Goal: Task Accomplishment & Management: Complete application form

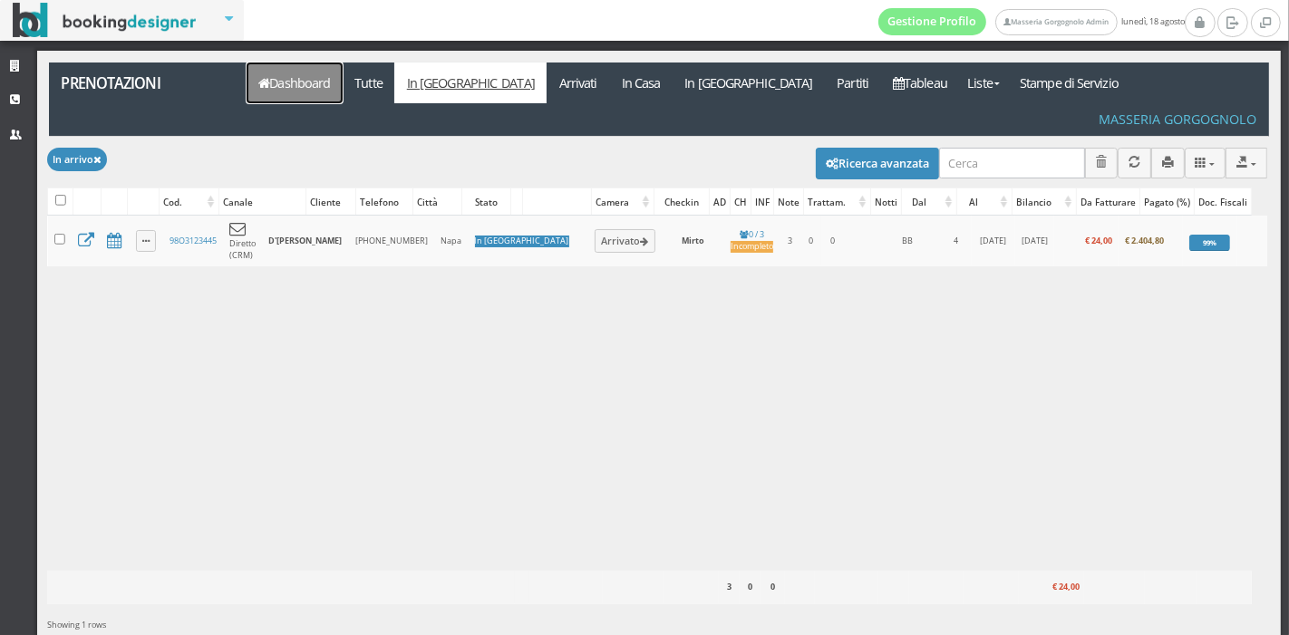
click at [282, 68] on link "Dashboard" at bounding box center [295, 83] width 96 height 41
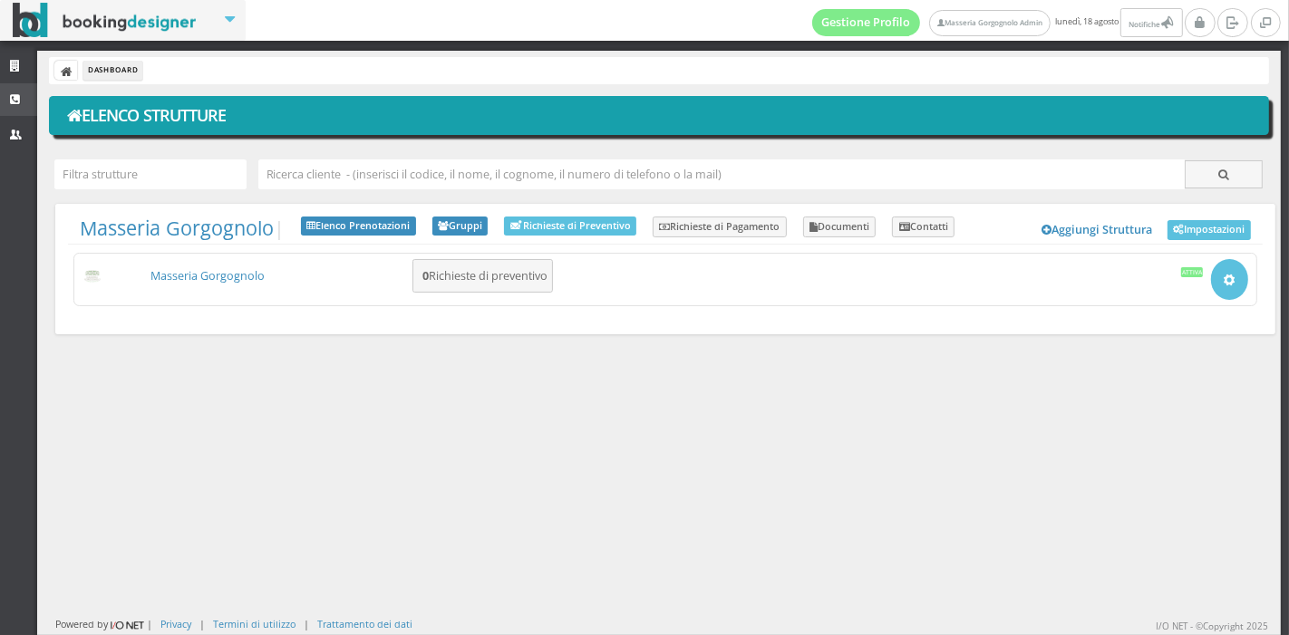
click at [22, 94] on icon at bounding box center [17, 100] width 15 height 12
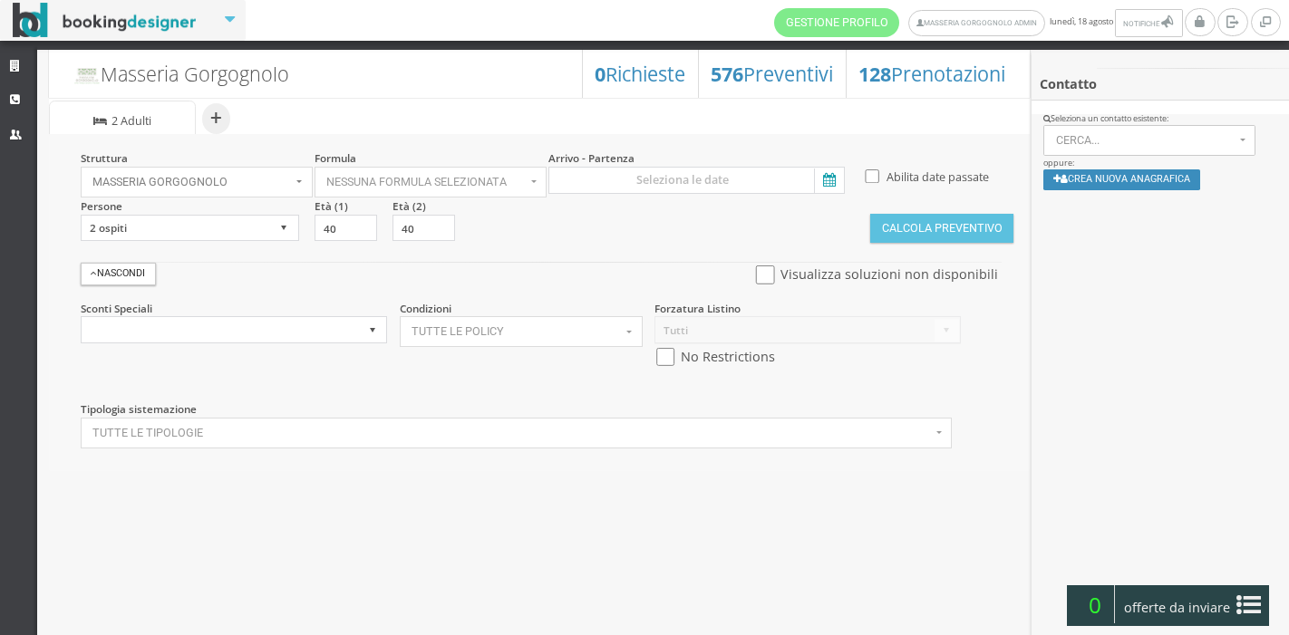
select select
click at [1138, 133] on button "Cerca..." at bounding box center [1149, 140] width 212 height 31
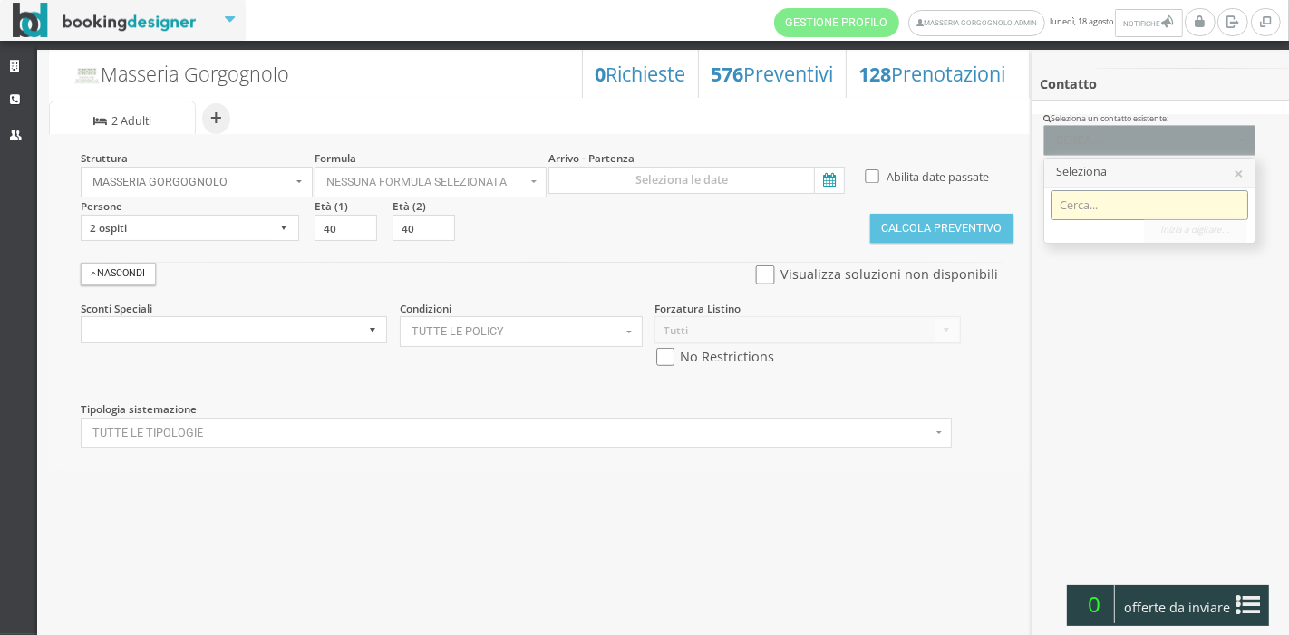
click at [1126, 197] on input "Search" at bounding box center [1150, 205] width 198 height 30
type input "i"
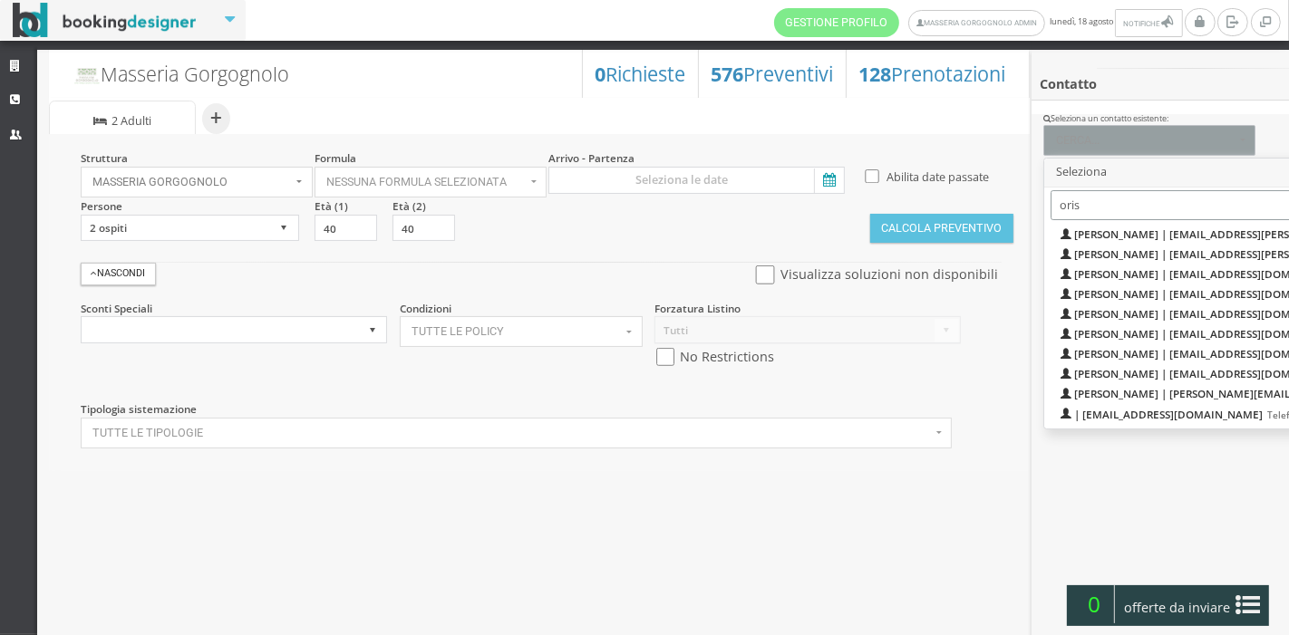
type input "oris"
click at [1206, 453] on div "Contatto Apri / Not Rated Modifica dati cliente Profilo ( 0 ) Azioni recenti TA…" at bounding box center [1159, 381] width 257 height 626
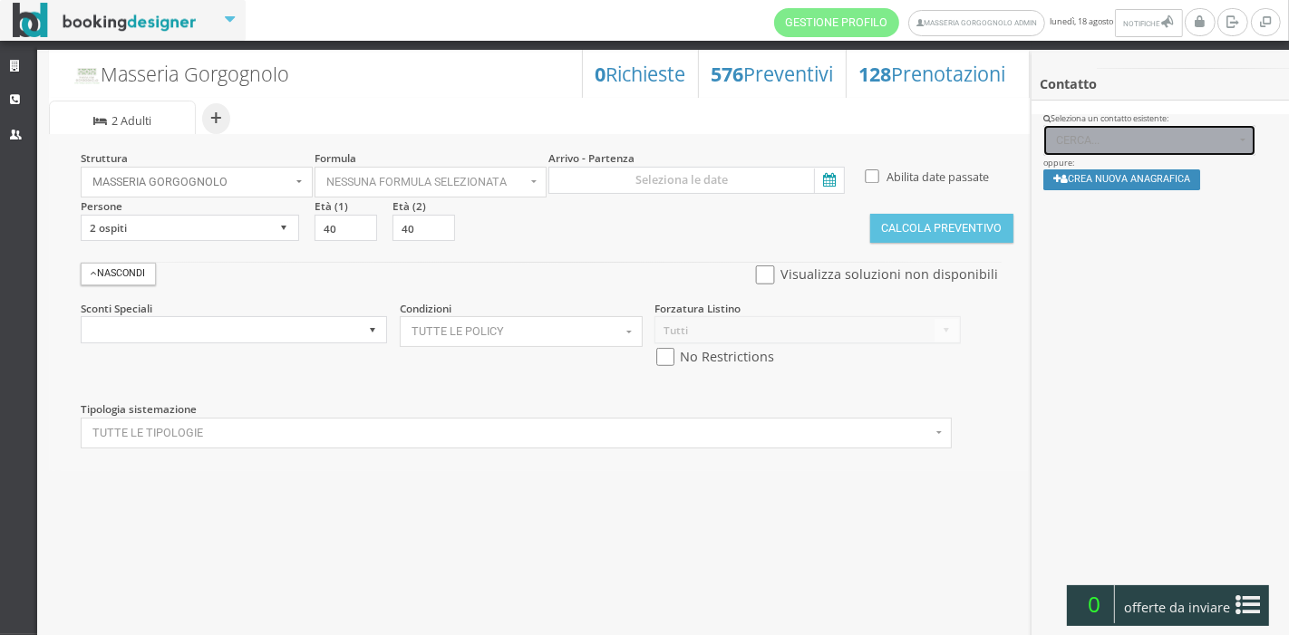
click at [1176, 143] on span "Cerca..." at bounding box center [1145, 140] width 179 height 13
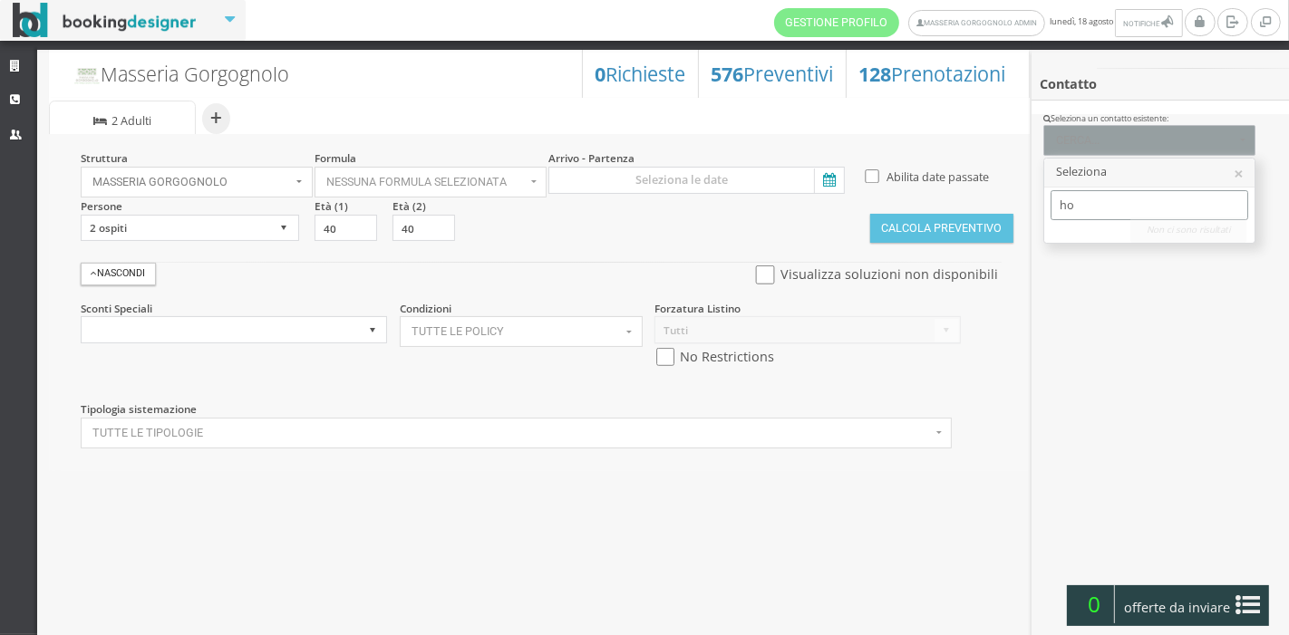
type input "h"
type input "oris@"
click at [6, 61] on link "Strutture" at bounding box center [18, 67] width 37 height 33
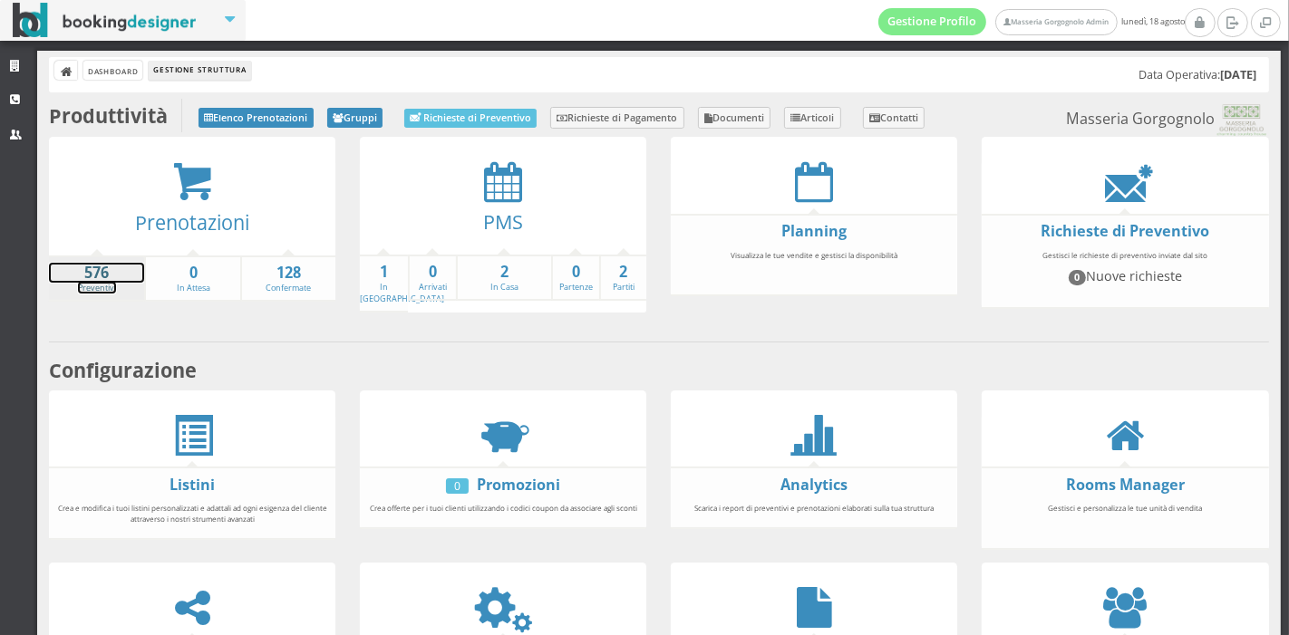
click at [95, 281] on link "576 Preventivi" at bounding box center [96, 279] width 95 height 32
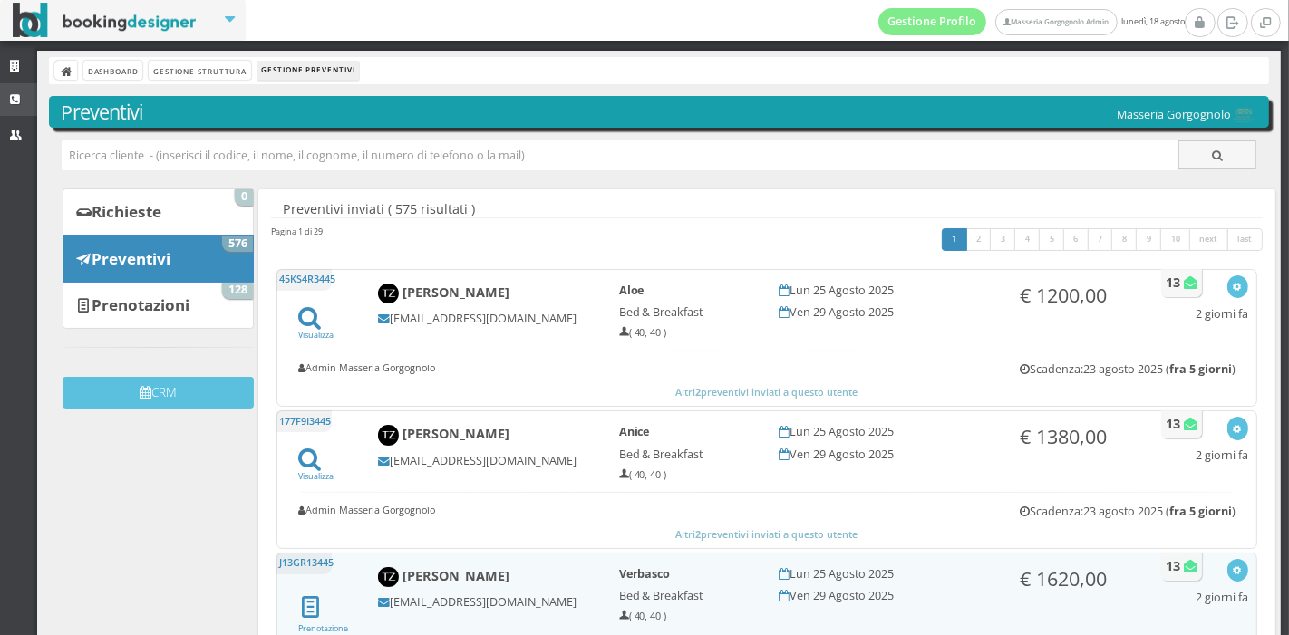
click at [22, 97] on icon at bounding box center [17, 100] width 15 height 12
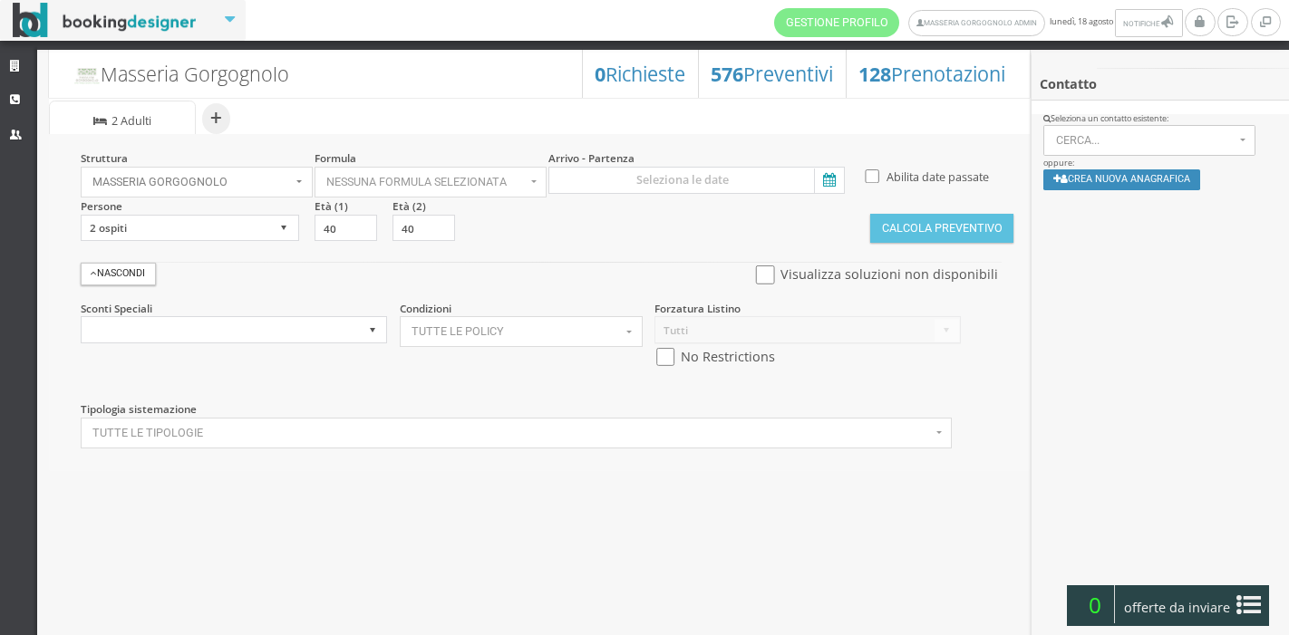
select select
click at [529, 186] on button "Nessuna formula selezionata" at bounding box center [431, 182] width 233 height 31
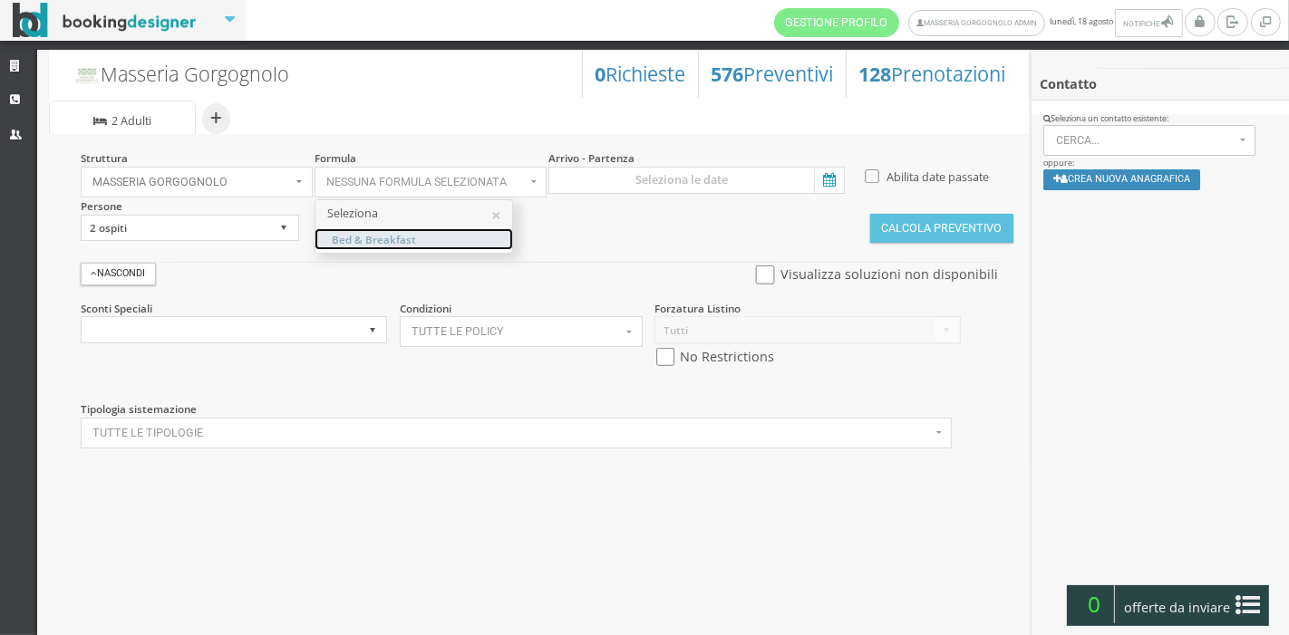
click at [419, 238] on link "Bed & Breakfast" at bounding box center [413, 239] width 197 height 20
select select "4"
click at [843, 174] on input at bounding box center [696, 180] width 296 height 27
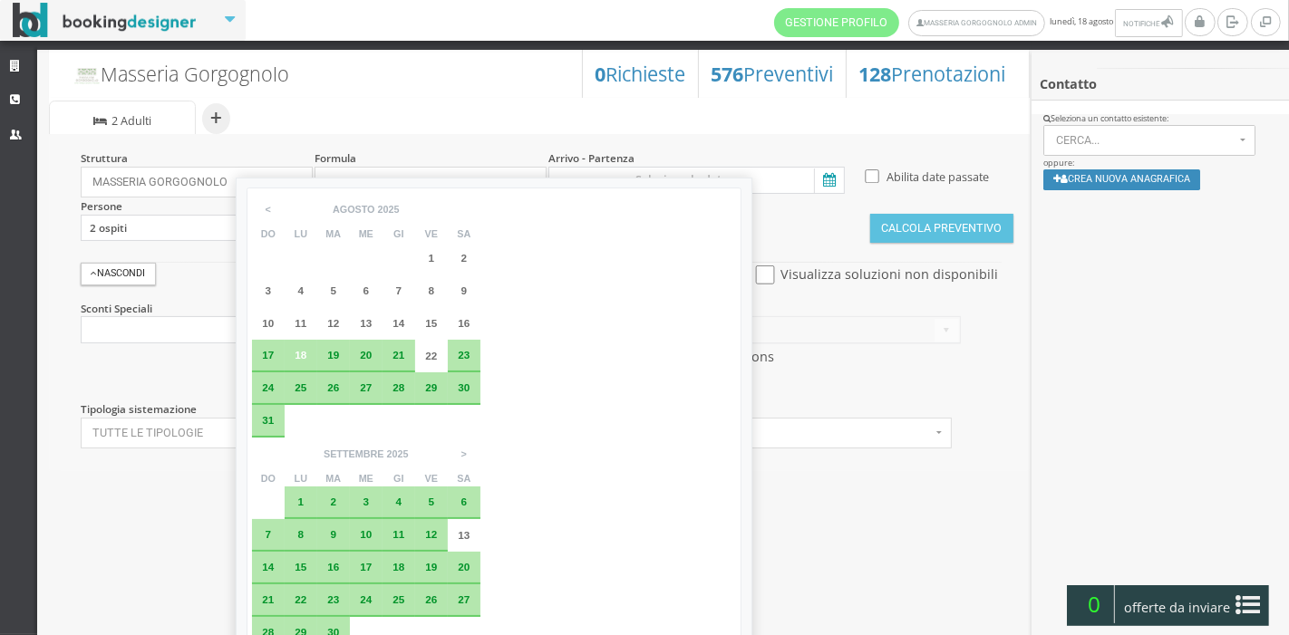
click at [390, 355] on div "21" at bounding box center [399, 355] width 20 height 11
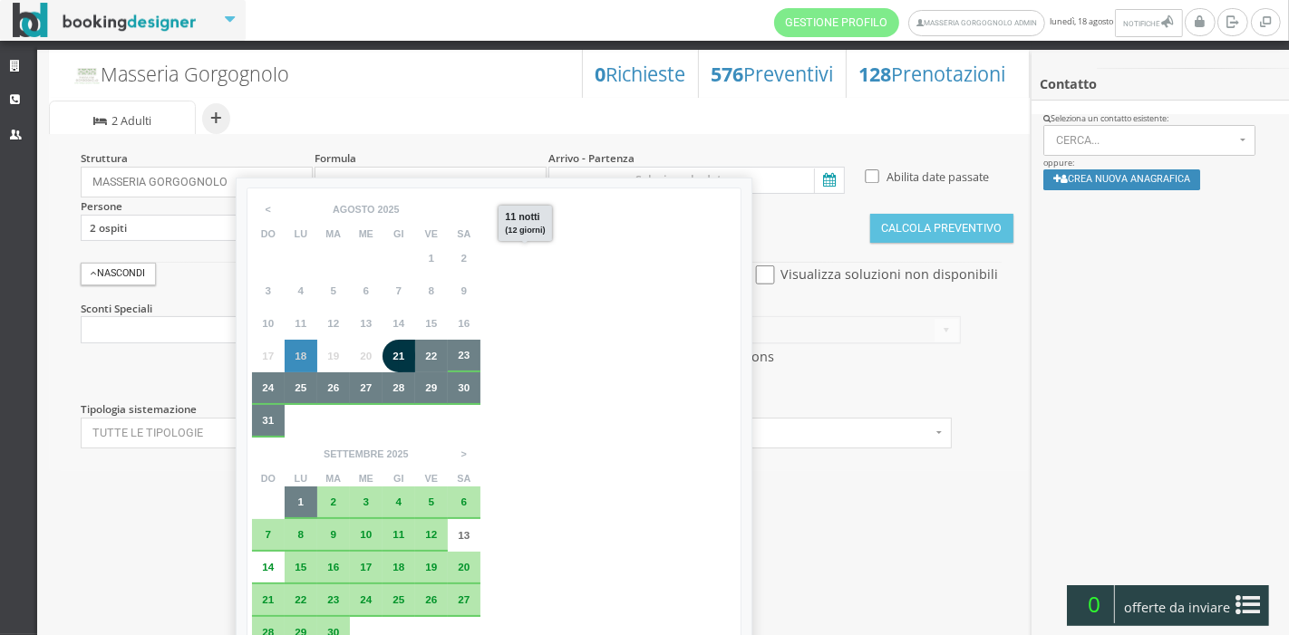
click at [317, 487] on div "1" at bounding box center [301, 503] width 33 height 33
type input "21 ago 2025 - 01 set 2025"
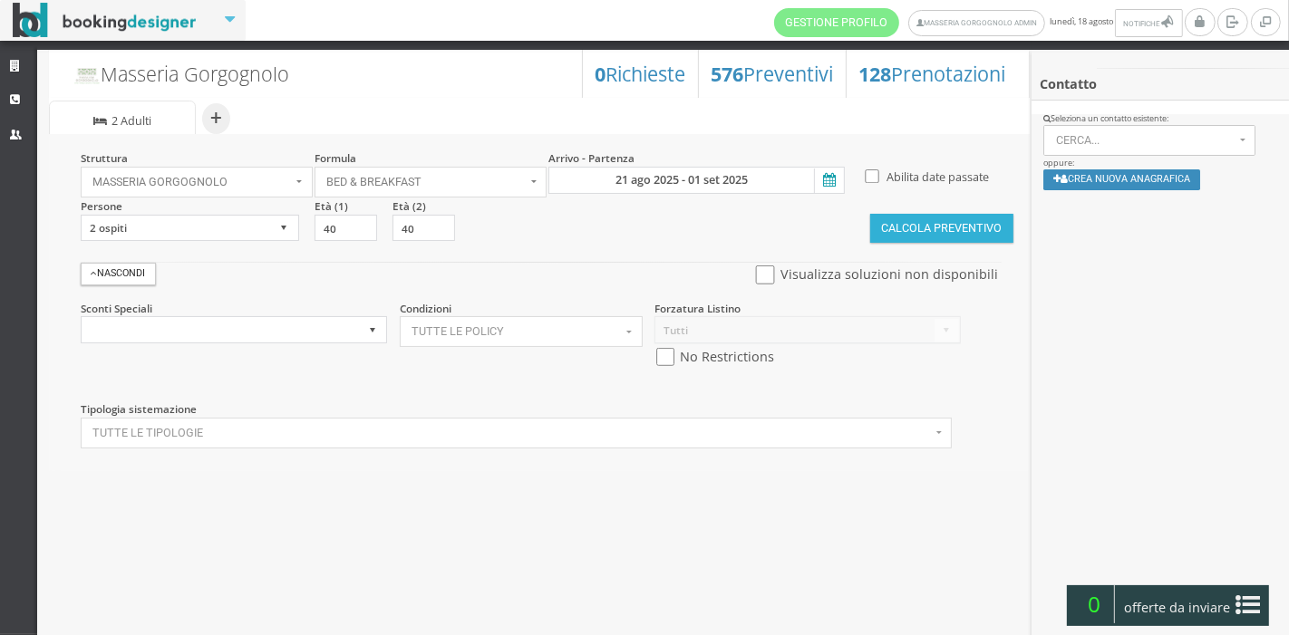
click at [906, 237] on button "Calcola Preventivo" at bounding box center [941, 228] width 143 height 29
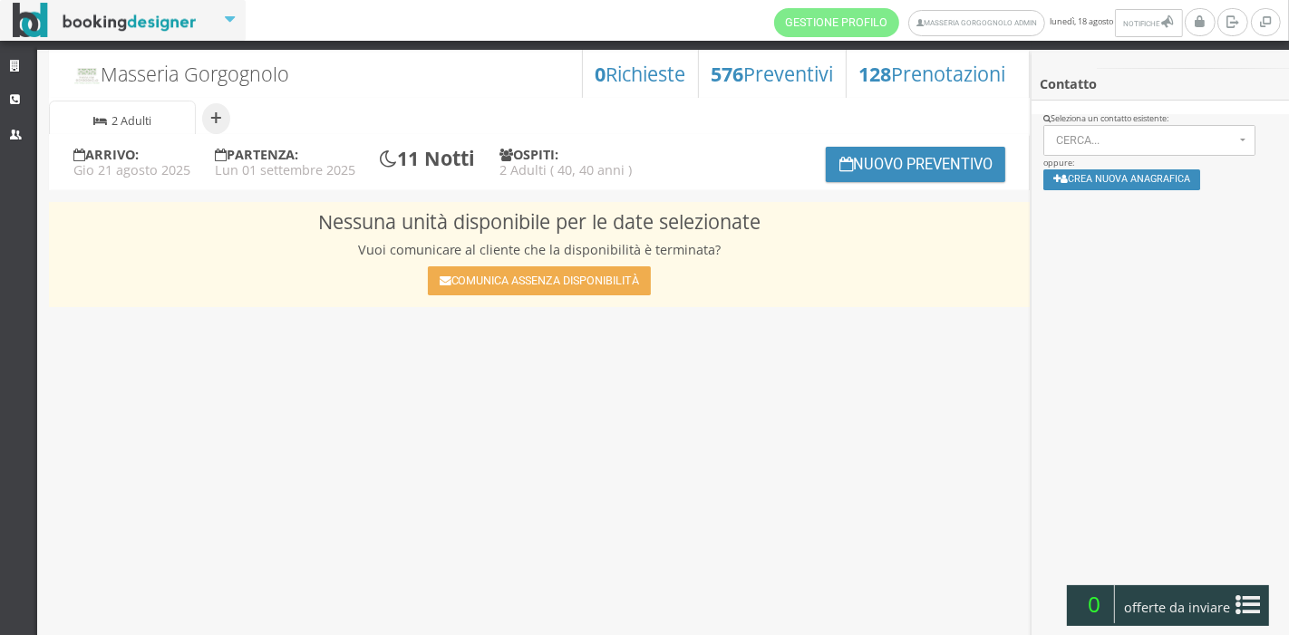
click at [254, 172] on h4 "Lun 01 settembre 2025" at bounding box center [285, 169] width 140 height 15
click at [912, 154] on button "Nuovo Preventivo" at bounding box center [915, 164] width 179 height 35
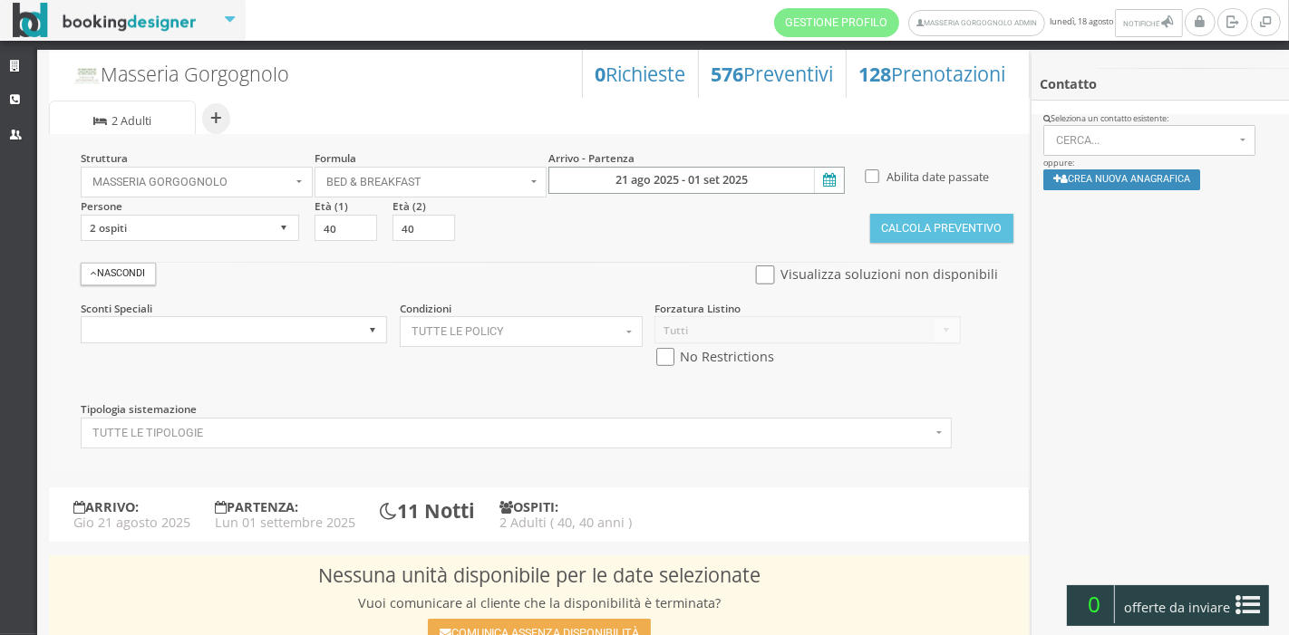
click at [838, 175] on input "21 ago 2025 - 01 set 2025" at bounding box center [696, 180] width 296 height 27
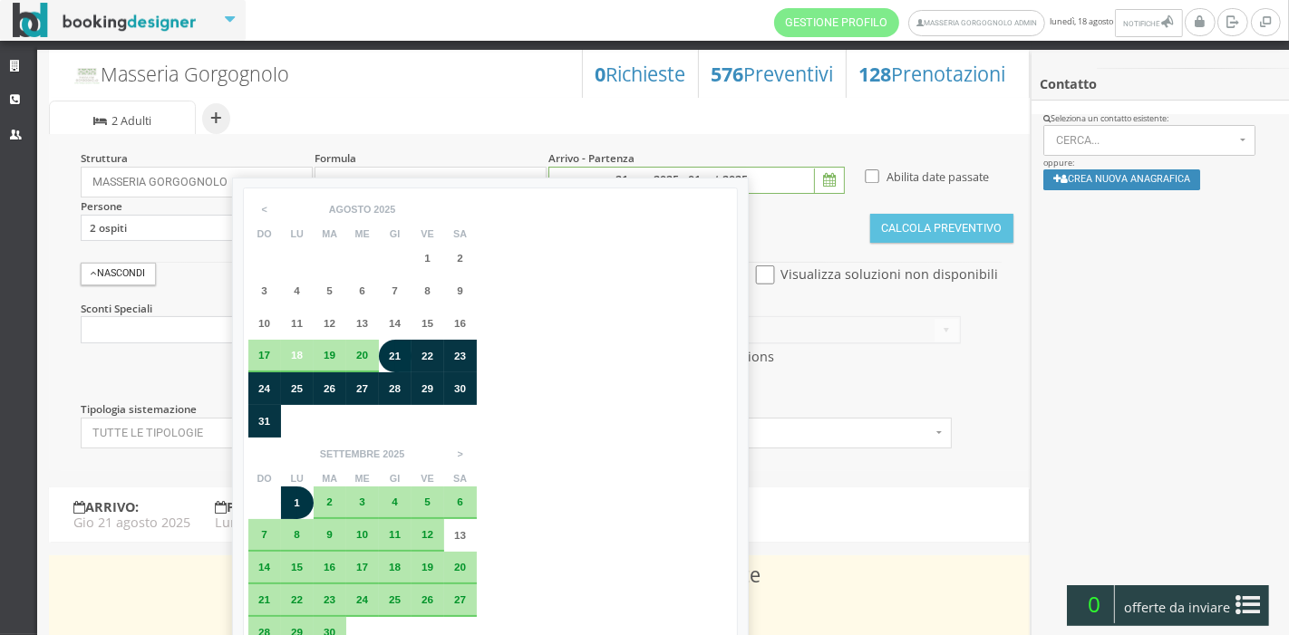
click at [395, 352] on span "21" at bounding box center [395, 356] width 12 height 12
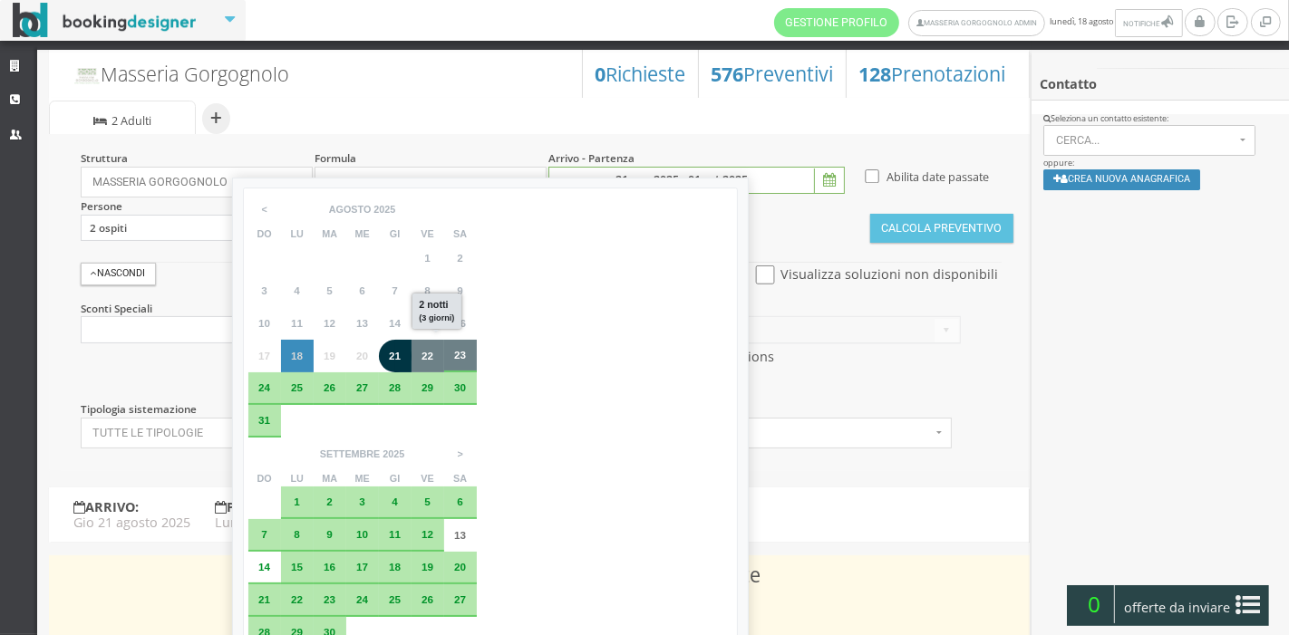
click at [448, 352] on div "23" at bounding box center [460, 356] width 33 height 33
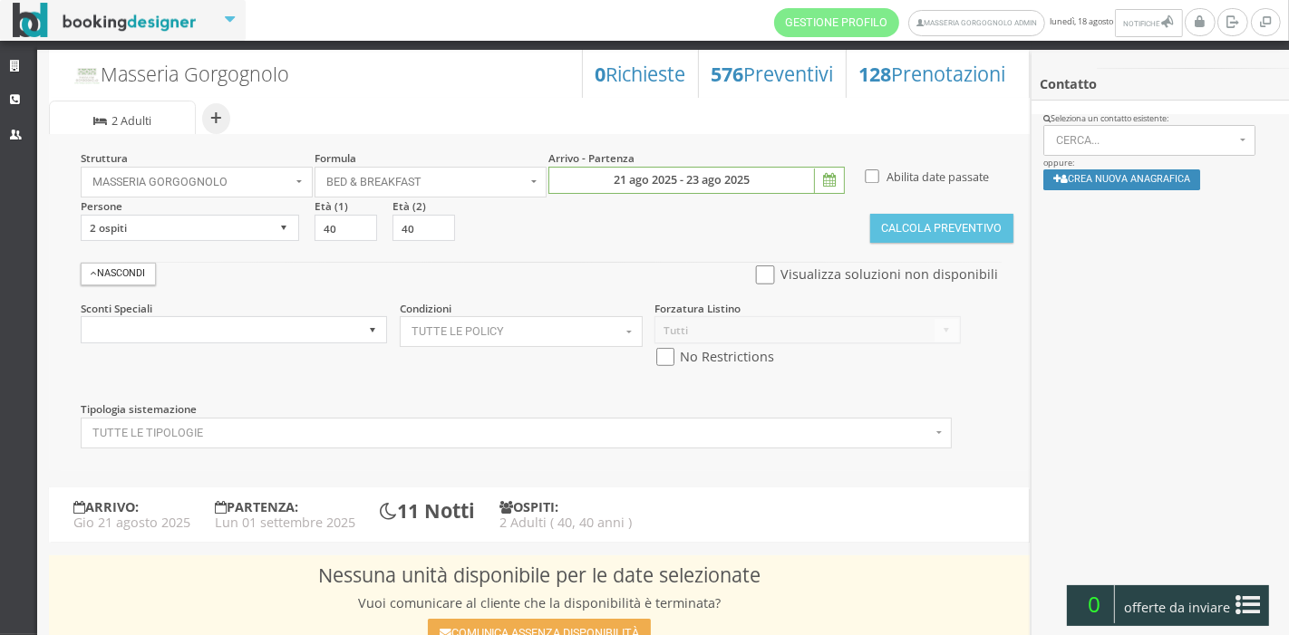
click at [819, 187] on icon at bounding box center [827, 181] width 27 height 24
click at [819, 187] on input "21 ago 2025 - 23 ago 2025" at bounding box center [696, 180] width 296 height 27
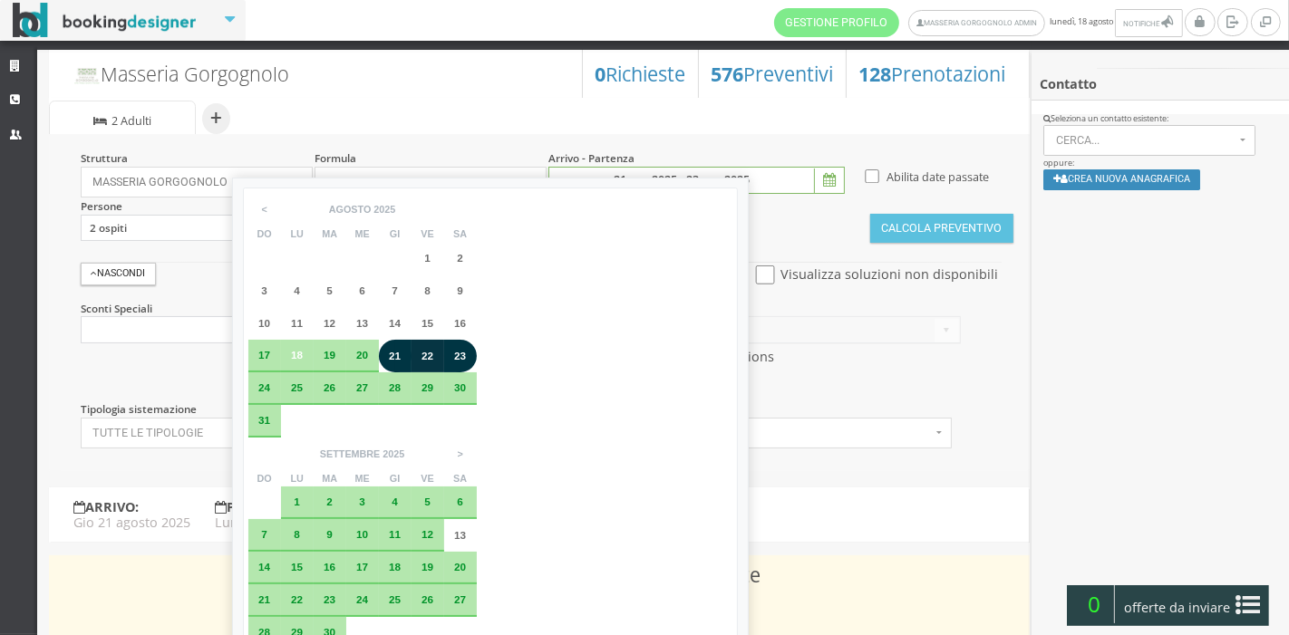
click at [459, 359] on span "23" at bounding box center [460, 356] width 12 height 12
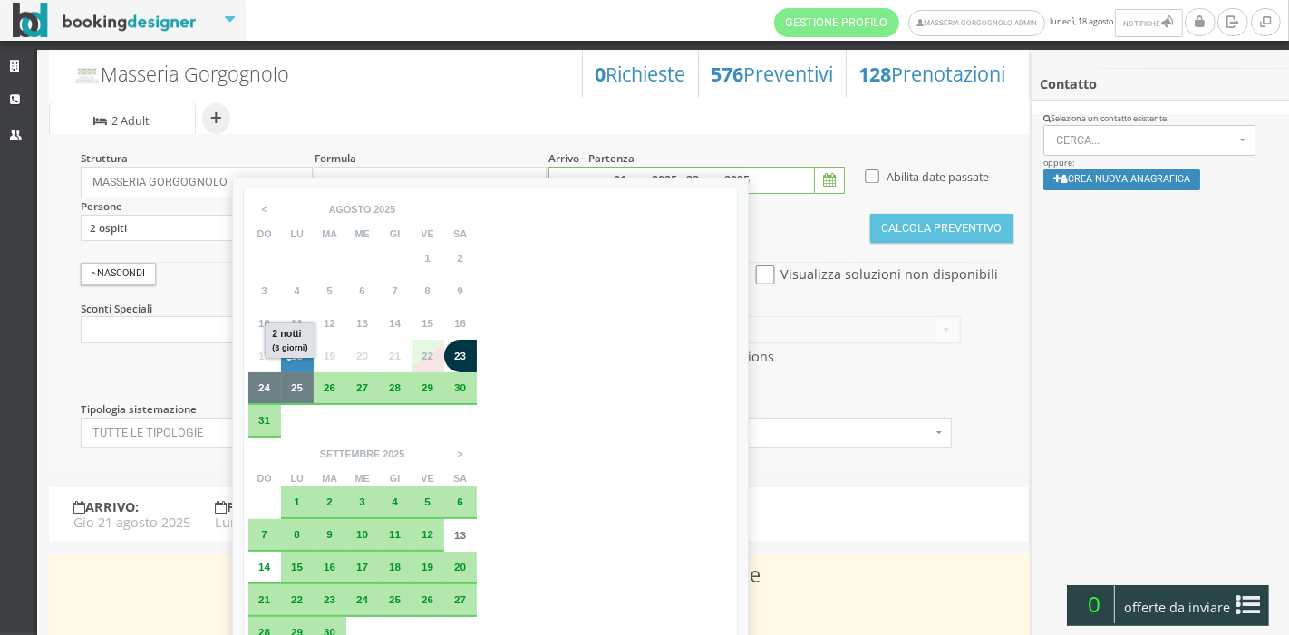
click at [283, 392] on div "25" at bounding box center [297, 389] width 33 height 33
type input "23 ago 2025 - 25 ago 2025"
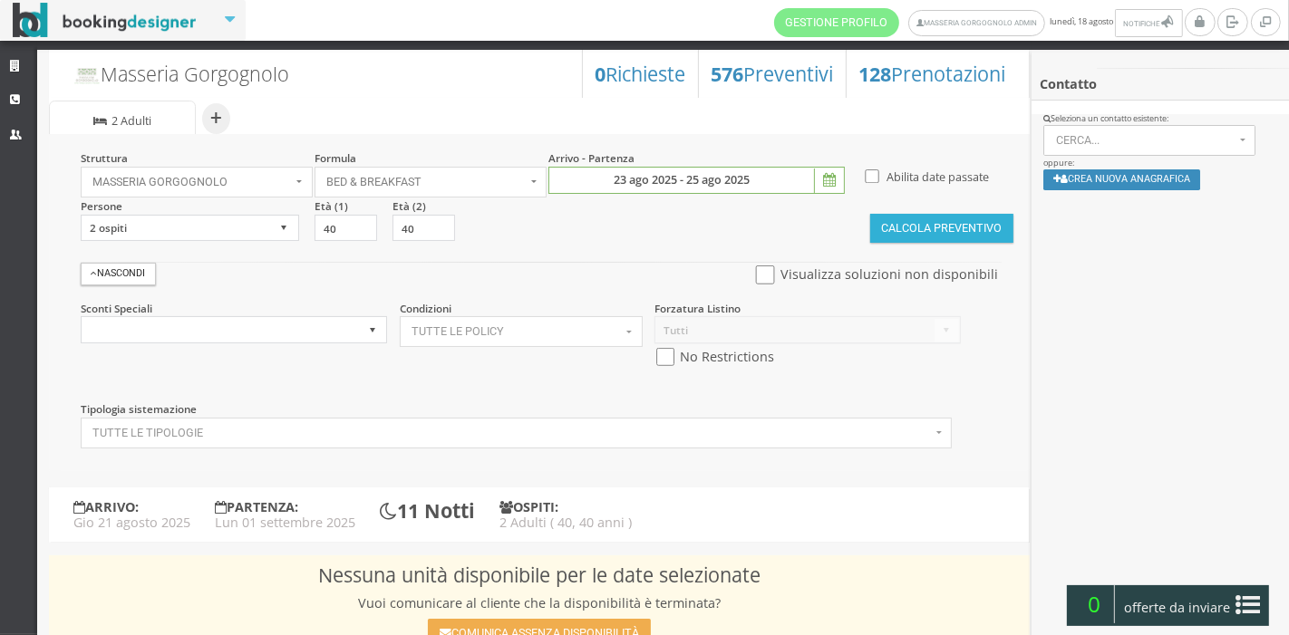
click at [890, 224] on button "Calcola Preventivo" at bounding box center [941, 228] width 143 height 29
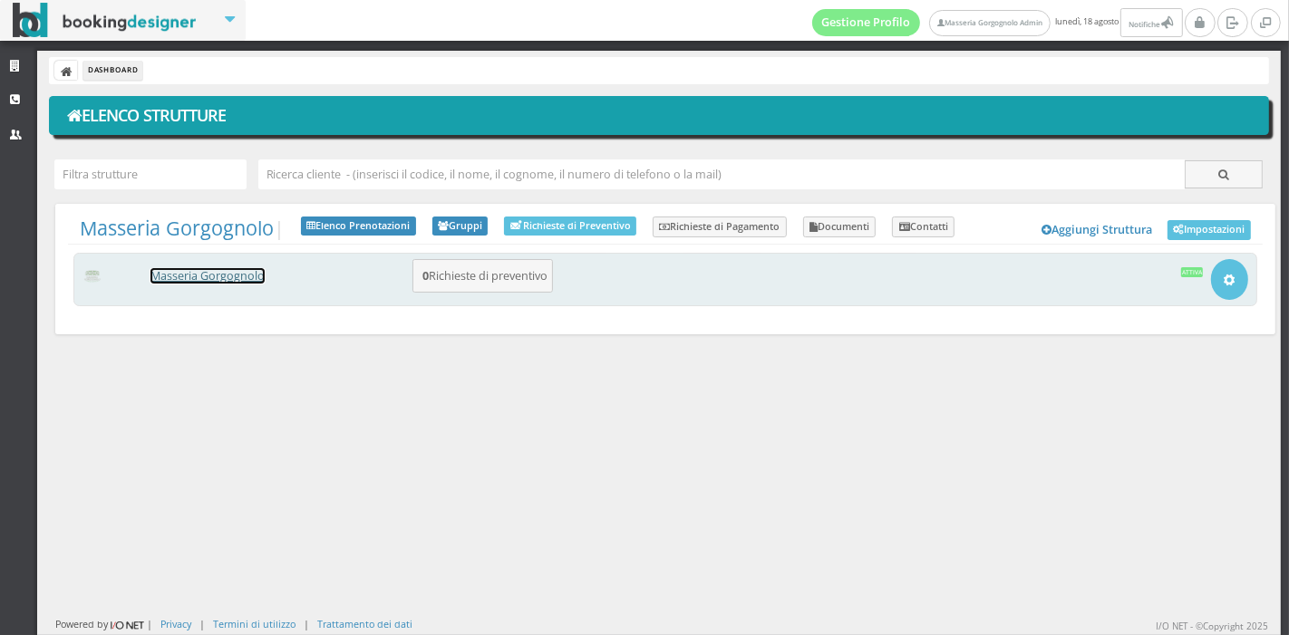
click at [257, 279] on link "Masseria Gorgognolo" at bounding box center [207, 275] width 114 height 15
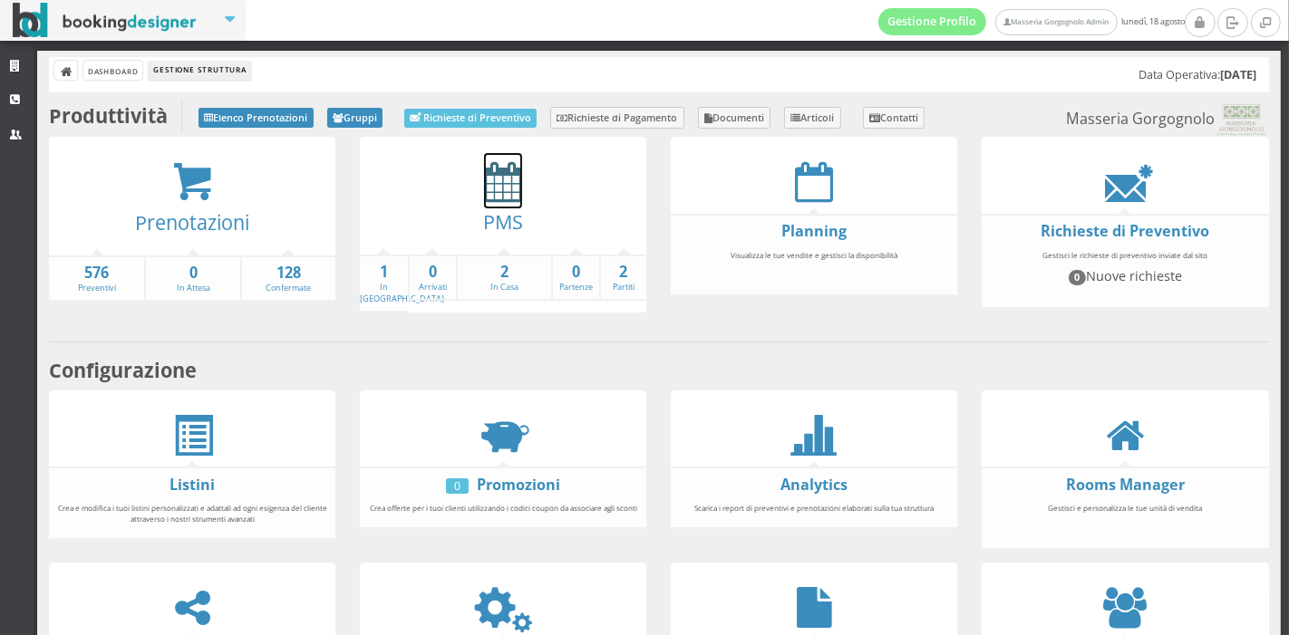
click at [484, 177] on icon at bounding box center [503, 181] width 38 height 41
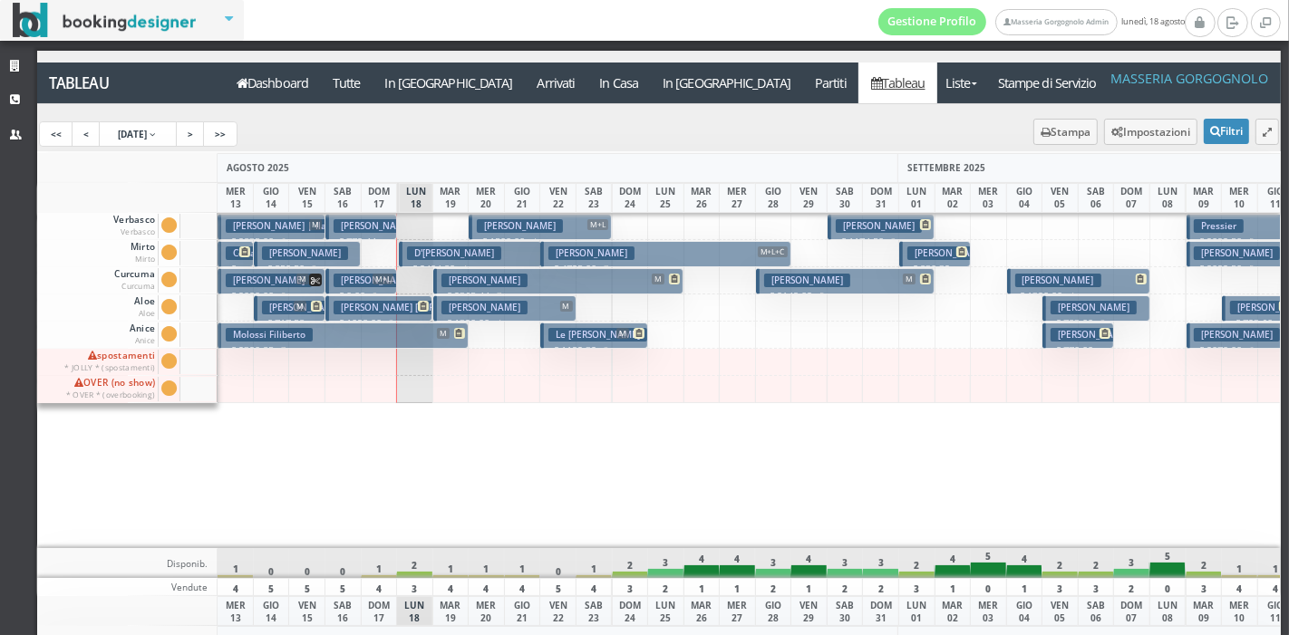
click at [582, 333] on h3 "Le Mai Uyen" at bounding box center [597, 335] width 99 height 14
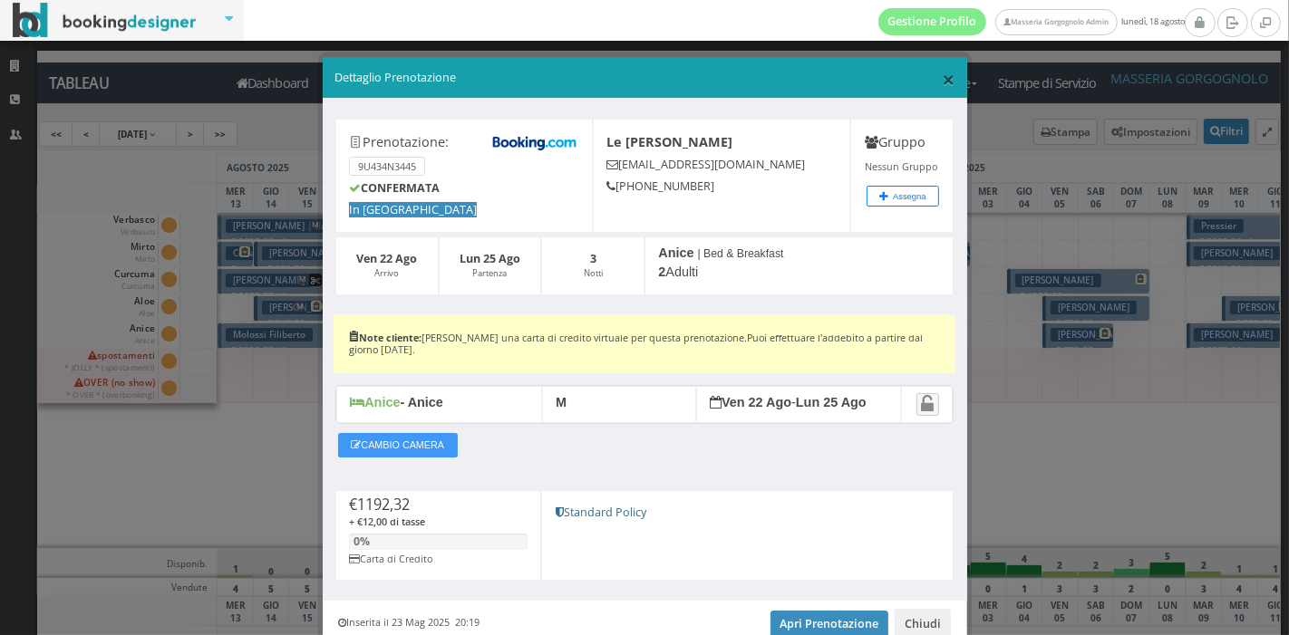
click at [942, 82] on span "×" at bounding box center [948, 78] width 13 height 31
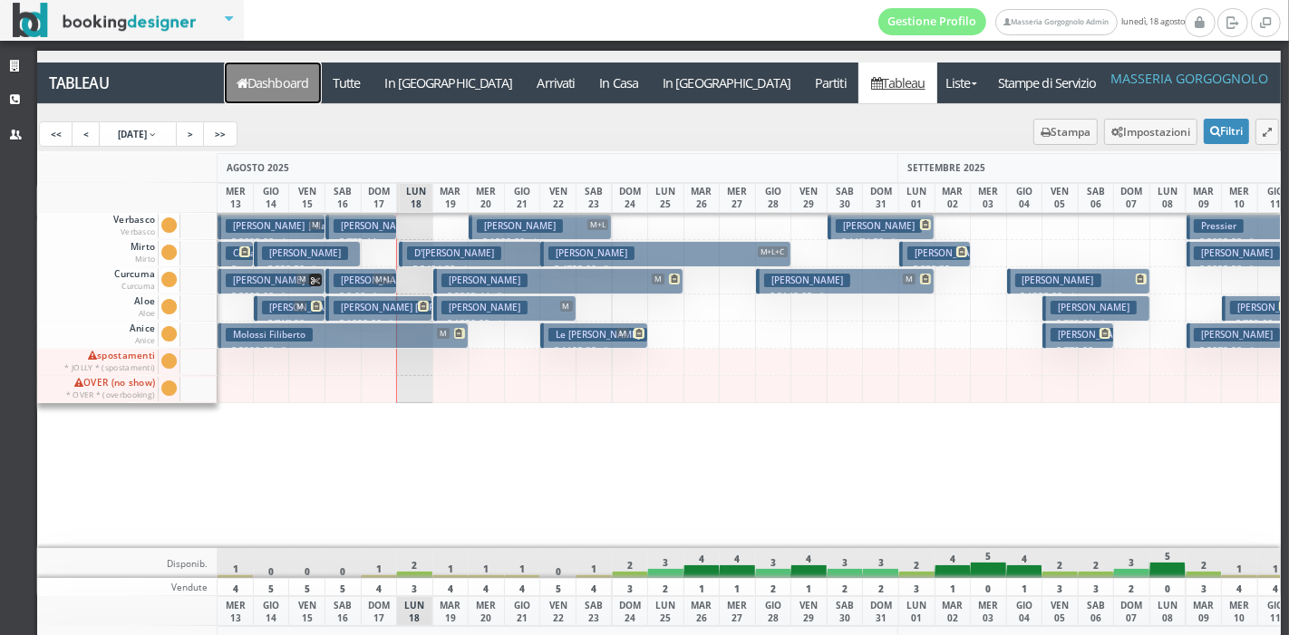
click at [269, 89] on link "Dashboard" at bounding box center [273, 83] width 96 height 41
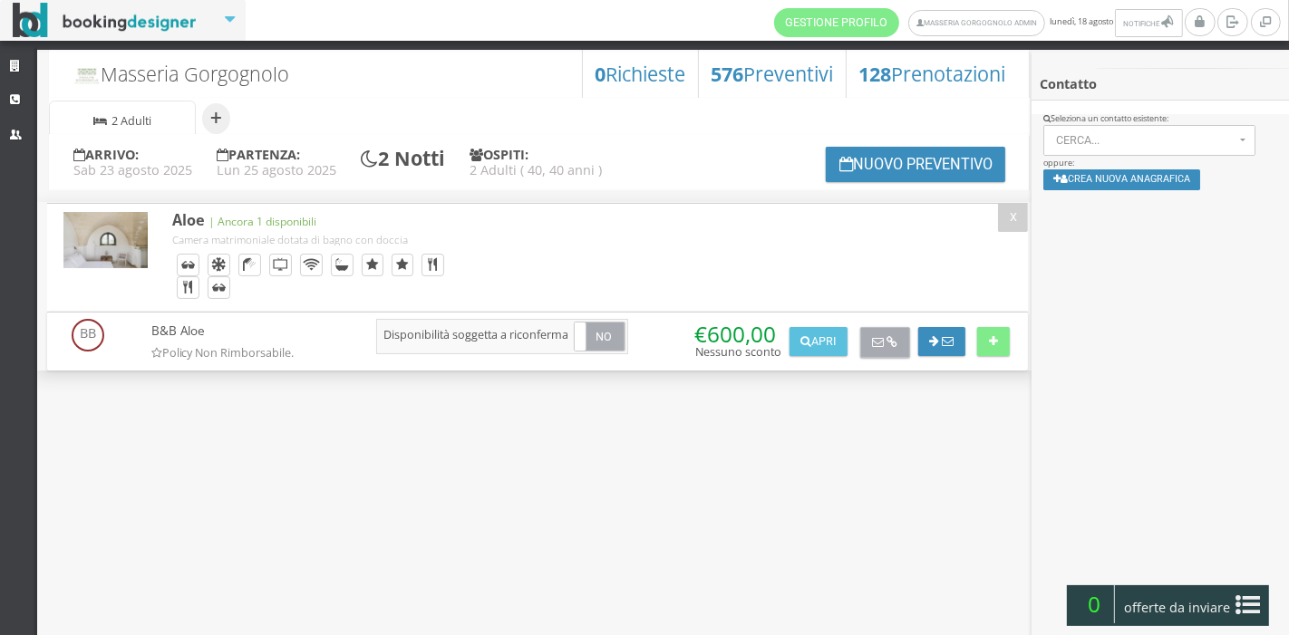
click at [891, 340] on icon at bounding box center [891, 343] width 11 height 12
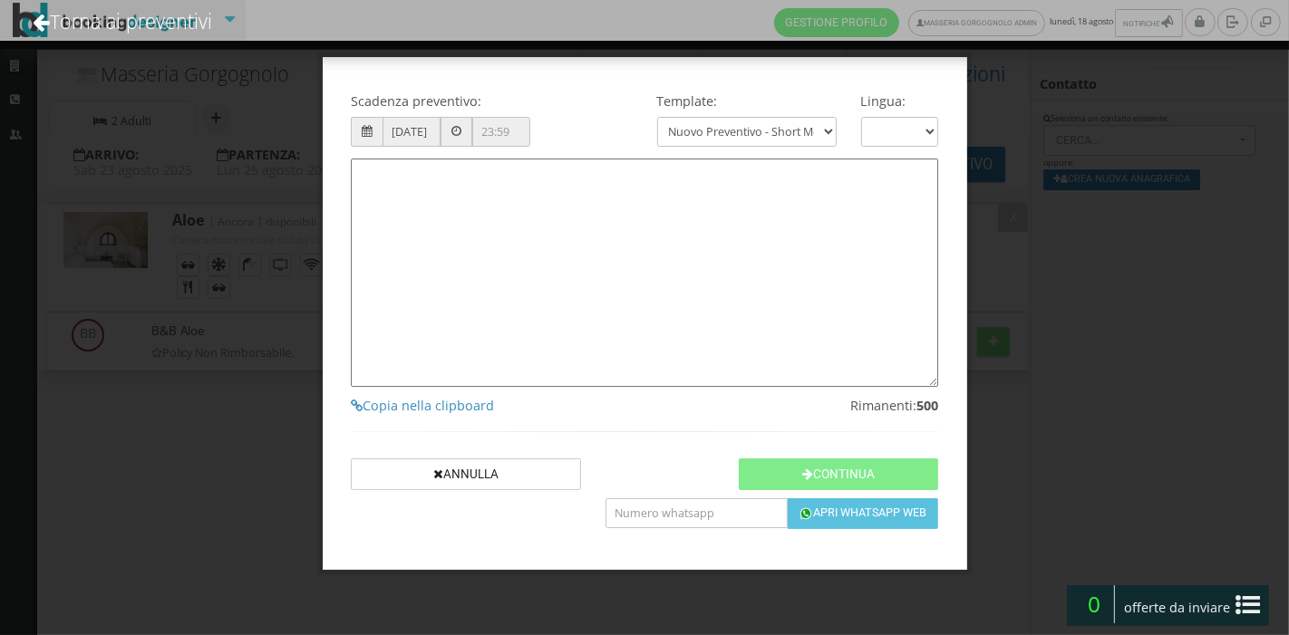
type textarea "Gentile Cliente, grazie per averci contattato! Come da Sua cortese richiesta, L…"
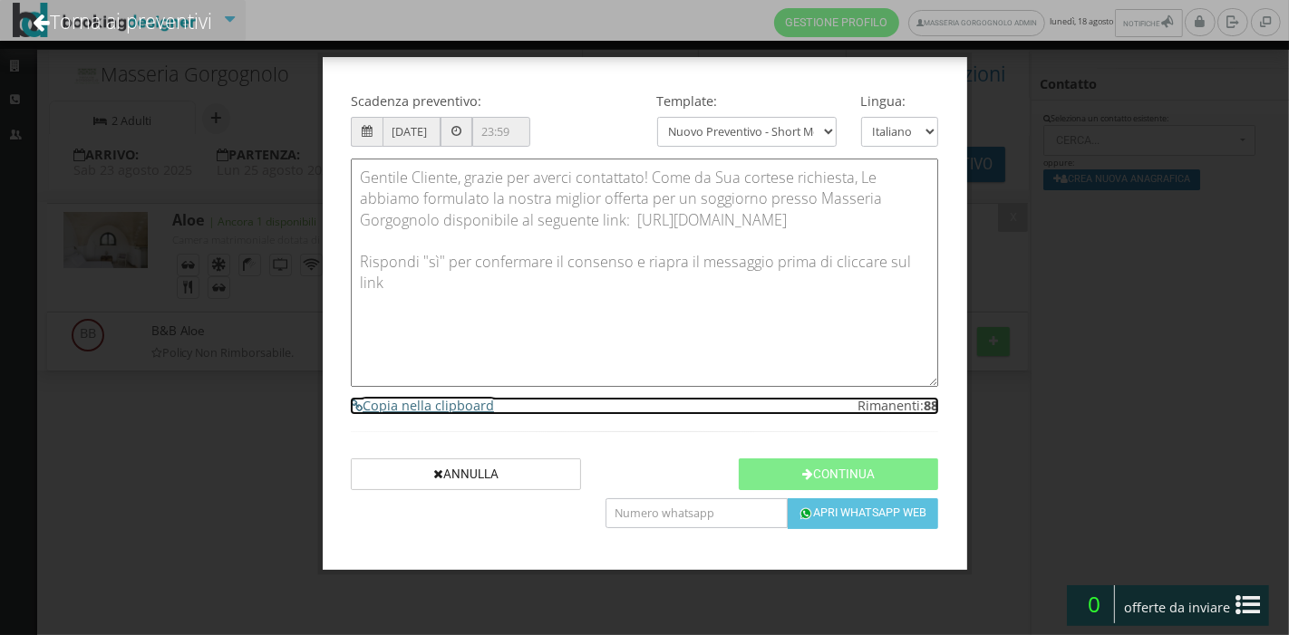
click at [471, 405] on h4 "Copia nella clipboard" at bounding box center [644, 405] width 587 height 15
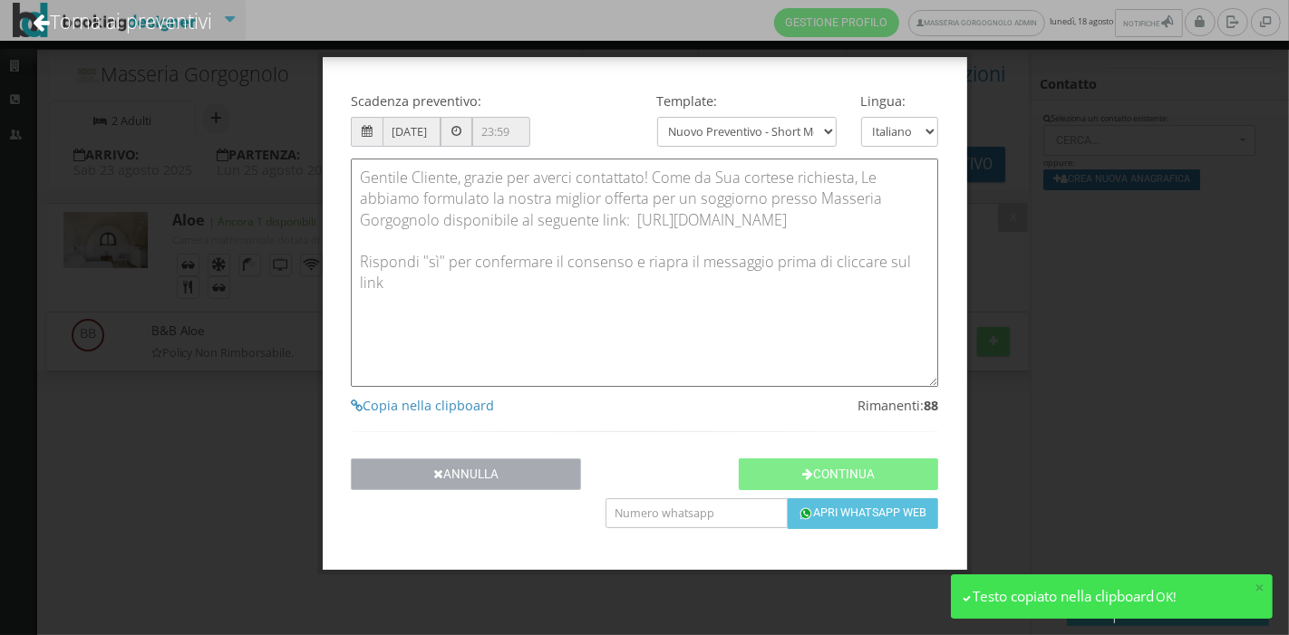
click at [515, 477] on button "Annulla" at bounding box center [466, 475] width 230 height 32
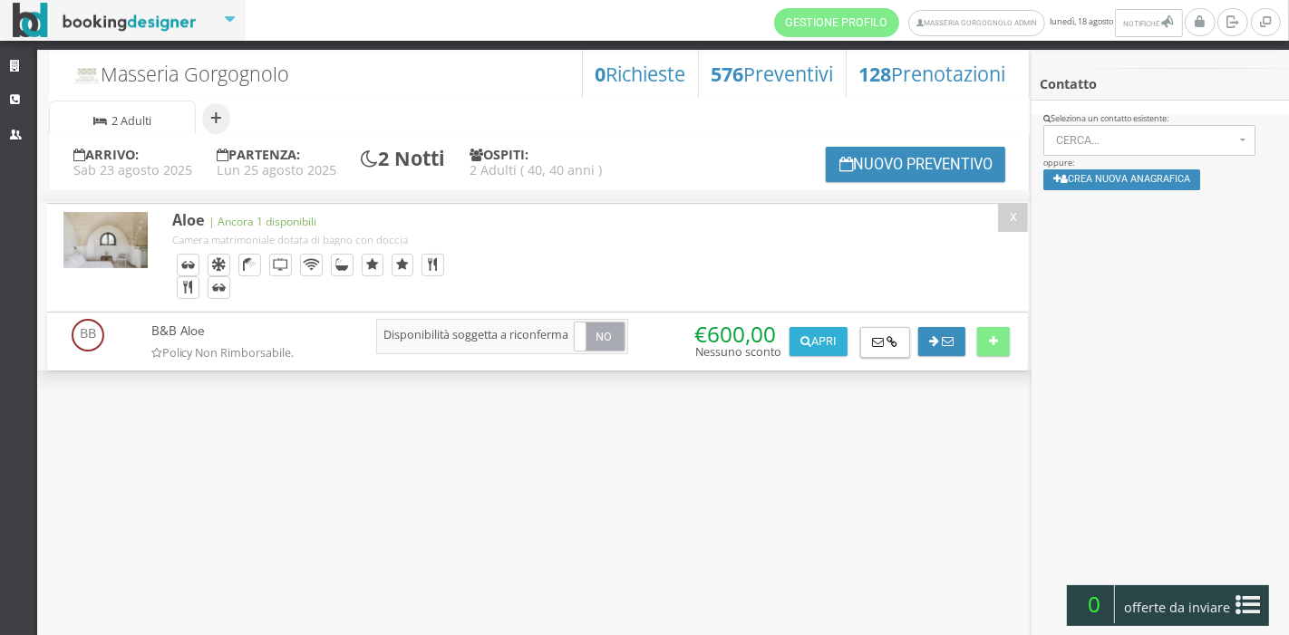
click at [827, 348] on button "Apri" at bounding box center [818, 341] width 58 height 29
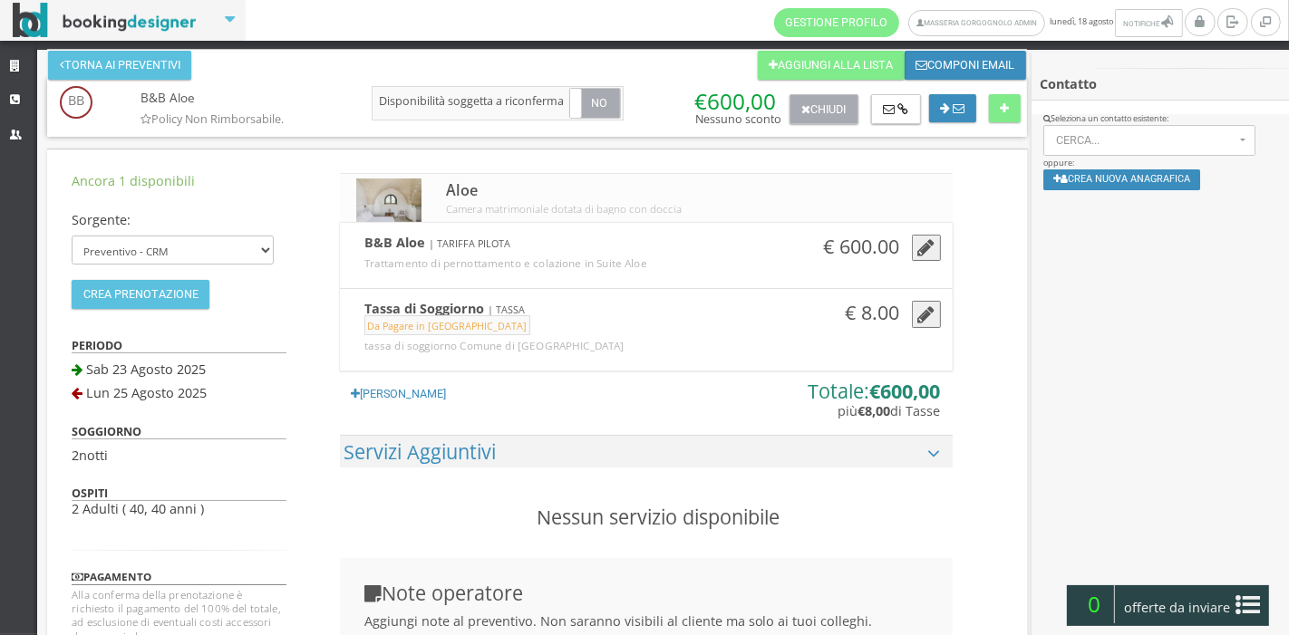
click at [826, 122] on button "Chiudi" at bounding box center [823, 109] width 69 height 31
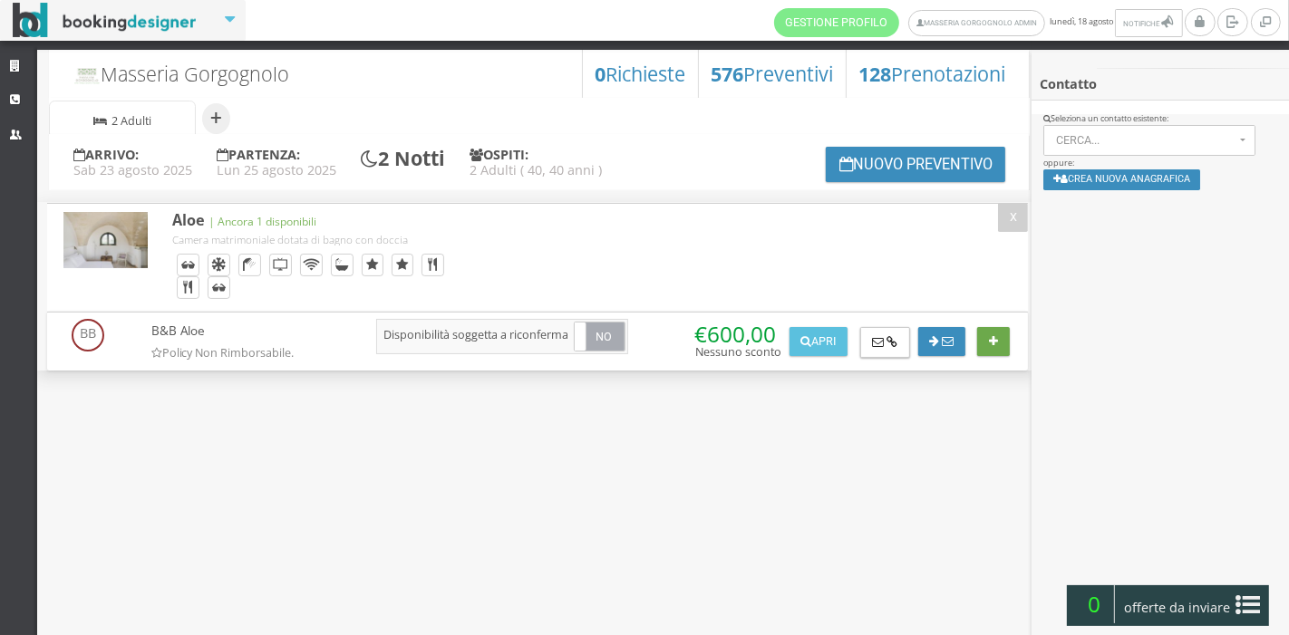
click at [997, 332] on button at bounding box center [993, 341] width 32 height 29
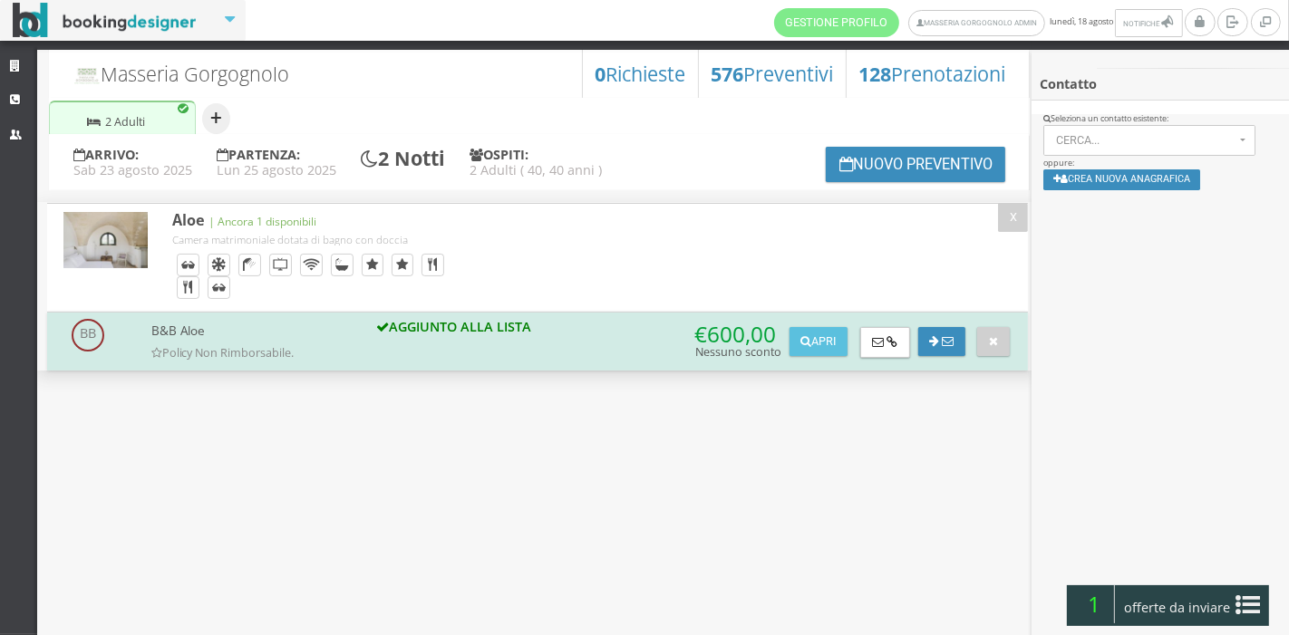
click at [211, 120] on button "+" at bounding box center [216, 118] width 28 height 31
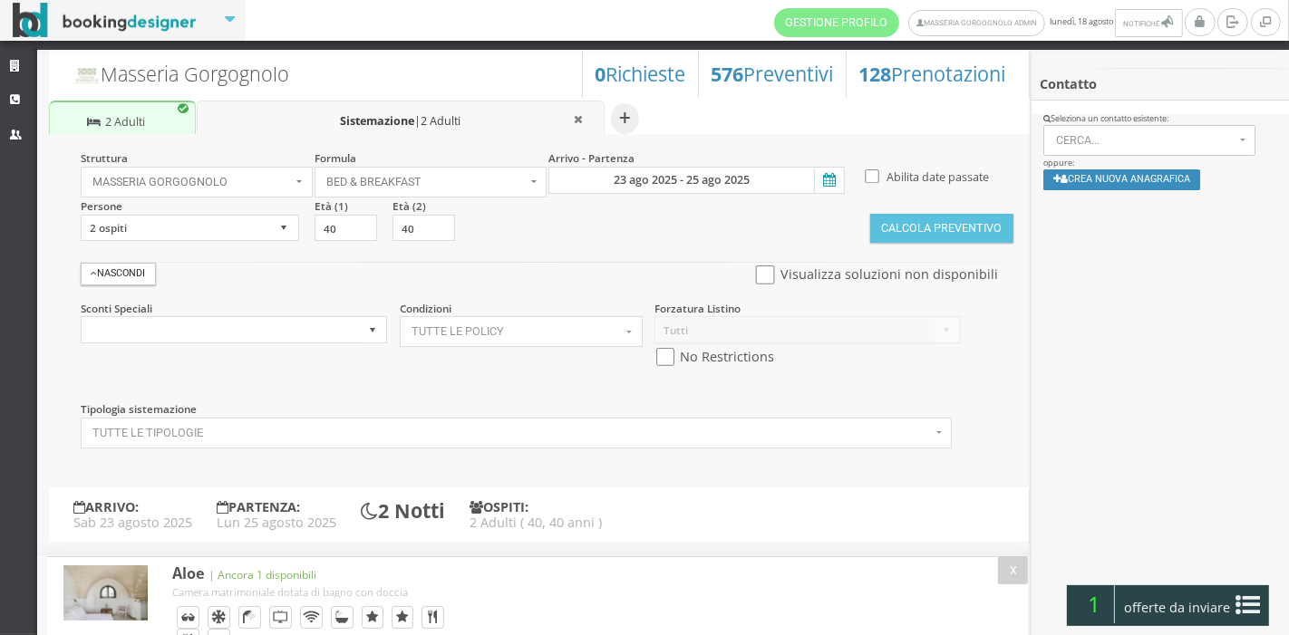
click at [826, 174] on icon at bounding box center [827, 181] width 27 height 24
click at [826, 174] on input "23 ago 2025 - 25 ago 2025" at bounding box center [696, 180] width 296 height 27
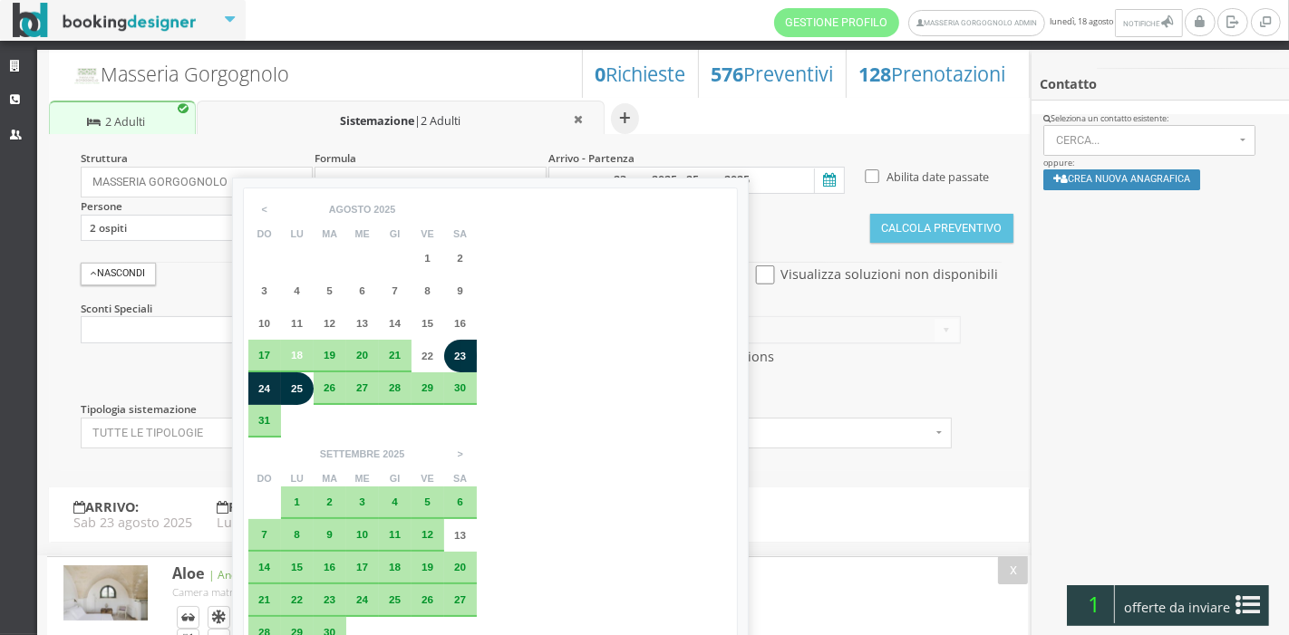
click at [301, 392] on span "25" at bounding box center [297, 388] width 12 height 12
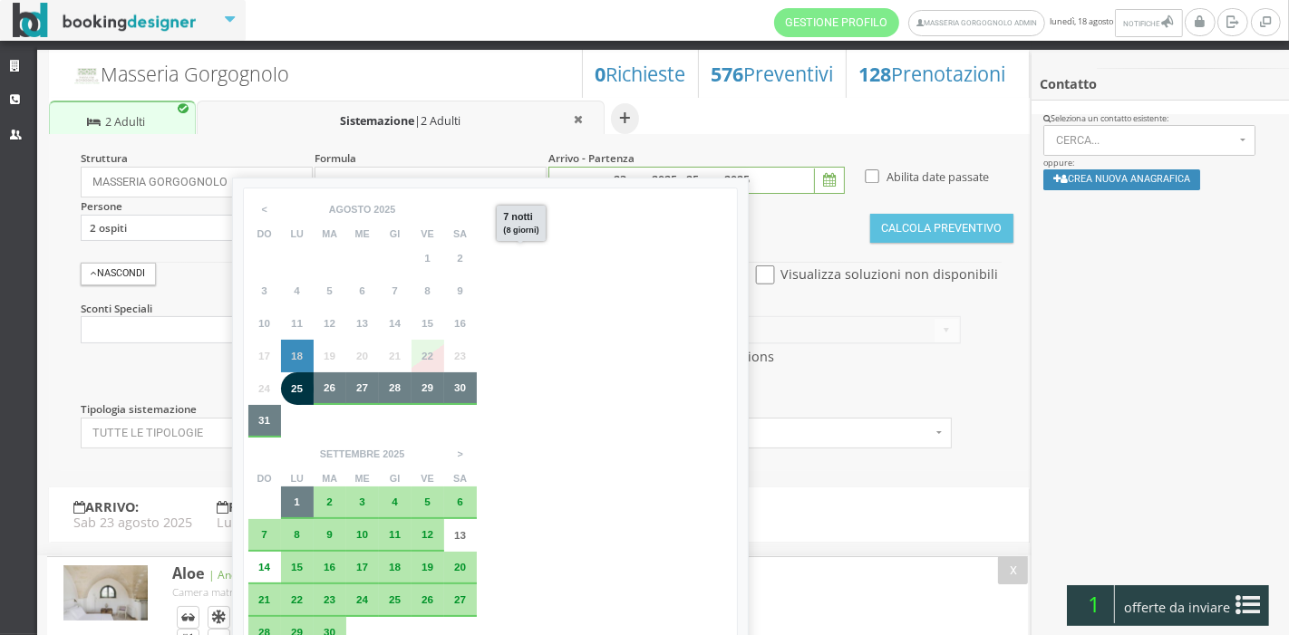
click at [314, 487] on div "1" at bounding box center [297, 503] width 33 height 33
type input "25 ago 2025 - 01 set 2025"
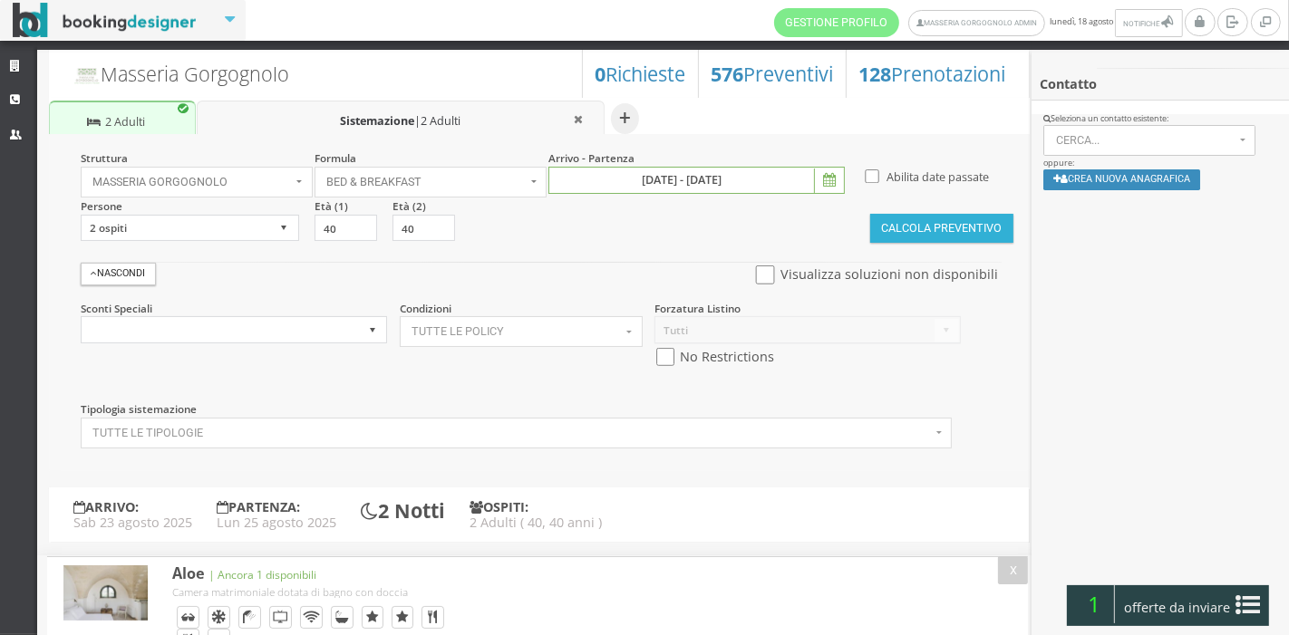
click at [888, 226] on button "Calcola Preventivo" at bounding box center [941, 228] width 143 height 29
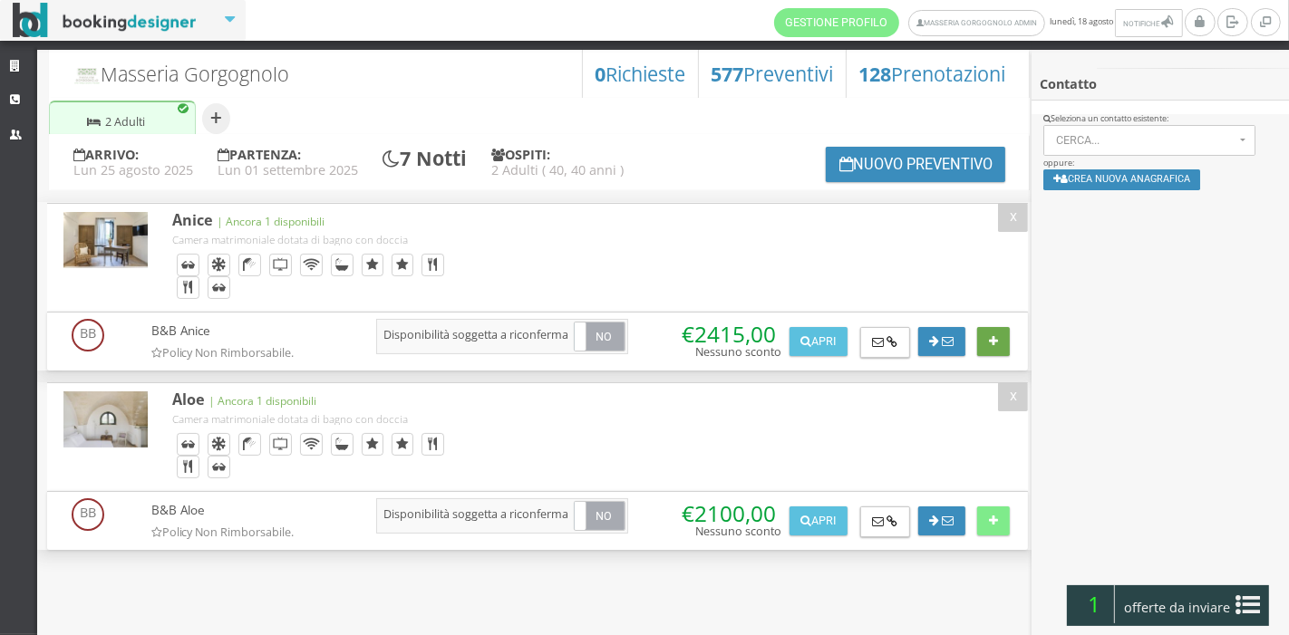
click at [999, 337] on button at bounding box center [993, 341] width 32 height 29
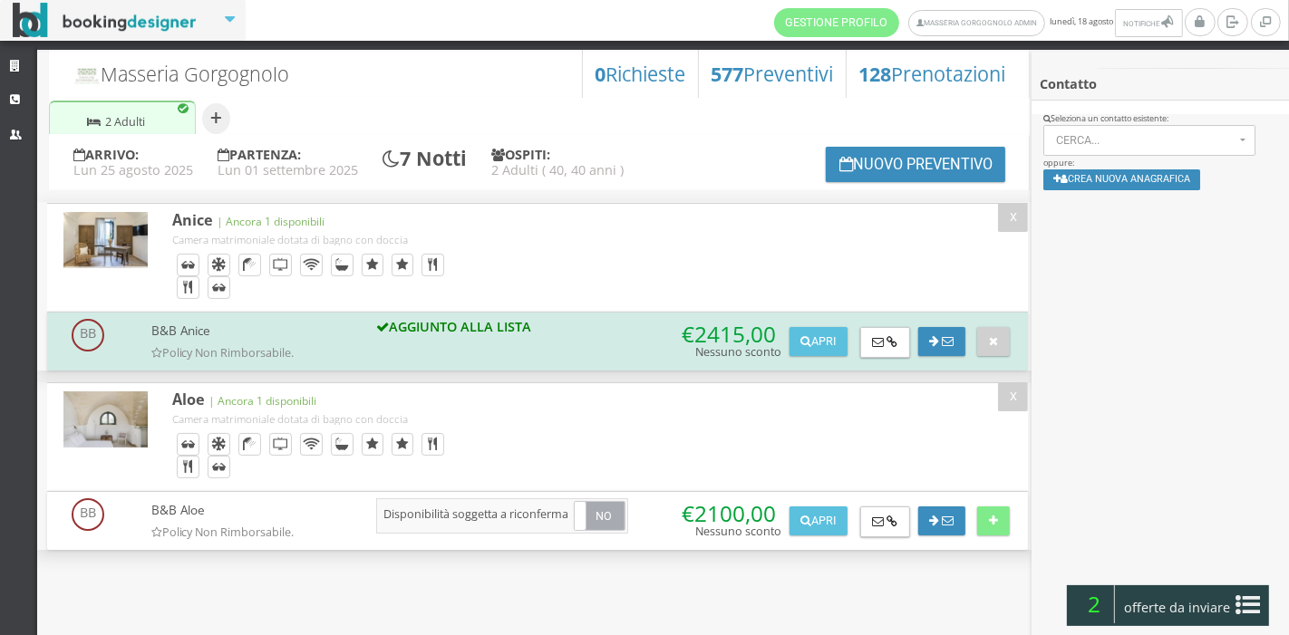
click at [1247, 605] on icon at bounding box center [1248, 605] width 24 height 29
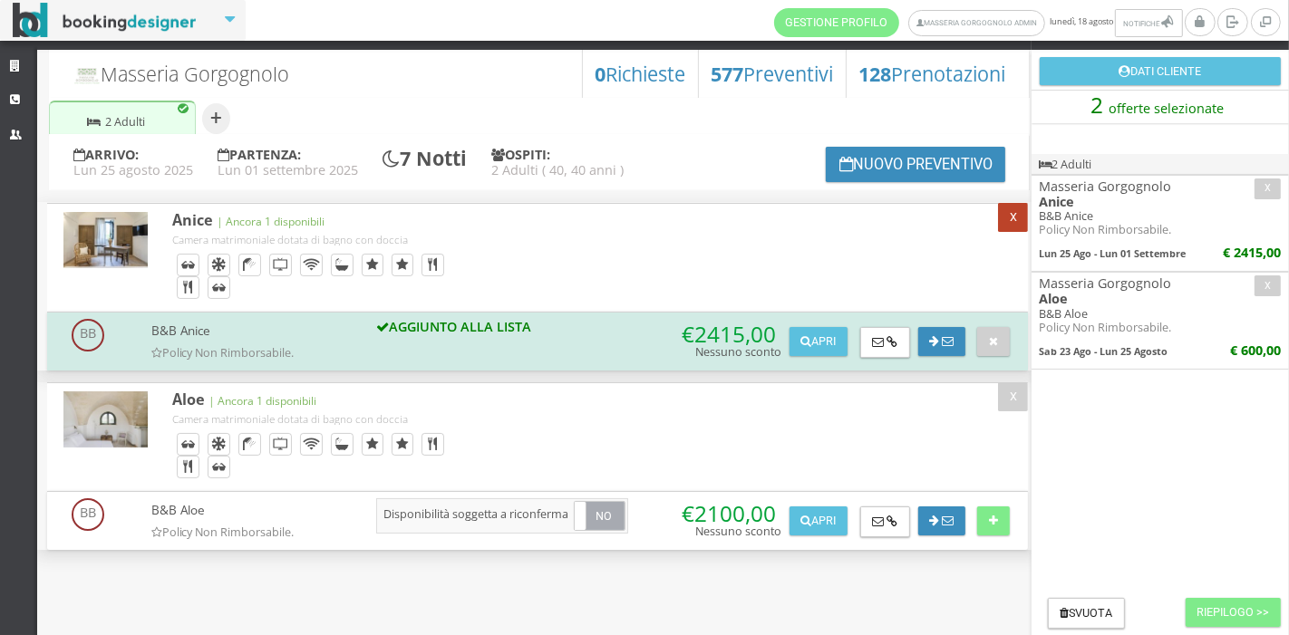
click at [1004, 227] on button "X" at bounding box center [1013, 217] width 30 height 29
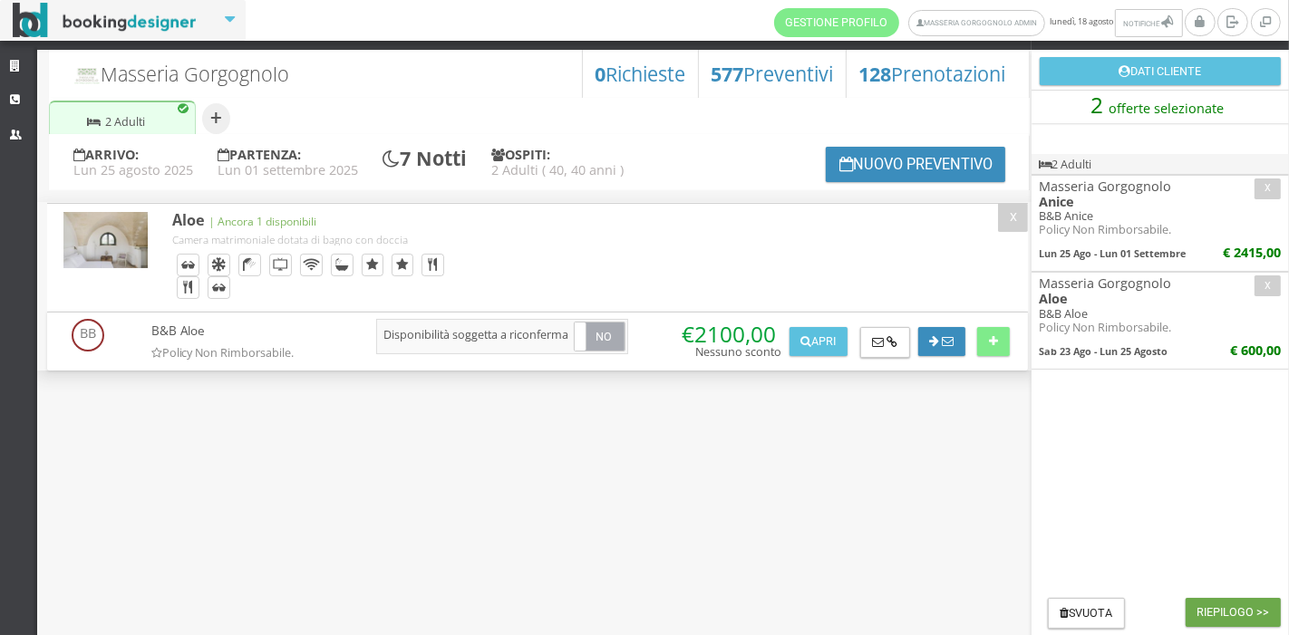
click at [1209, 605] on button "Riepilogo >>" at bounding box center [1233, 612] width 95 height 29
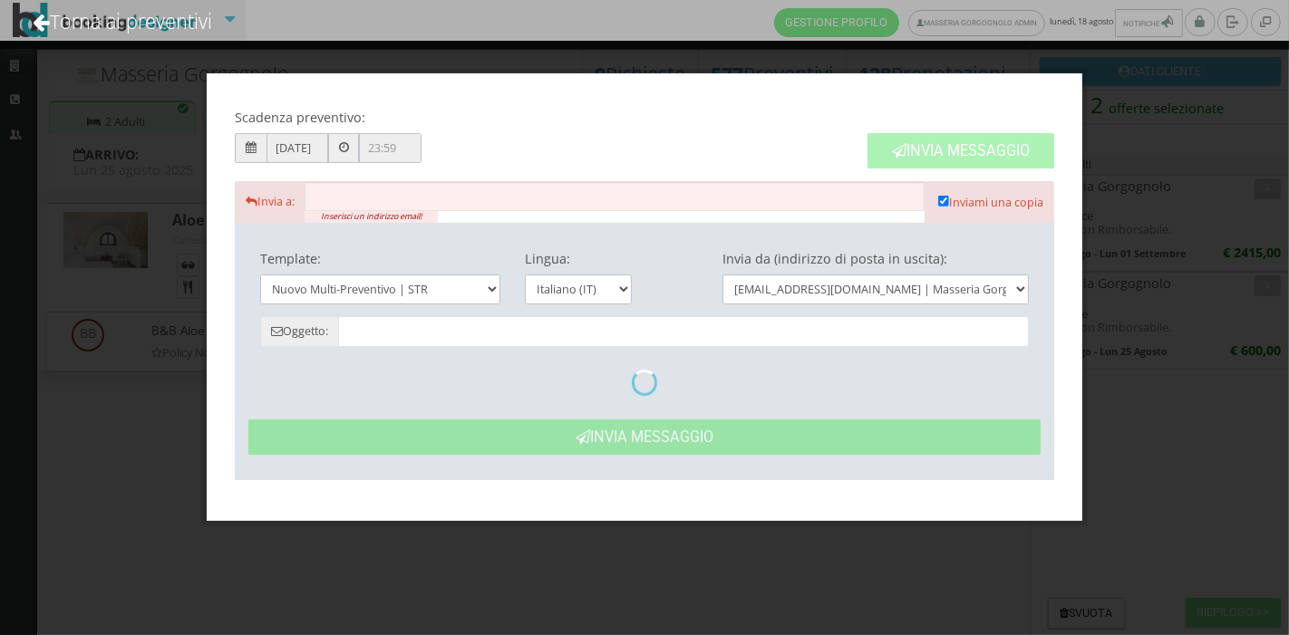
type input "Masseria Gorgognolo: Preventivo - Cliente"
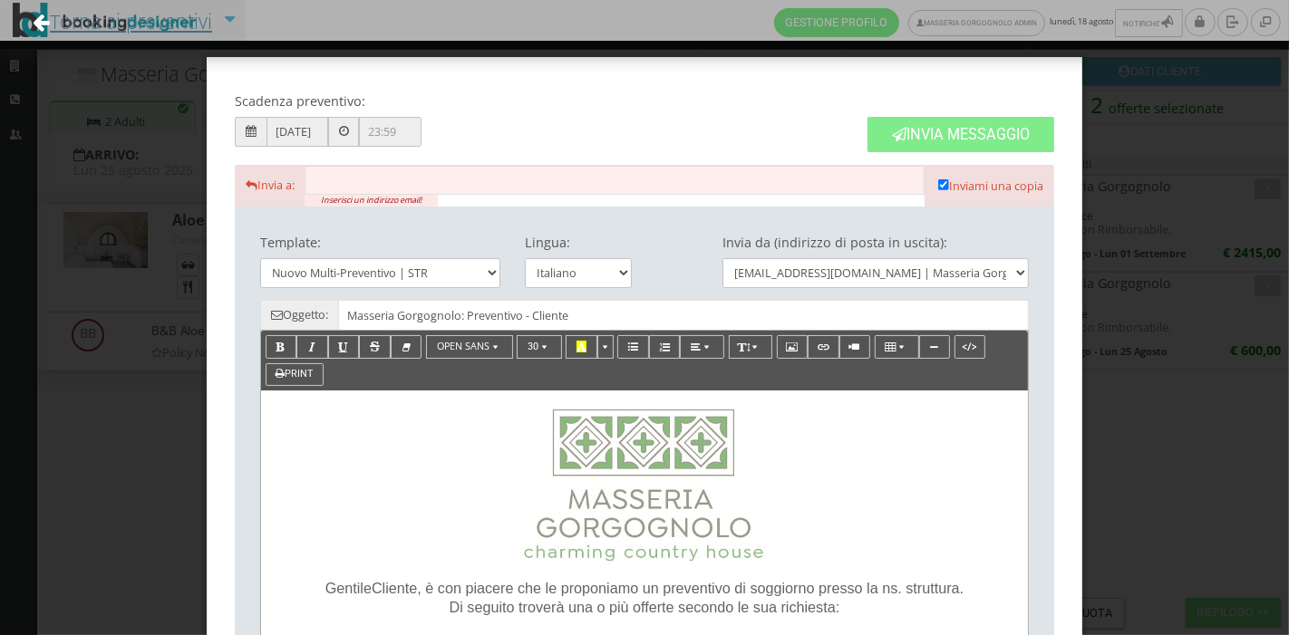
click at [97, 12] on link "Torna ai preventivi" at bounding box center [122, 21] width 228 height 75
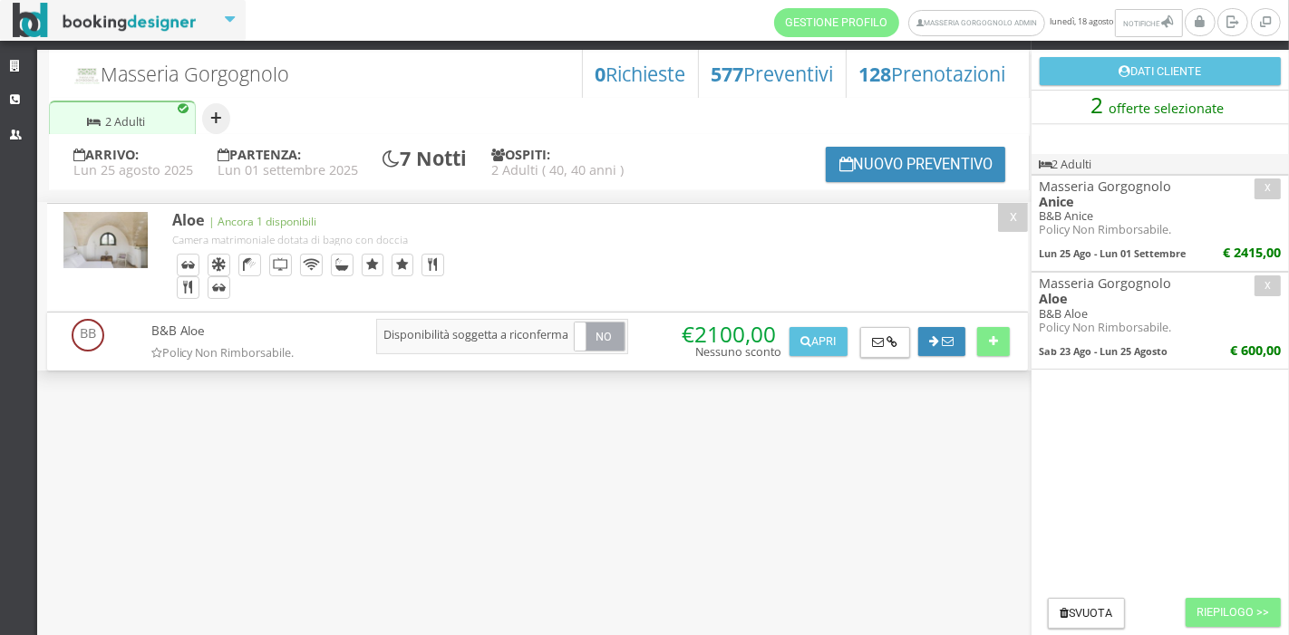
click at [222, 125] on button "+" at bounding box center [216, 118] width 28 height 31
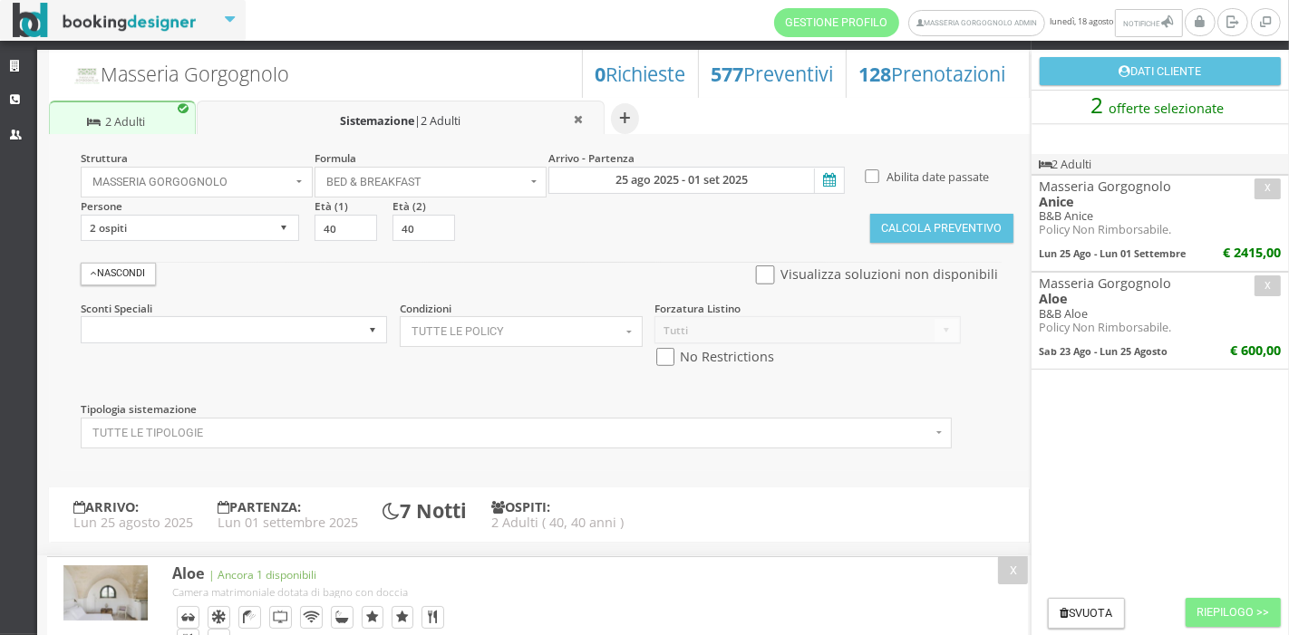
click at [830, 185] on icon at bounding box center [827, 181] width 27 height 24
click at [830, 185] on input "25 ago 2025 - 01 set 2025" at bounding box center [696, 180] width 296 height 27
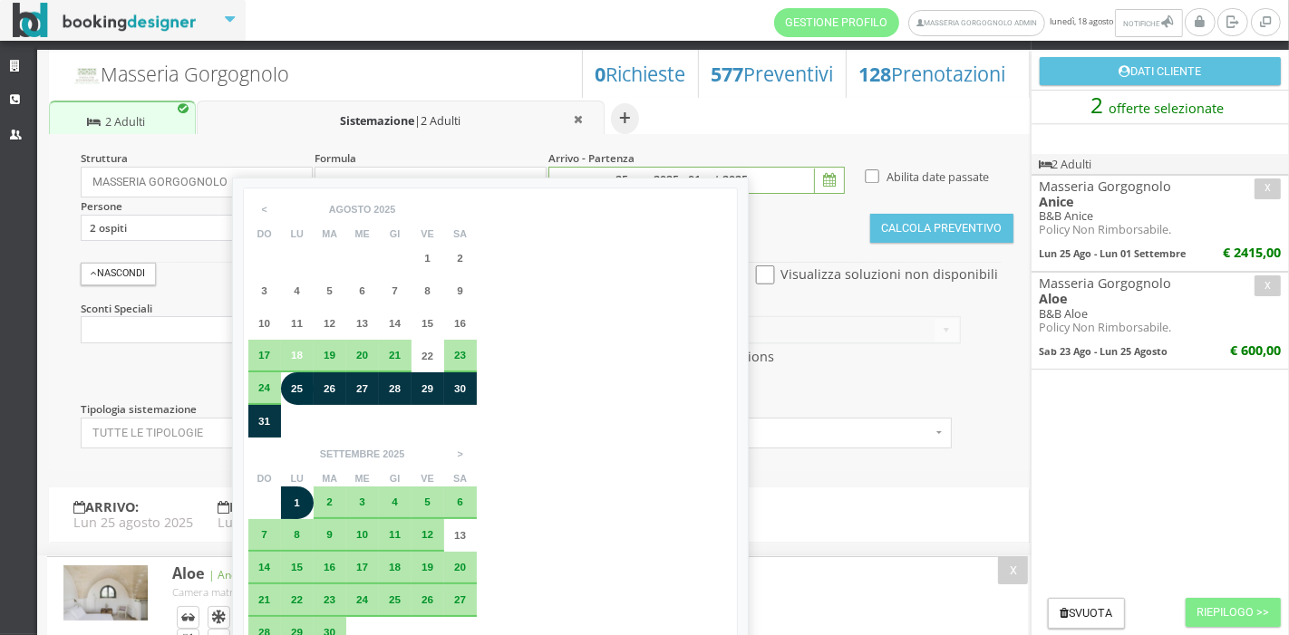
click at [402, 348] on div "21" at bounding box center [395, 356] width 33 height 33
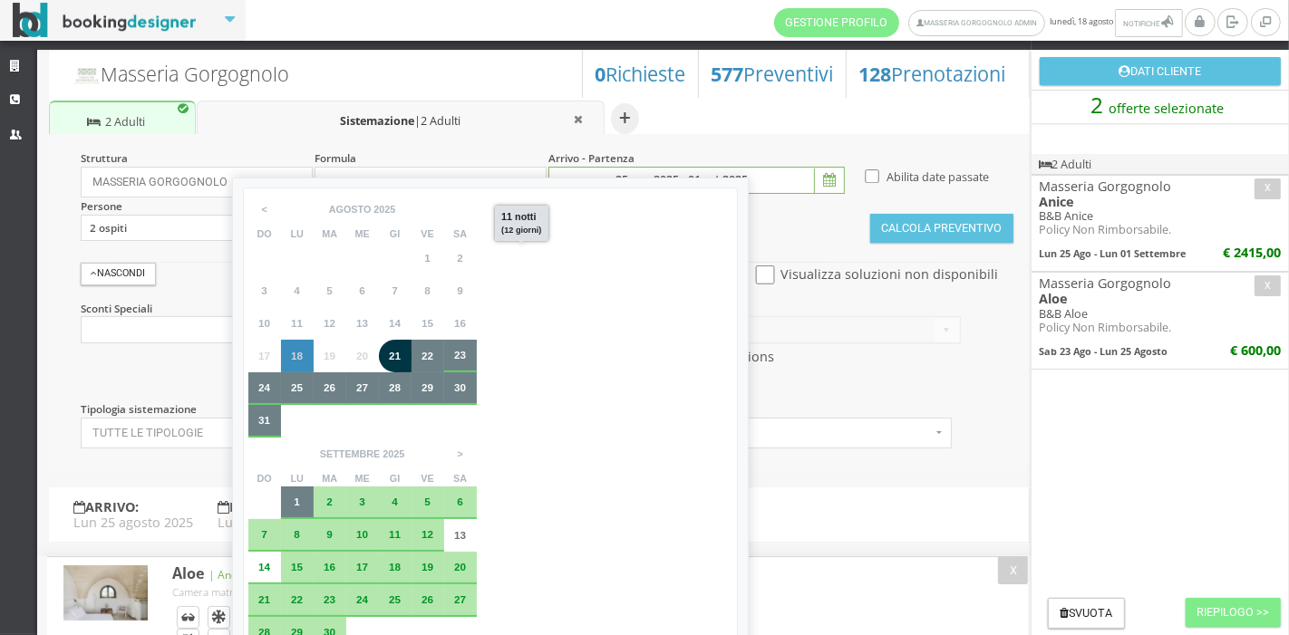
click at [305, 497] on div "1" at bounding box center [297, 502] width 15 height 11
type input "21 ago 2025 - 01 set 2025"
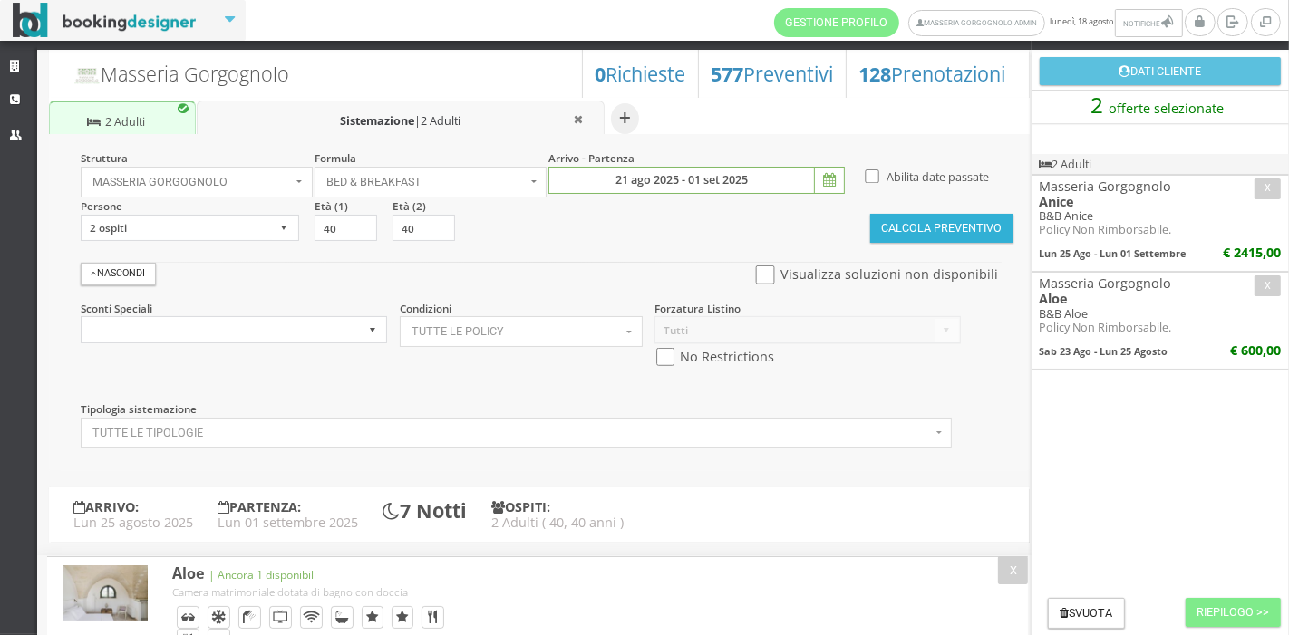
click at [916, 224] on button "Calcola Preventivo" at bounding box center [941, 228] width 143 height 29
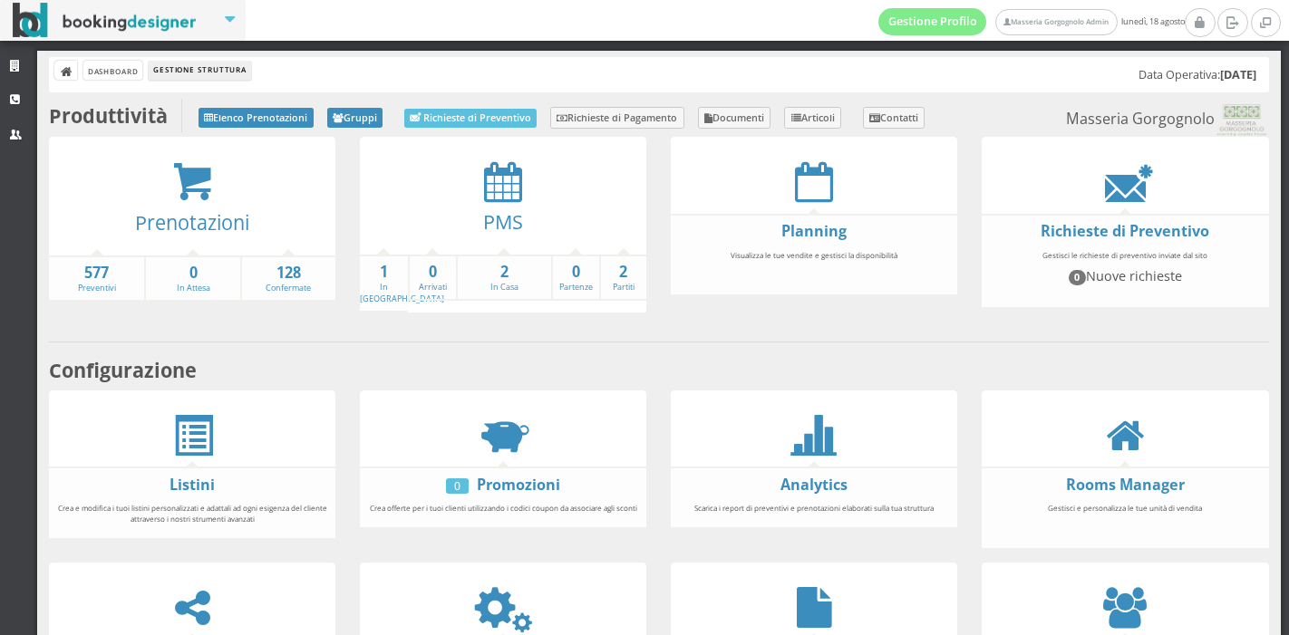
click at [96, 284] on link "577 Preventivi" at bounding box center [96, 279] width 95 height 32
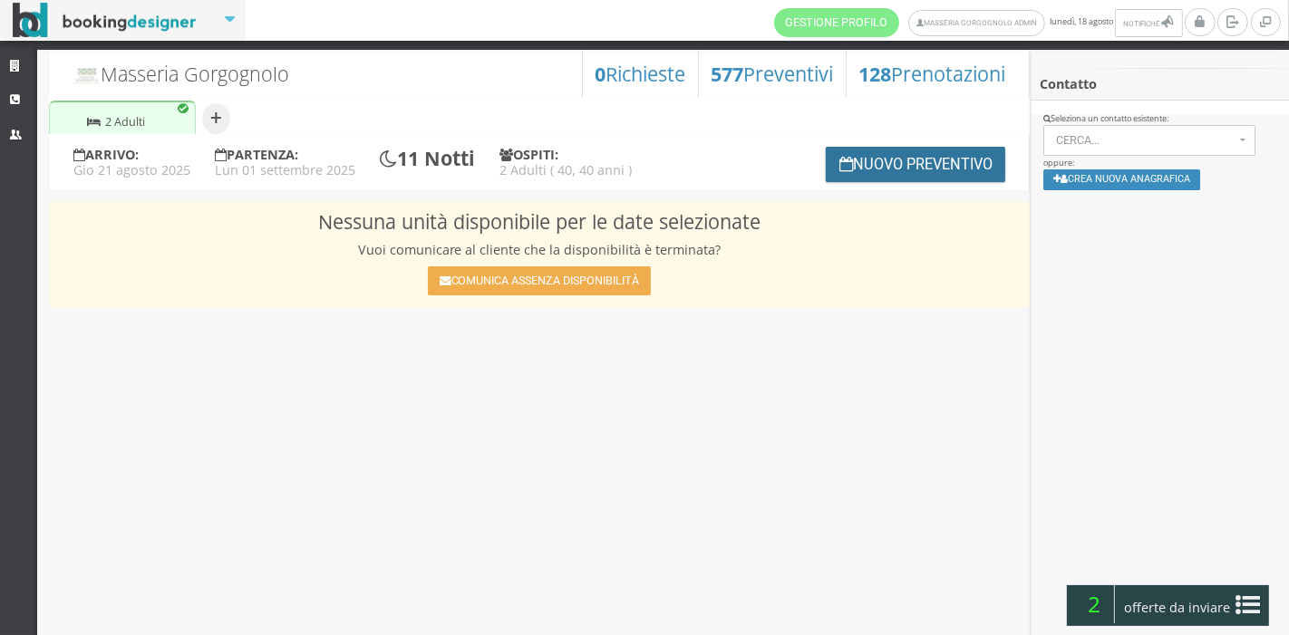
click at [890, 160] on button "Nuovo Preventivo" at bounding box center [915, 164] width 179 height 35
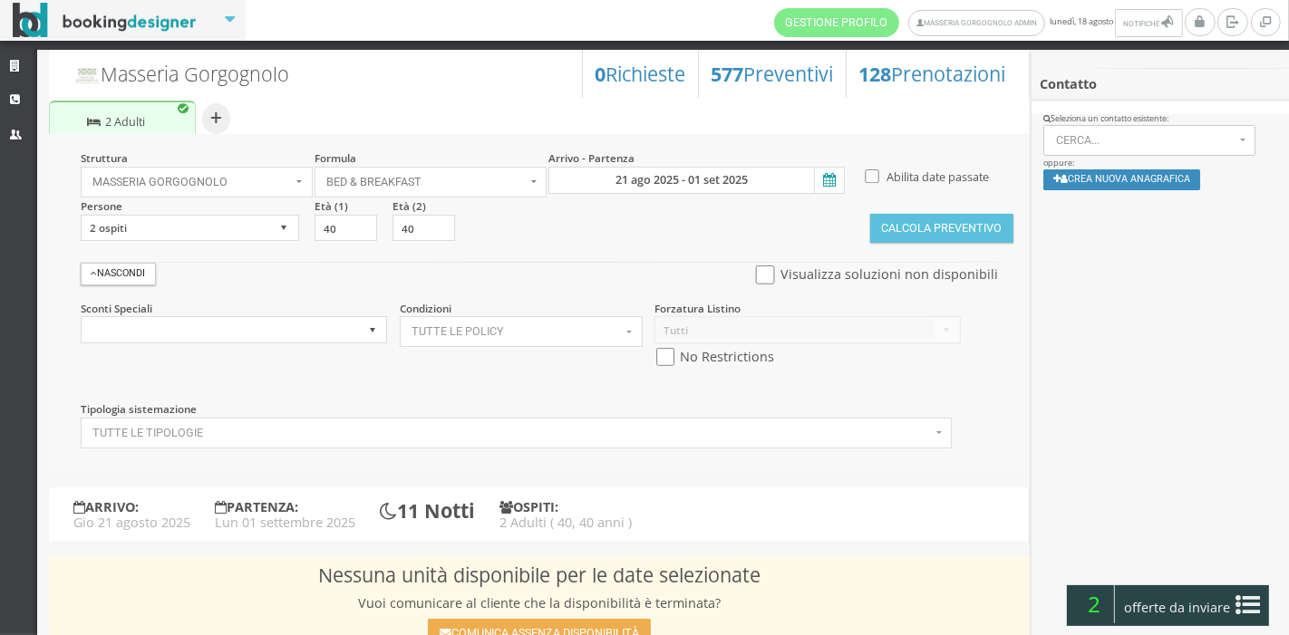
click at [823, 178] on icon at bounding box center [827, 181] width 27 height 24
click at [823, 178] on input "21 ago 2025 - 01 set 2025" at bounding box center [696, 180] width 296 height 27
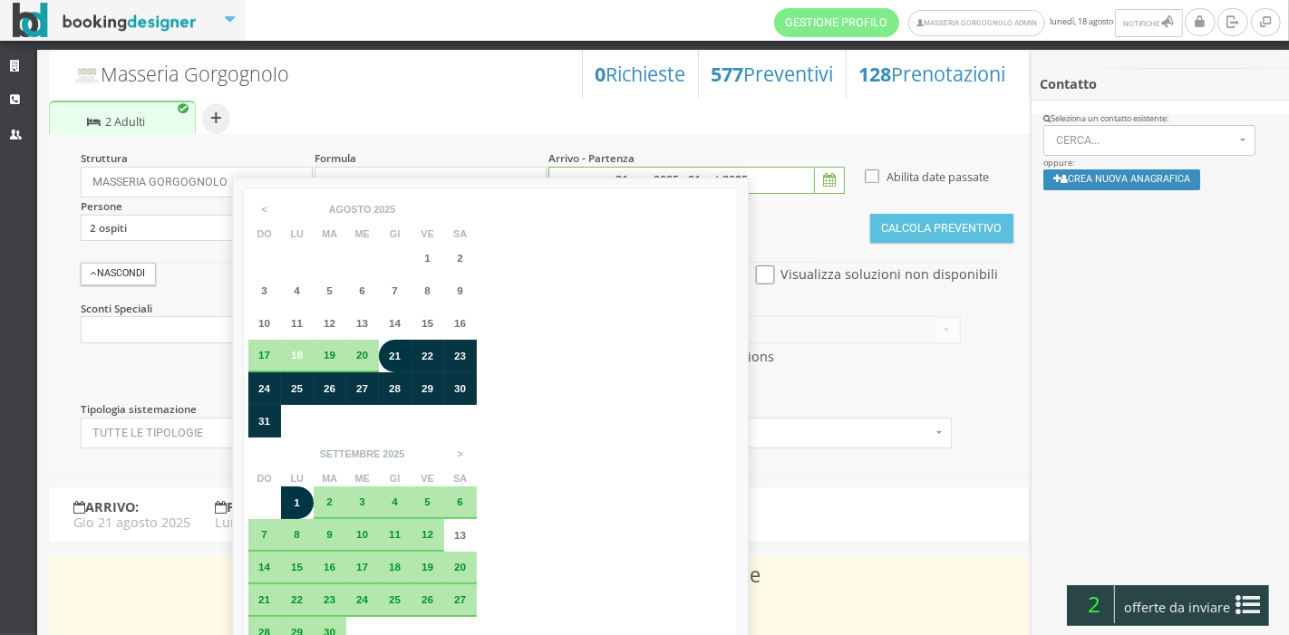
click at [458, 354] on span "23" at bounding box center [460, 356] width 12 height 12
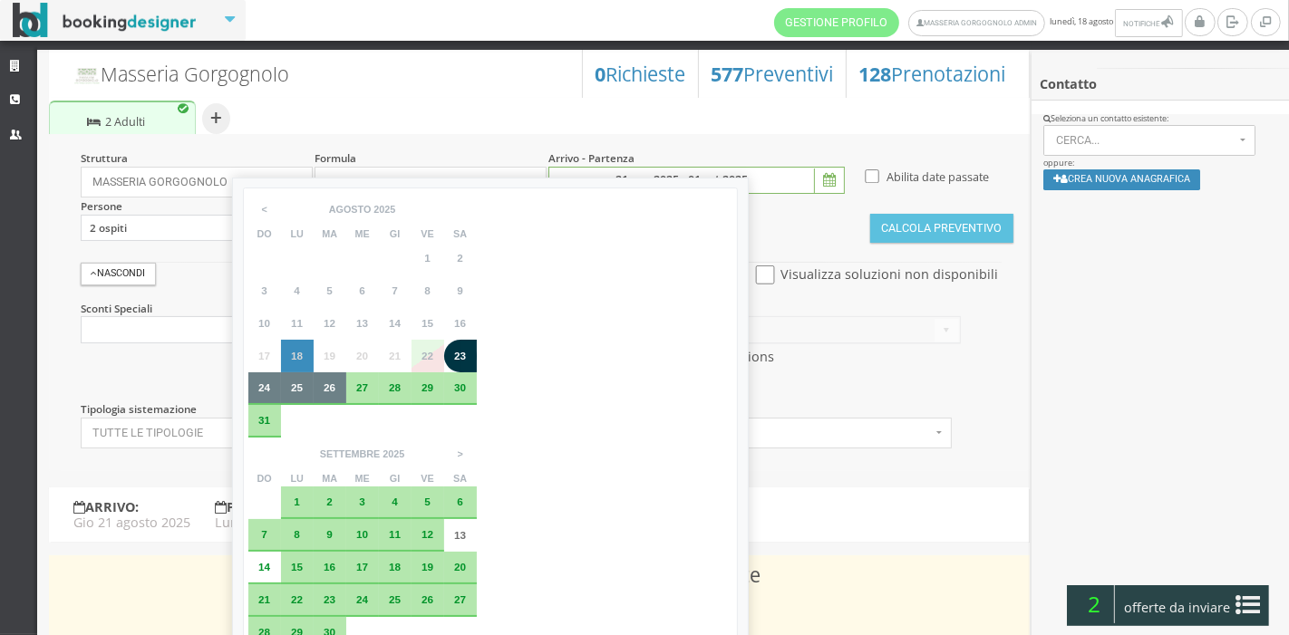
click at [468, 355] on div "23" at bounding box center [460, 356] width 20 height 11
click at [600, 167] on input "21 ago 2025 - 01 set 2025" at bounding box center [696, 180] width 296 height 27
click at [461, 378] on div "30" at bounding box center [460, 389] width 33 height 33
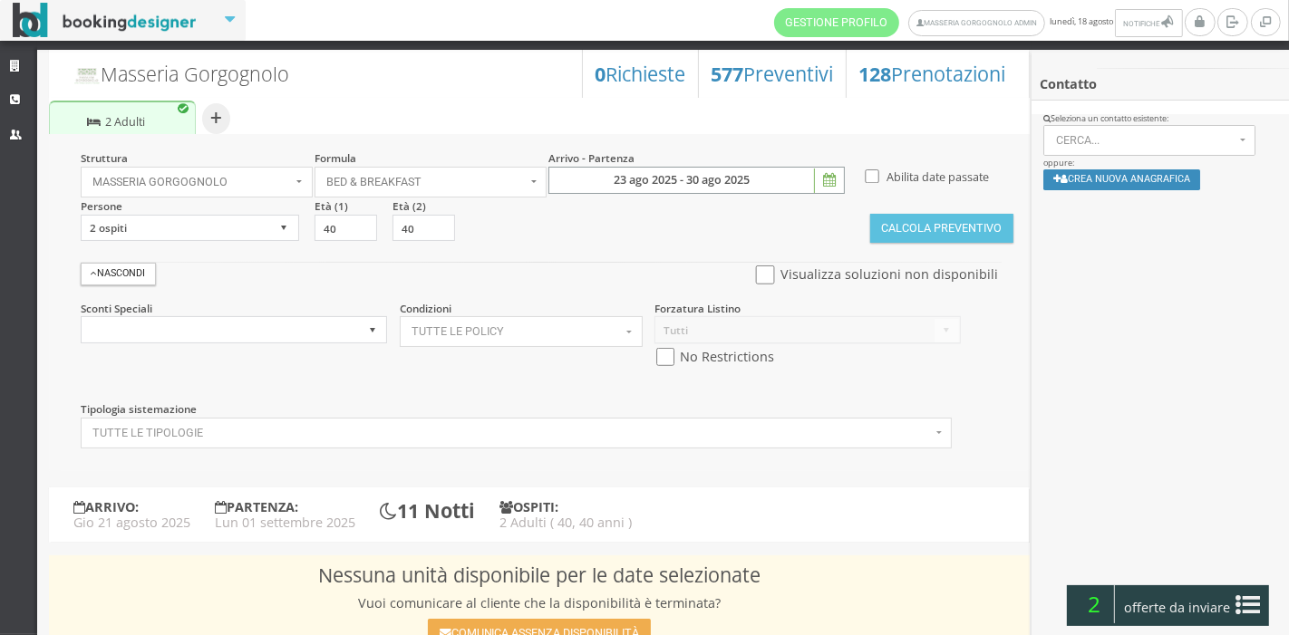
click at [582, 174] on input "23 ago 2025 - 30 ago 2025" at bounding box center [696, 180] width 296 height 27
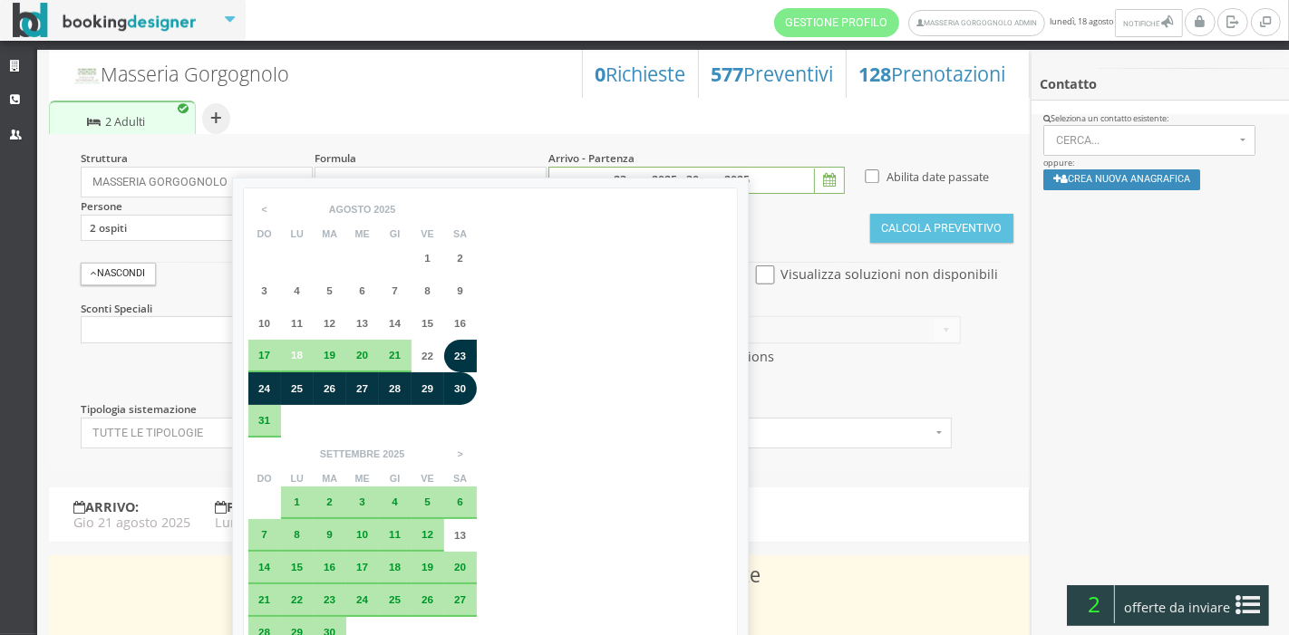
click at [295, 390] on span "25" at bounding box center [297, 388] width 12 height 12
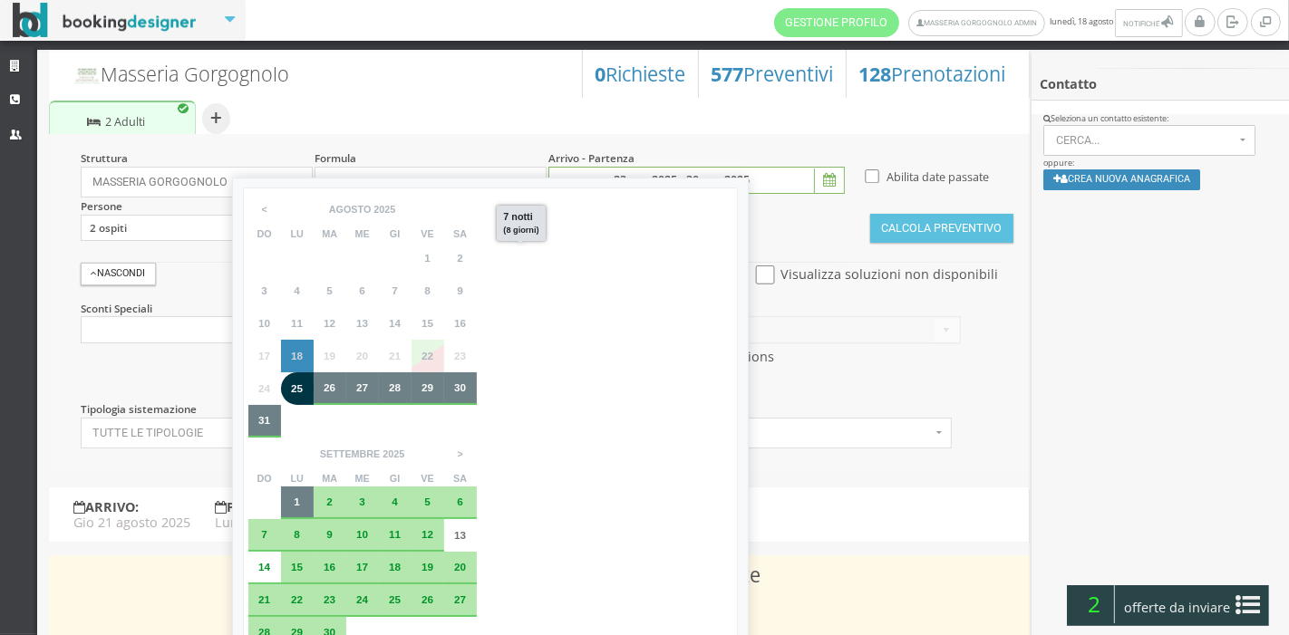
click at [314, 487] on div "1" at bounding box center [297, 503] width 33 height 33
type input "25 ago 2025 - 01 set 2025"
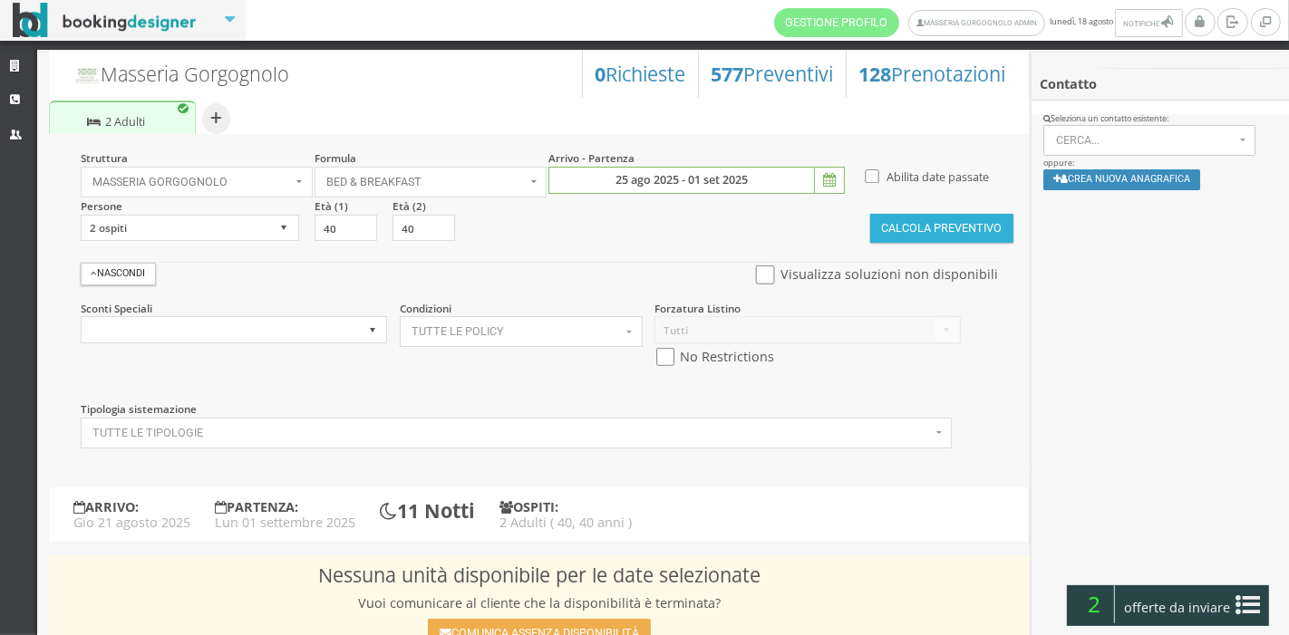
click at [884, 237] on button "Calcola Preventivo" at bounding box center [941, 228] width 143 height 29
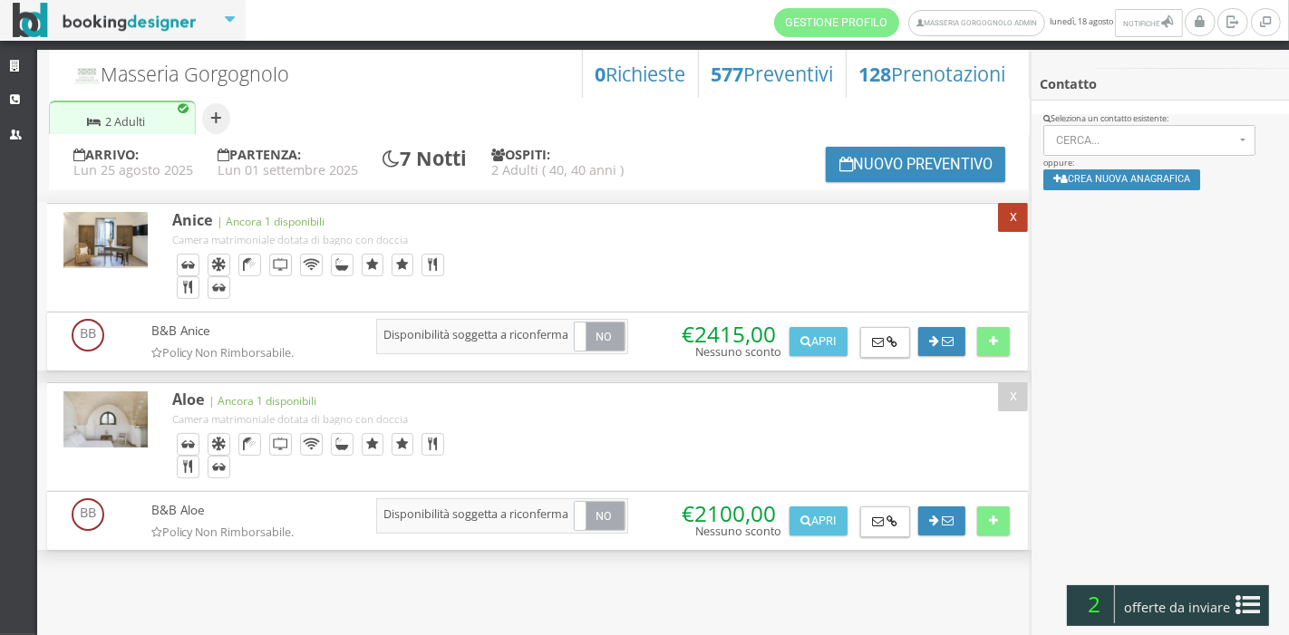
click at [1012, 216] on button "X" at bounding box center [1013, 217] width 30 height 29
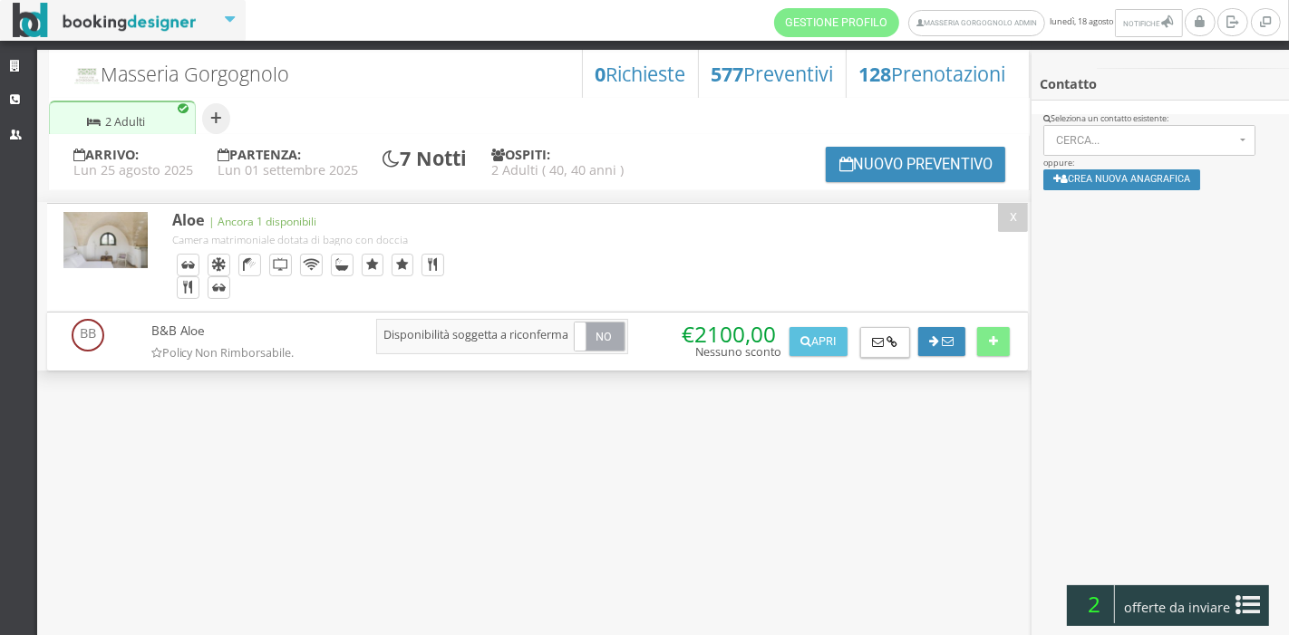
drag, startPoint x: 1175, startPoint y: 590, endPoint x: 1225, endPoint y: 606, distance: 52.5
click at [1225, 606] on span "offerte da inviare" at bounding box center [1177, 608] width 118 height 29
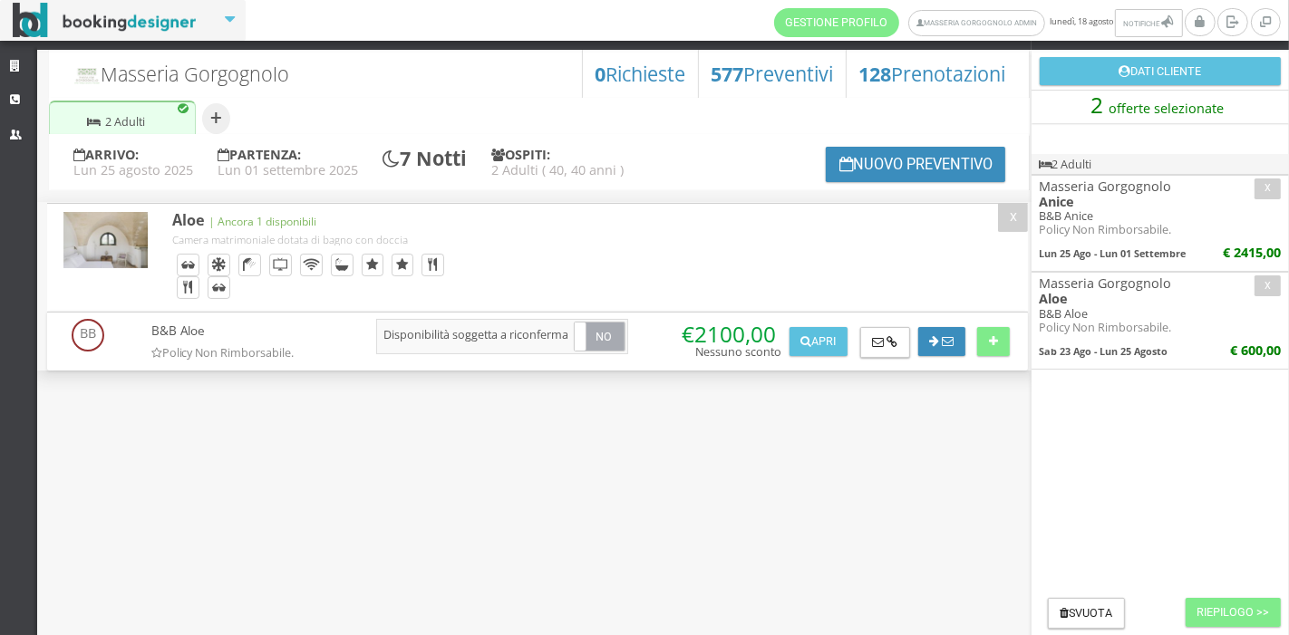
click at [1139, 247] on b "Lun 25 Ago - Lun 01 Settembre" at bounding box center [1113, 254] width 147 height 14
click at [1110, 189] on h4 "Masseria Gorgognolo" at bounding box center [1160, 186] width 241 height 15
click at [1271, 620] on button "Riepilogo >>" at bounding box center [1233, 612] width 95 height 29
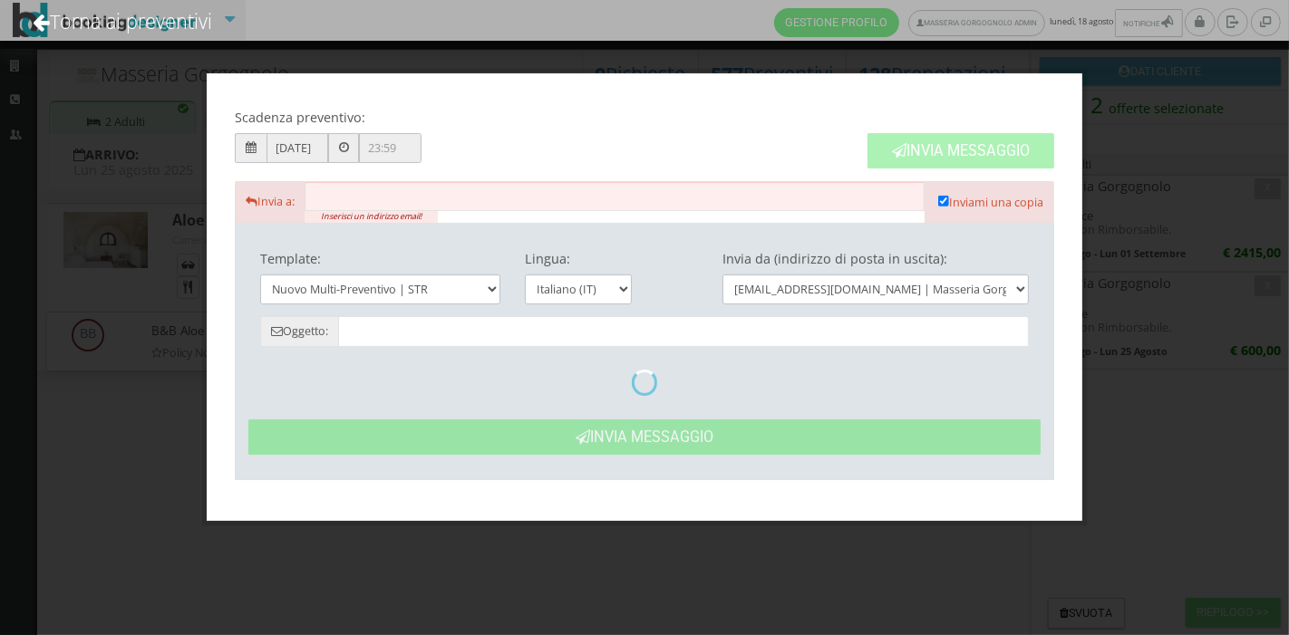
type input "Masseria Gorgognolo: Preventivo - Cliente"
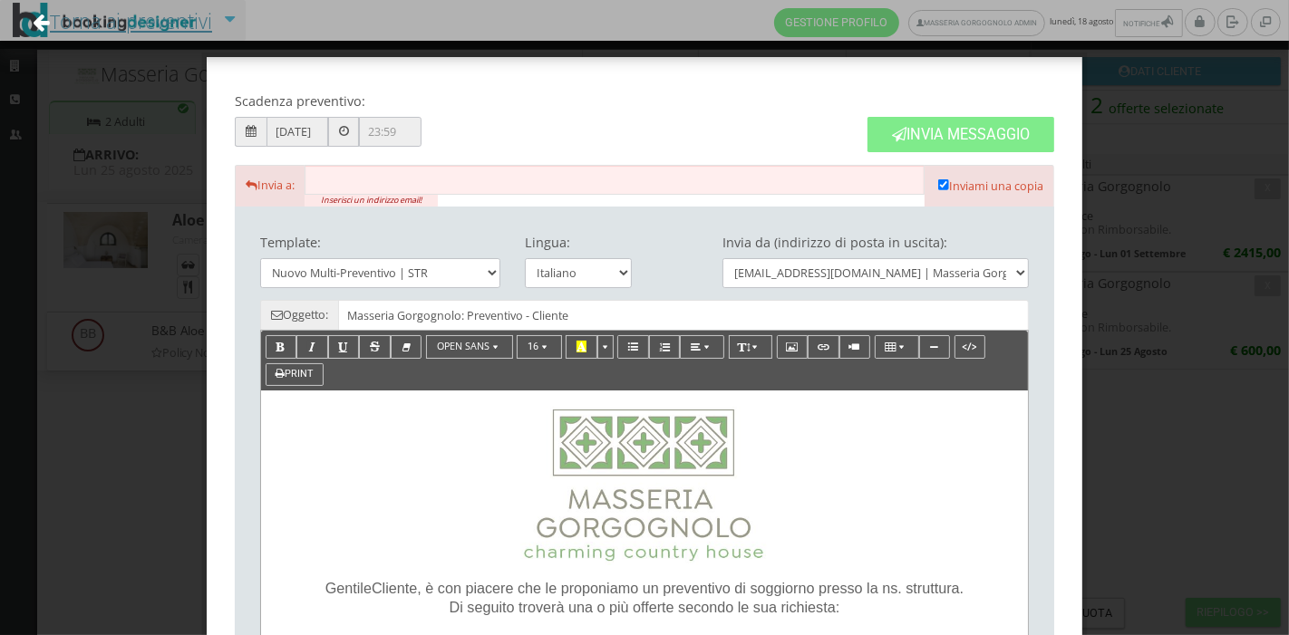
click at [15, 17] on link "Torna ai preventivi" at bounding box center [122, 21] width 228 height 75
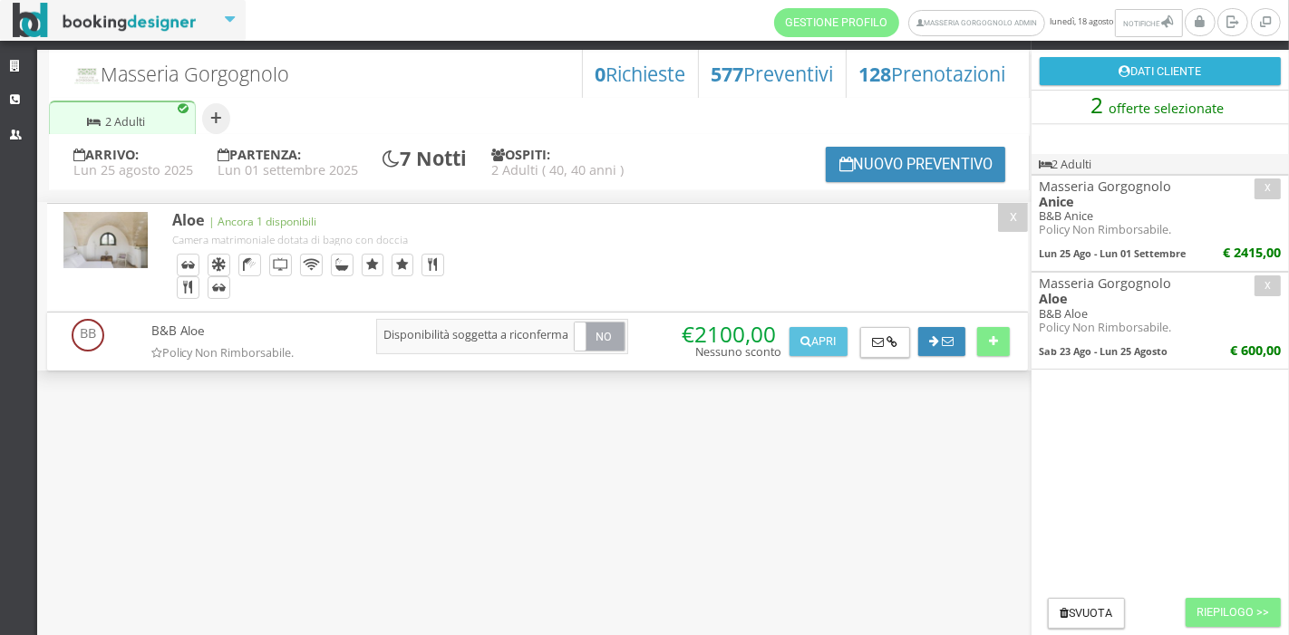
click at [1124, 73] on icon at bounding box center [1124, 72] width 12 height 12
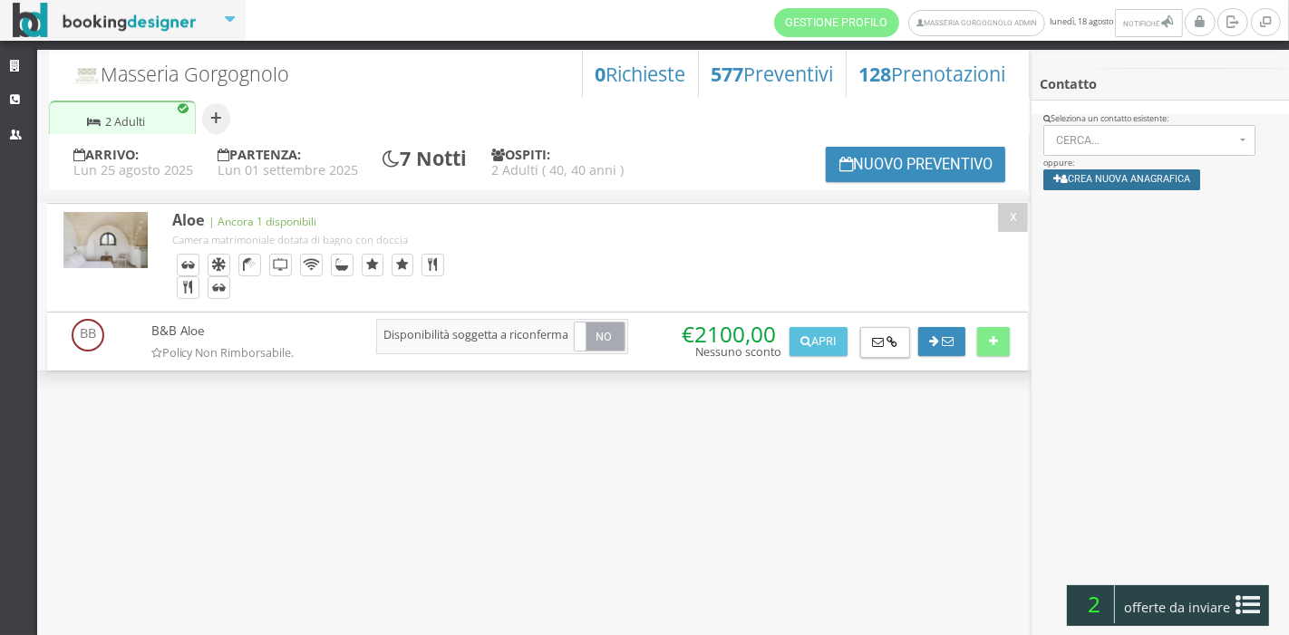
click at [1101, 181] on button "Crea nuova anagrafica" at bounding box center [1121, 179] width 157 height 21
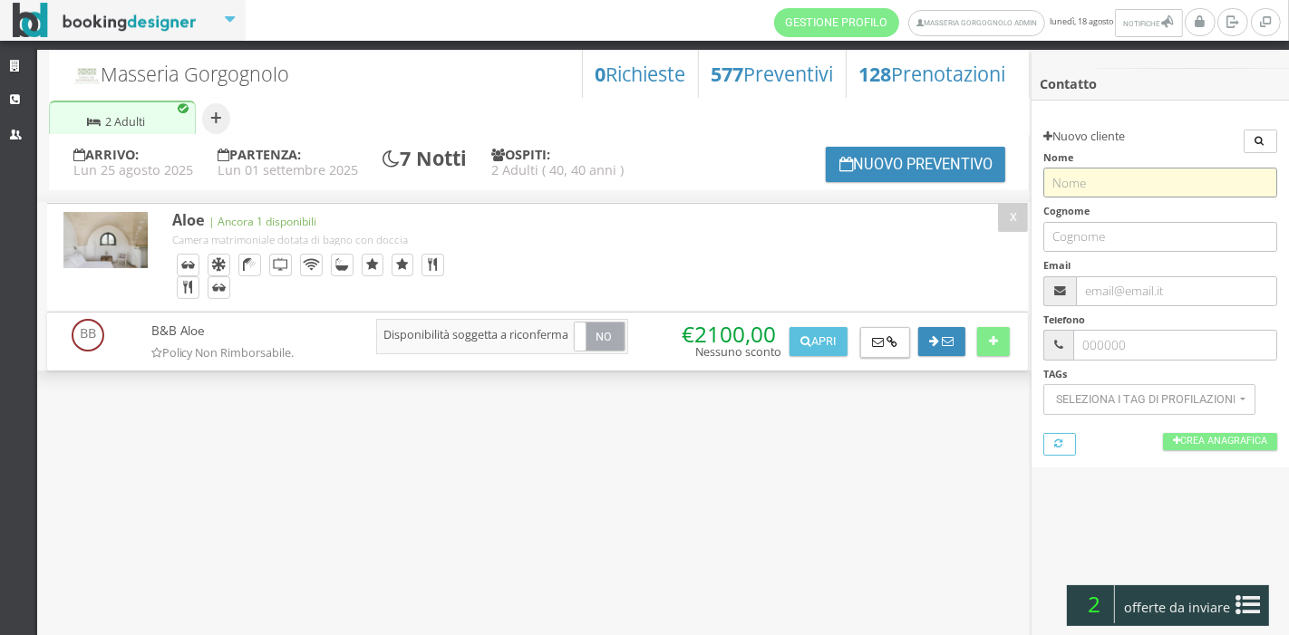
click at [1091, 185] on input "text" at bounding box center [1159, 183] width 233 height 30
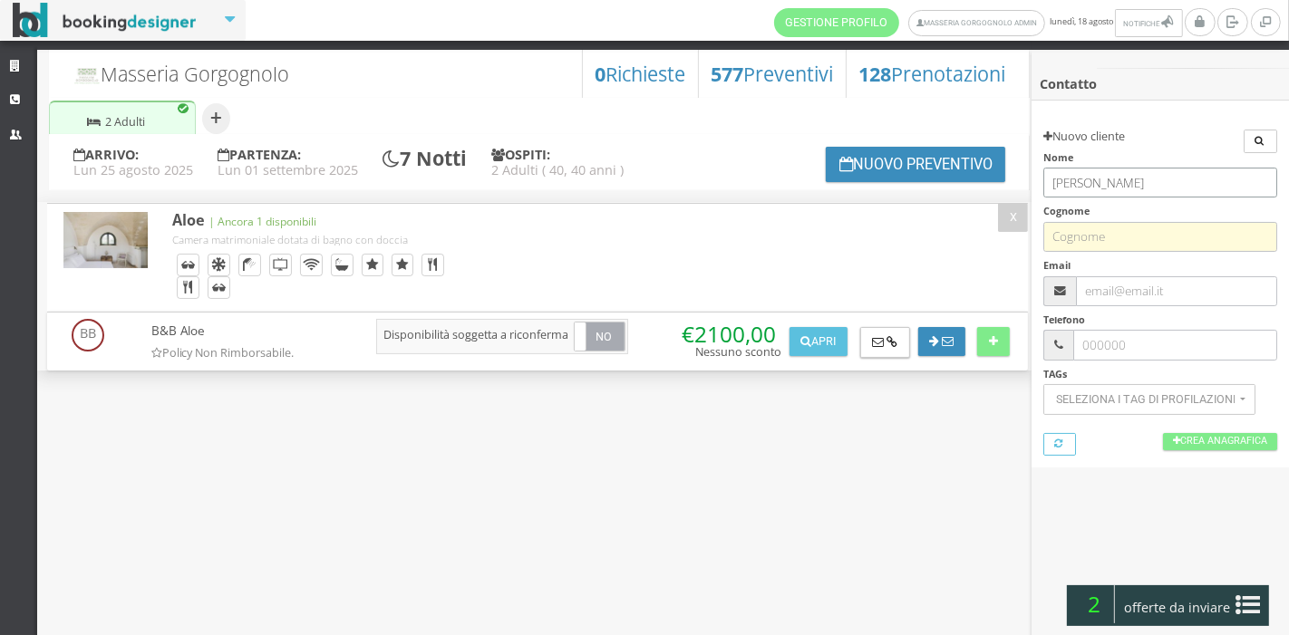
type input "Manuela"
click at [1116, 224] on input "text" at bounding box center [1159, 237] width 233 height 30
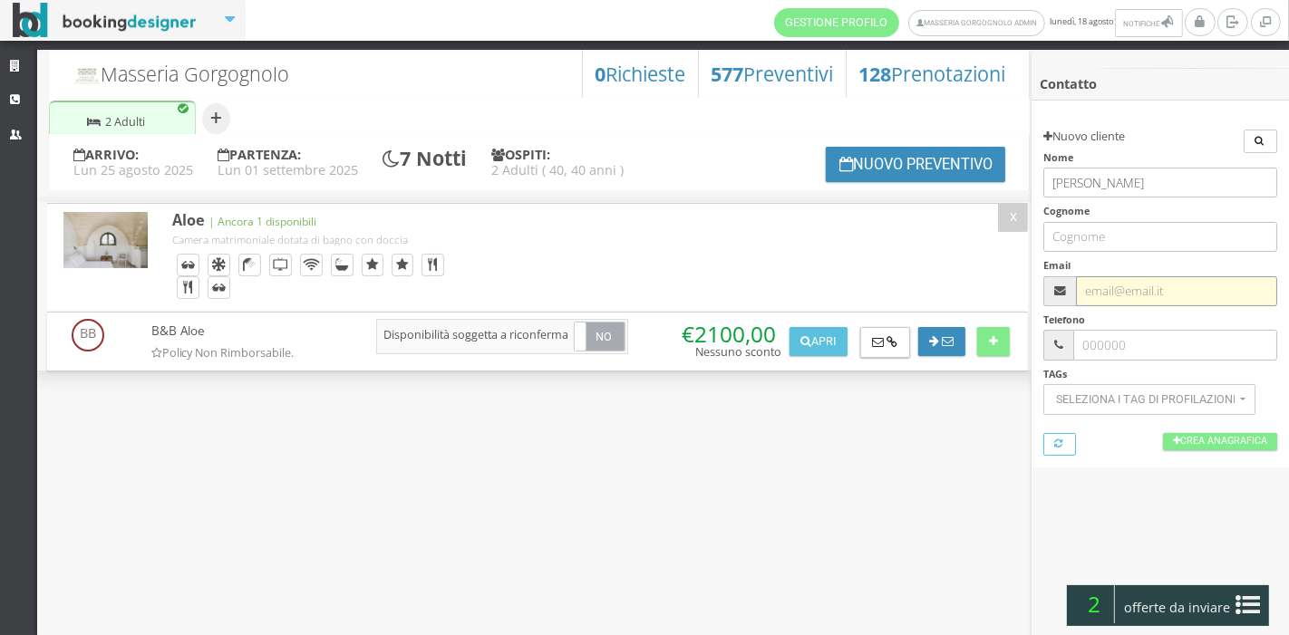
click at [1096, 300] on input "text" at bounding box center [1176, 291] width 201 height 30
paste input "[EMAIL_ADDRESS][DOMAIN_NAME]"
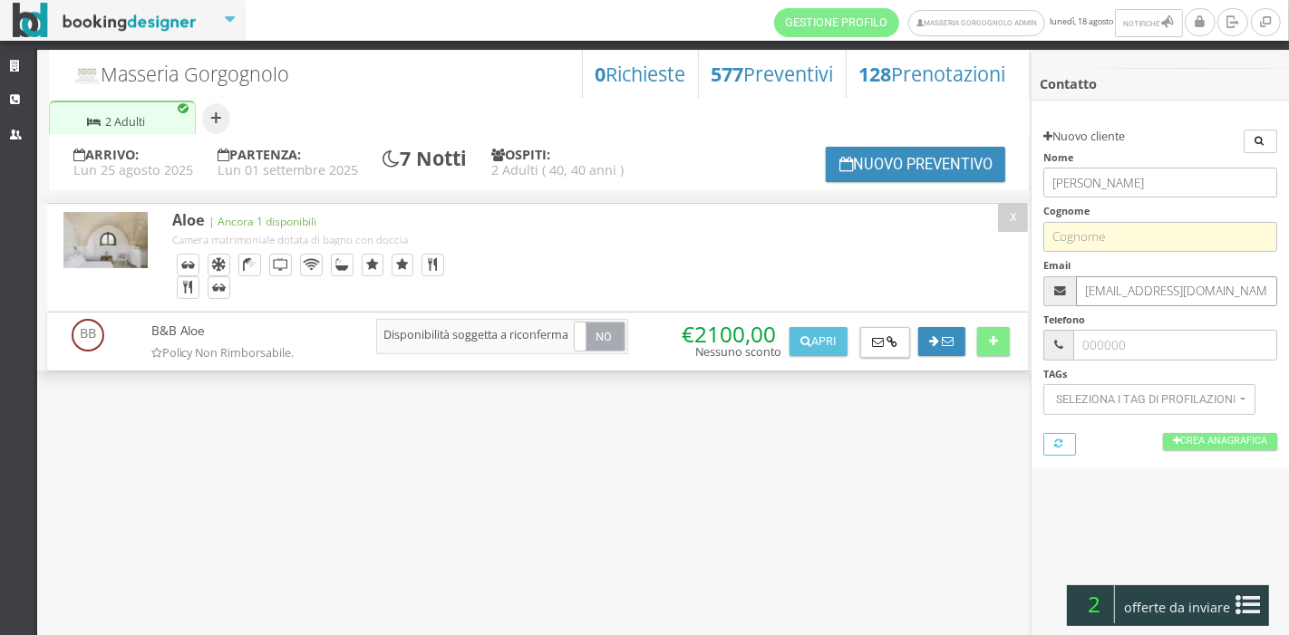
type input "[EMAIL_ADDRESS][DOMAIN_NAME]"
click at [1126, 237] on input "text" at bounding box center [1159, 237] width 233 height 30
type input "A"
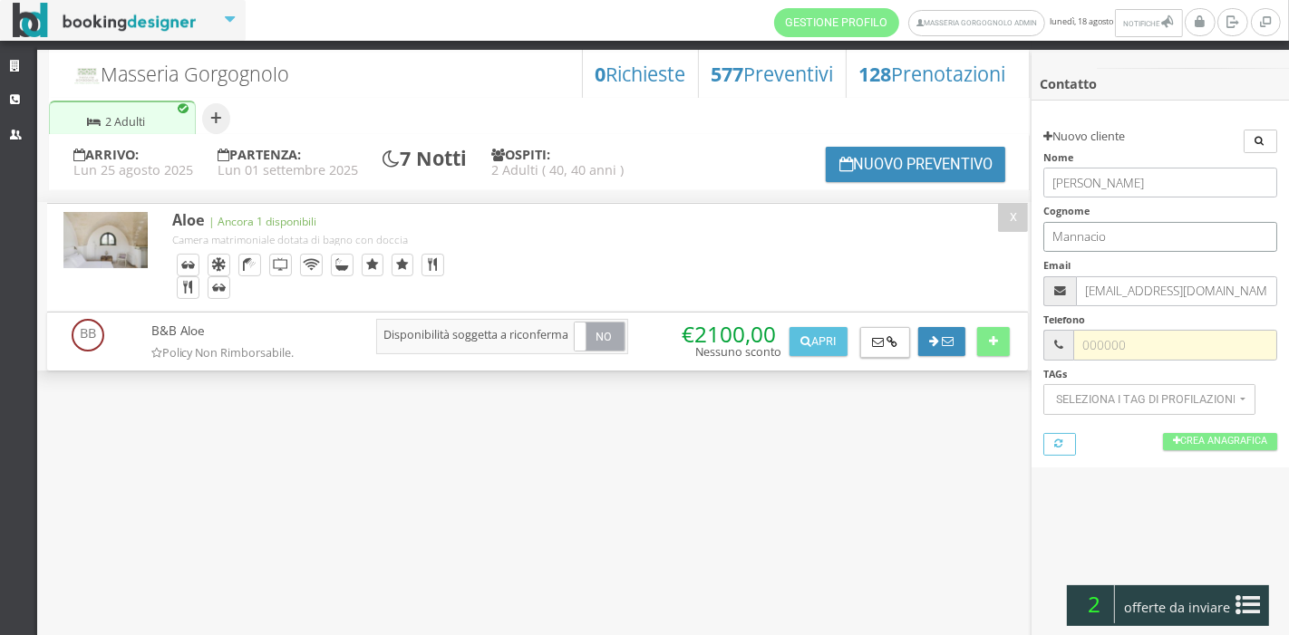
type input "Mannacio"
click at [1142, 350] on input "text" at bounding box center [1175, 345] width 204 height 30
click at [1142, 340] on input "text" at bounding box center [1175, 345] width 204 height 30
paste input "[PHONE_NUMBER]"
type input "[PHONE_NUMBER]"
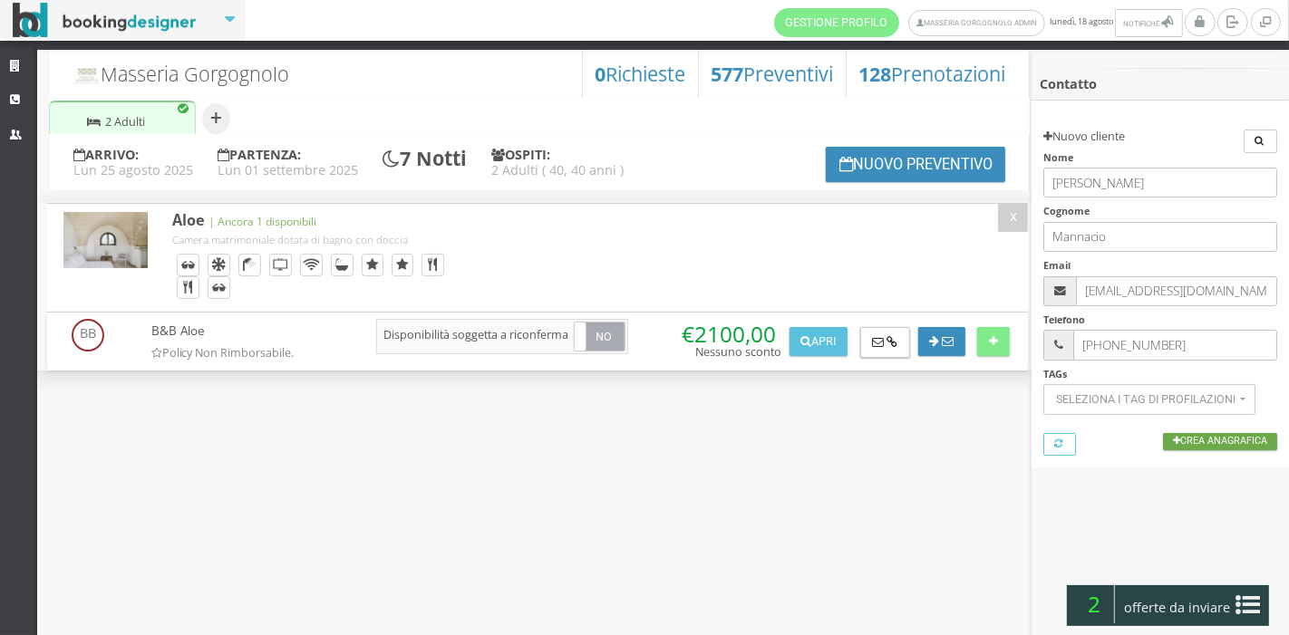
click at [1176, 439] on link "Crea Anagrafica" at bounding box center [1220, 441] width 114 height 17
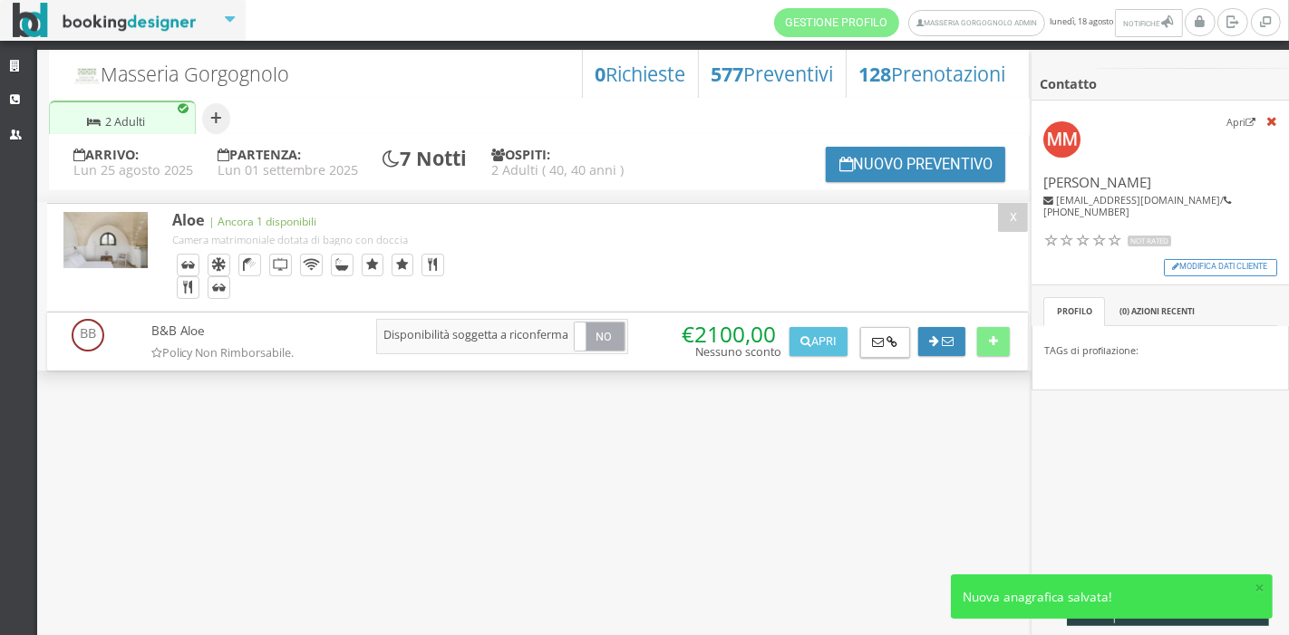
click at [1195, 463] on div at bounding box center [1159, 451] width 257 height 98
click at [1261, 588] on button "×" at bounding box center [1259, 587] width 10 height 17
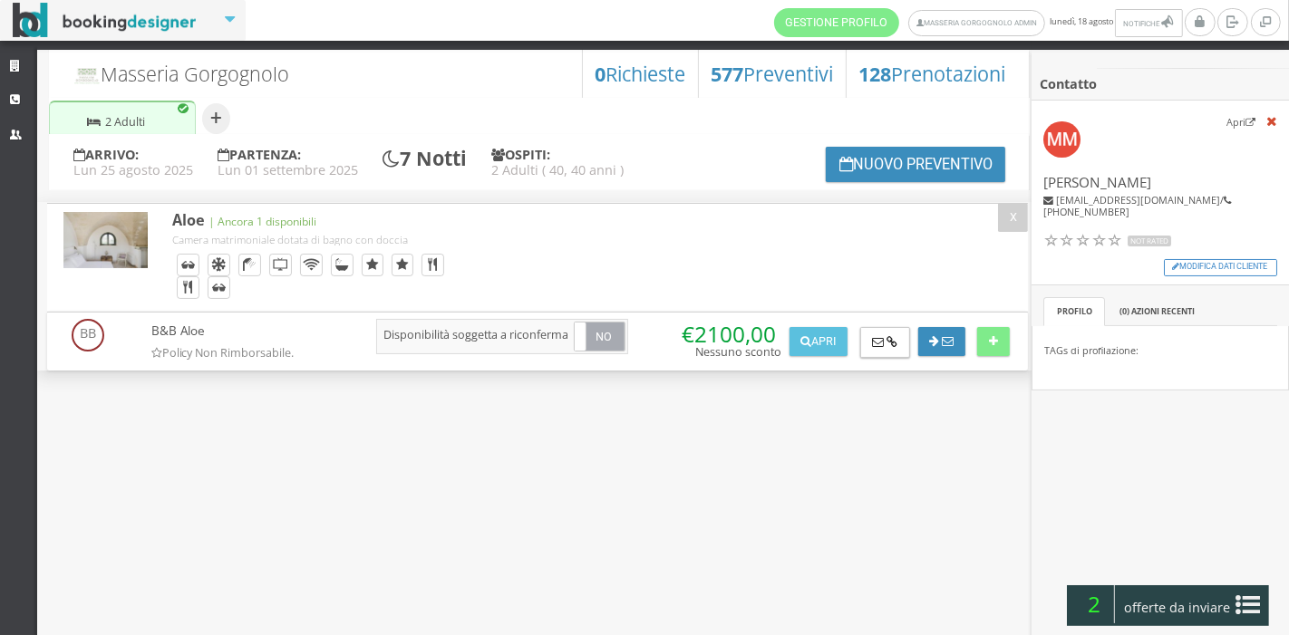
click at [1181, 612] on div "× Nuova anagrafica salvata!" at bounding box center [1112, 613] width 323 height 44
click at [1249, 601] on icon at bounding box center [1248, 605] width 24 height 29
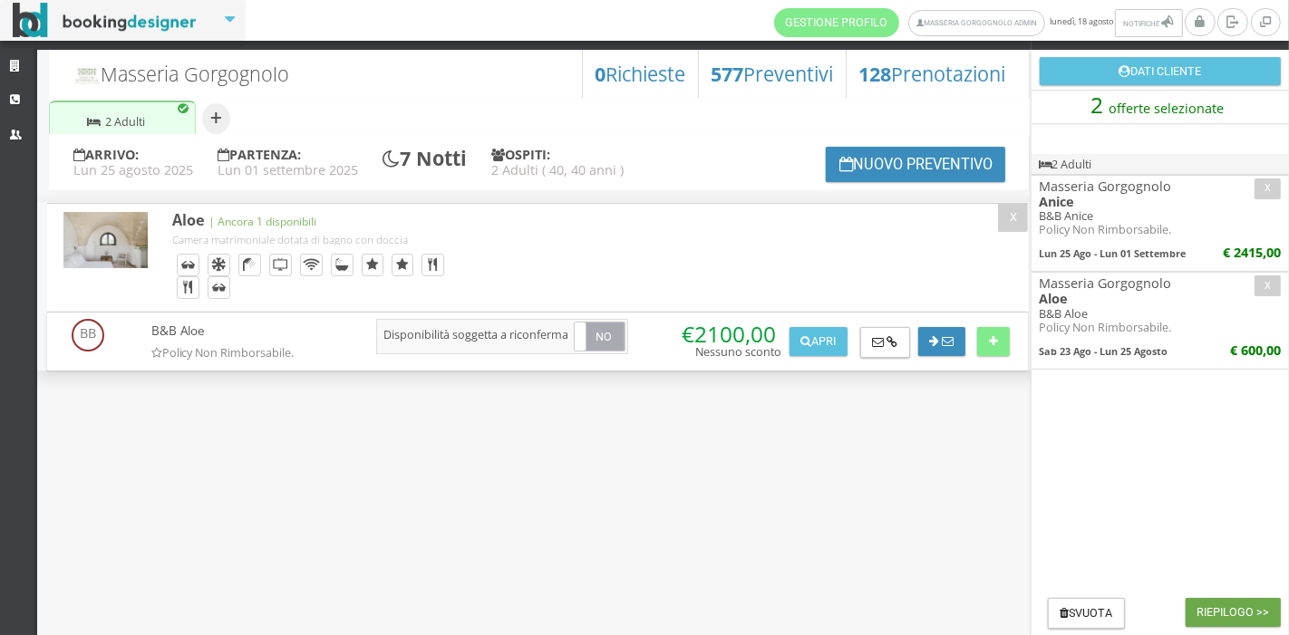
click at [1233, 613] on button "Riepilogo >>" at bounding box center [1233, 612] width 95 height 29
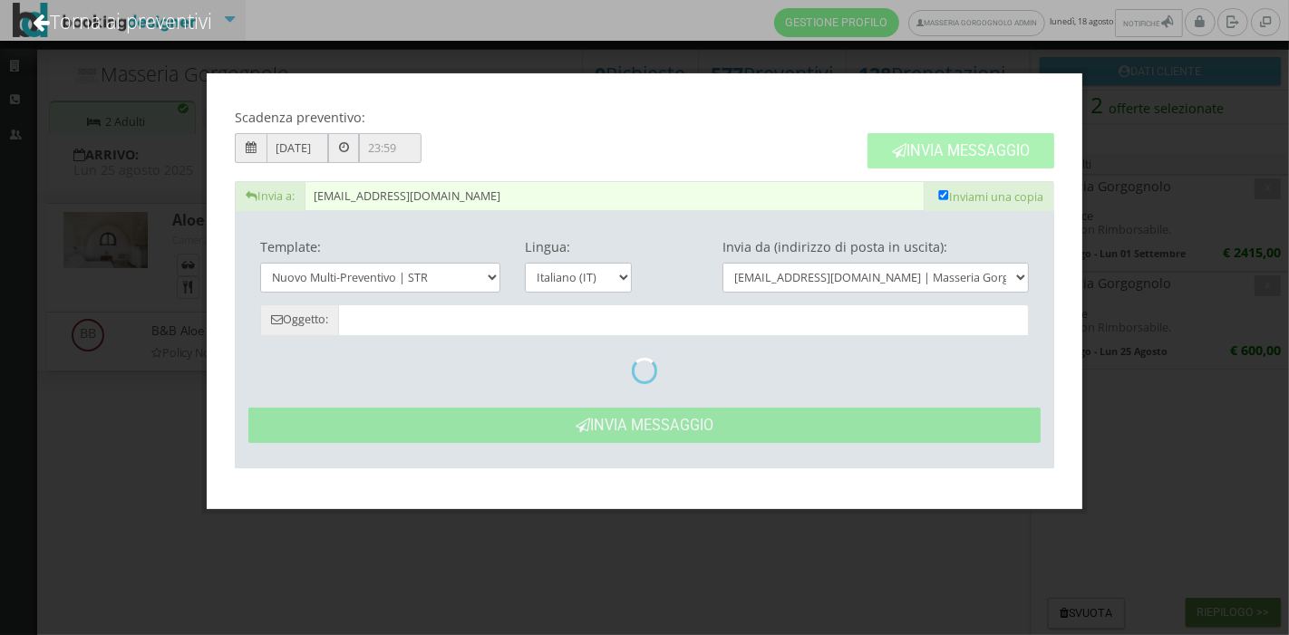
type input "Masseria Gorgognolo: Preventivo - Manuela Mannacio"
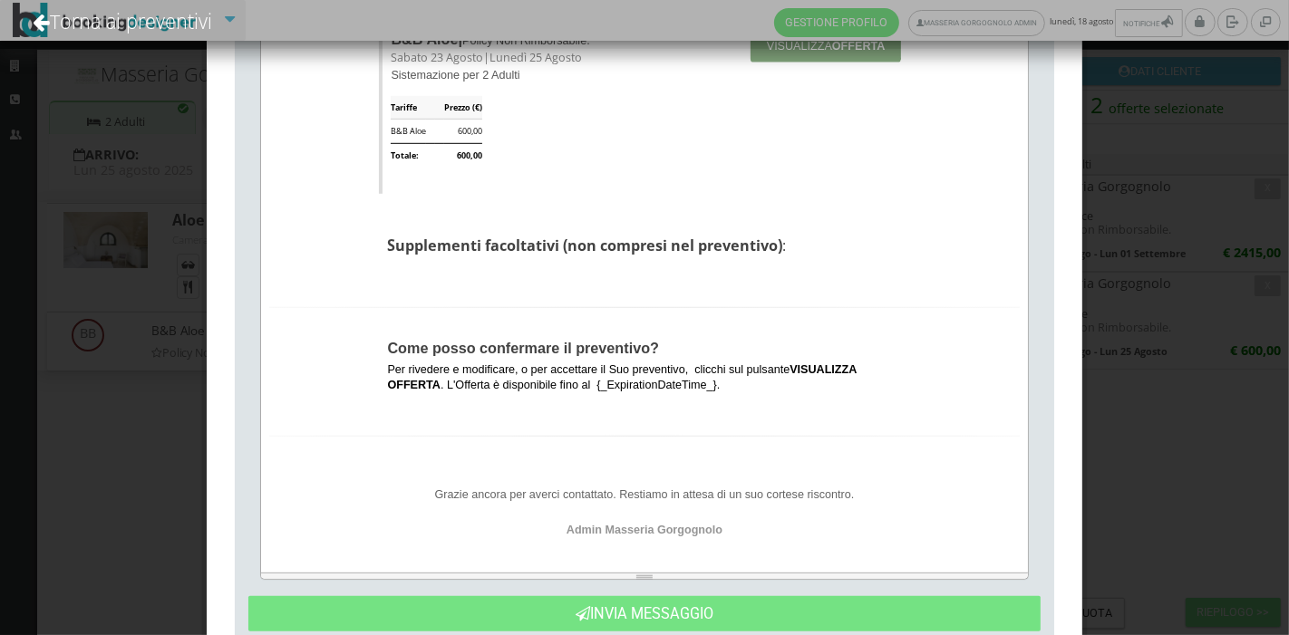
scroll to position [1164, 0]
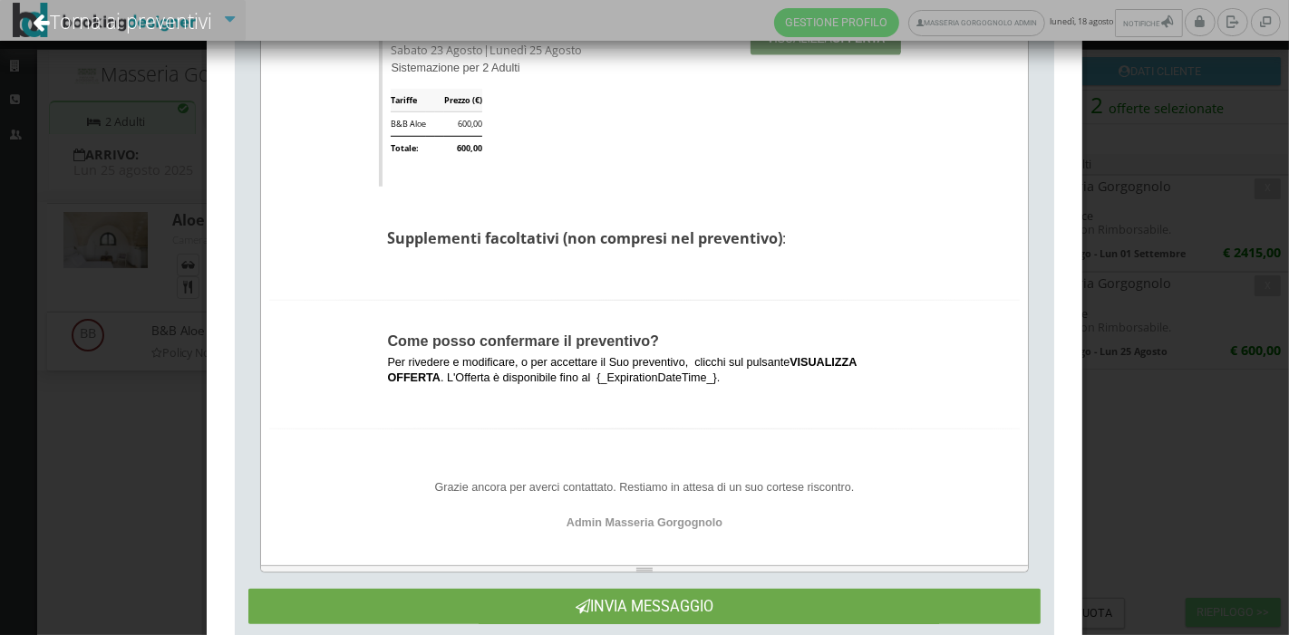
click at [720, 604] on button "Invia Messaggio" at bounding box center [644, 606] width 793 height 35
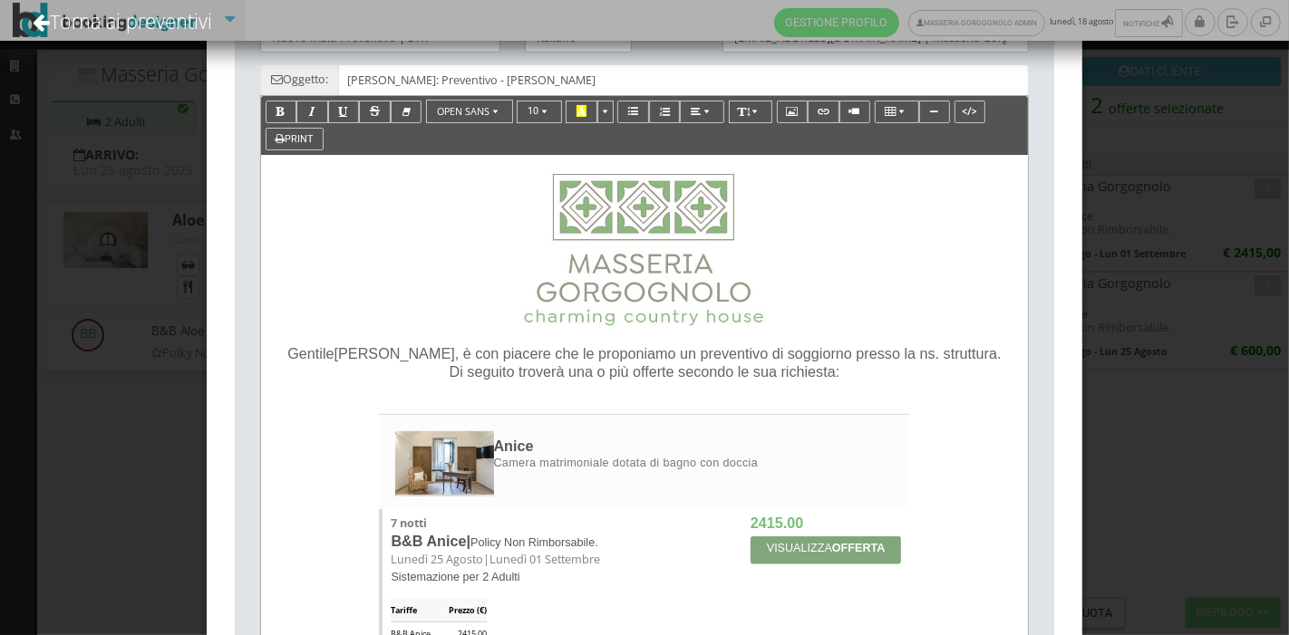
scroll to position [248, 0]
click at [455, 353] on span ", è con piacere che le proponiamo un preventivo di soggiorno presso la ns. stru…" at bounding box center [728, 354] width 547 height 16
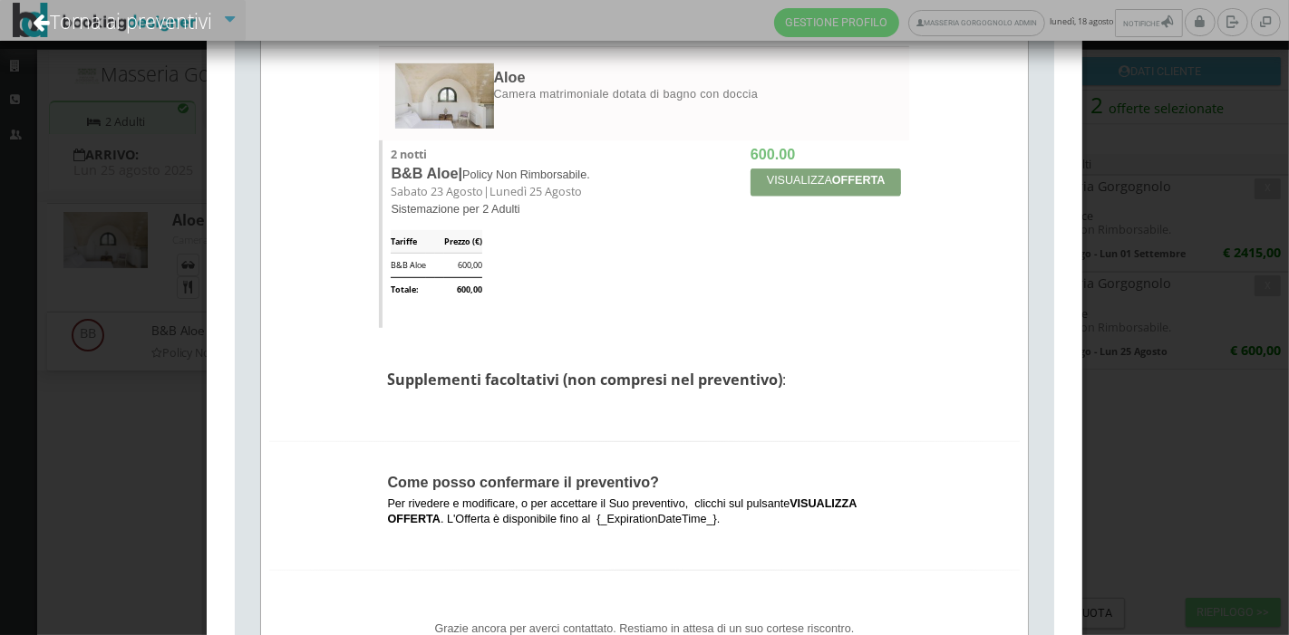
scroll to position [1222, 0]
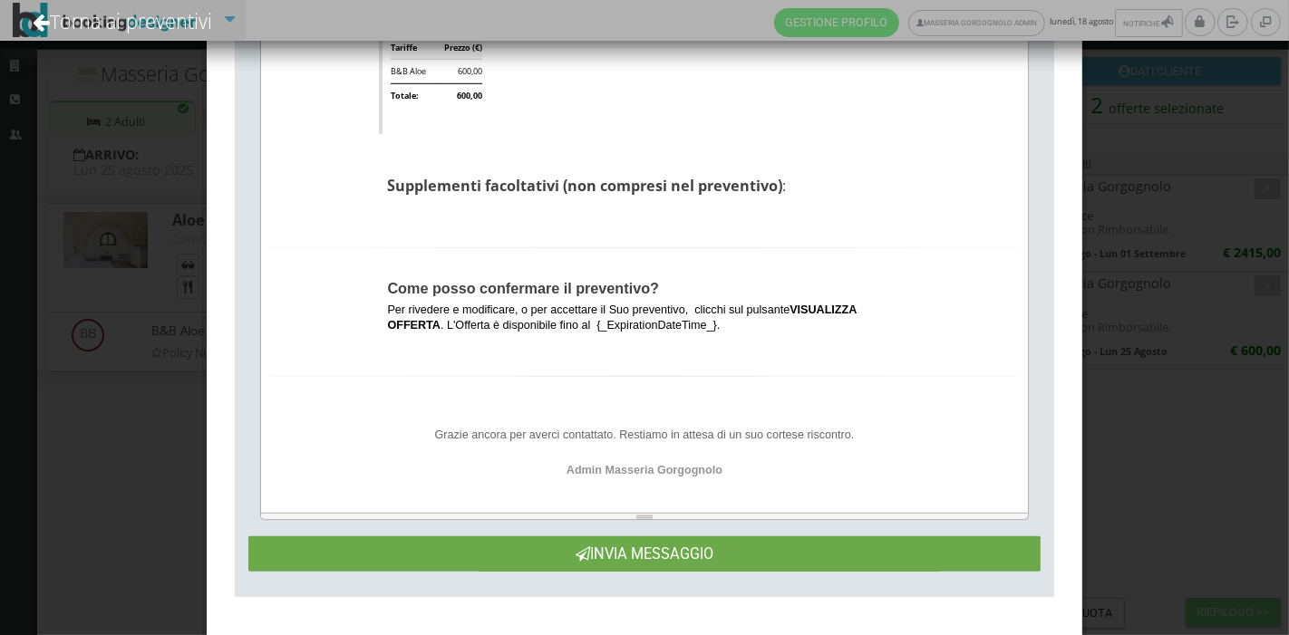
click at [621, 555] on button "Invia Messaggio" at bounding box center [644, 554] width 793 height 35
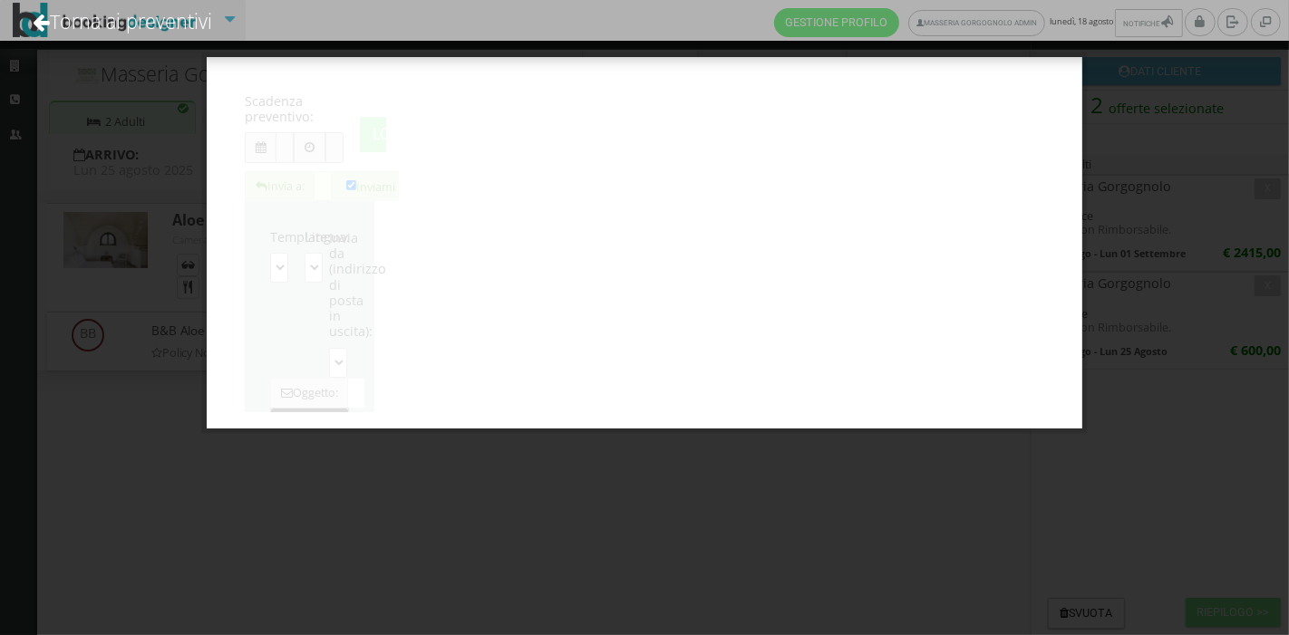
scroll to position [0, 0]
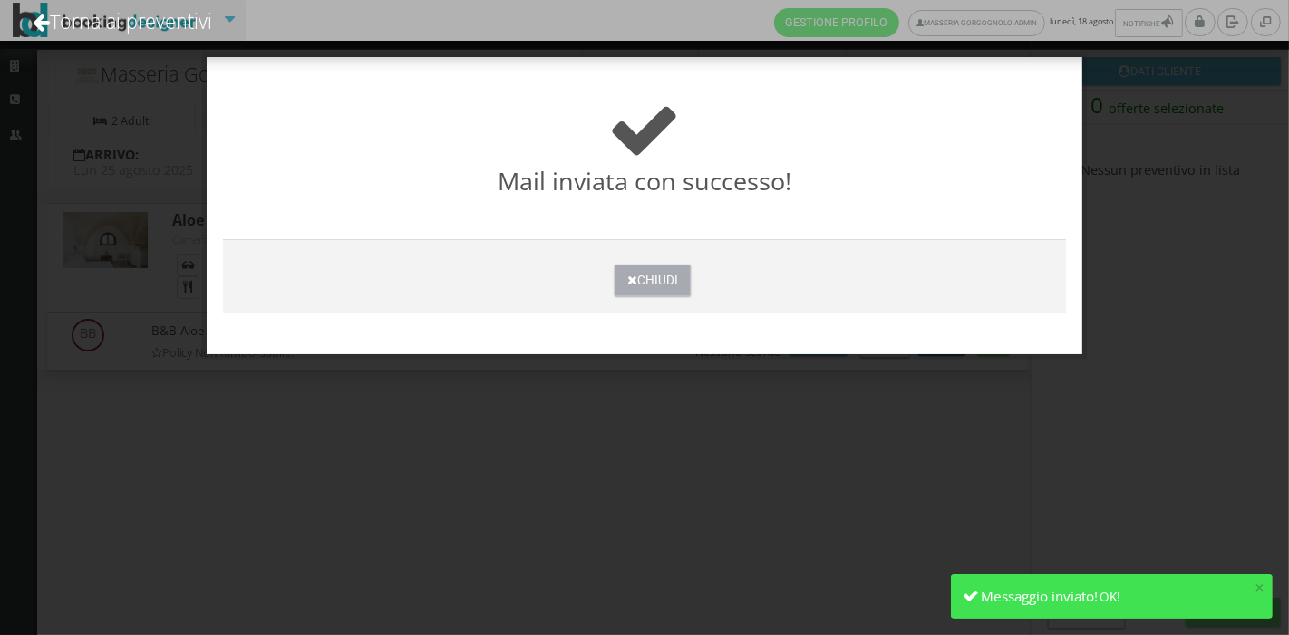
click at [677, 270] on button "Chiudi" at bounding box center [652, 281] width 75 height 32
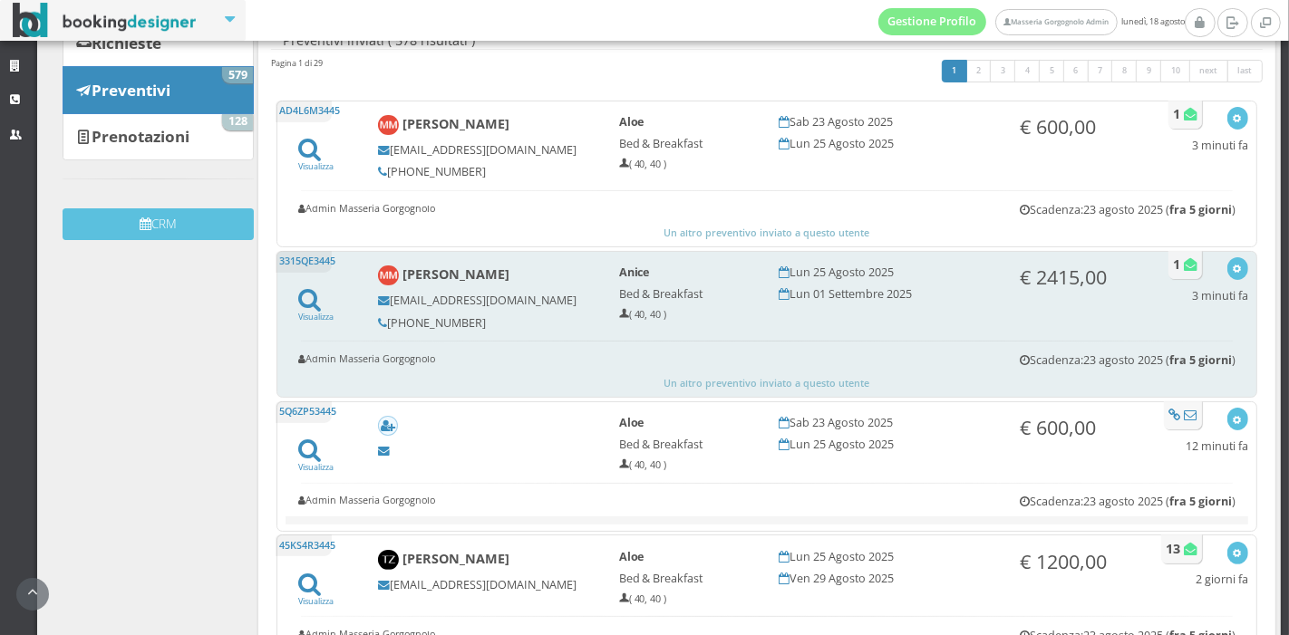
scroll to position [189, 0]
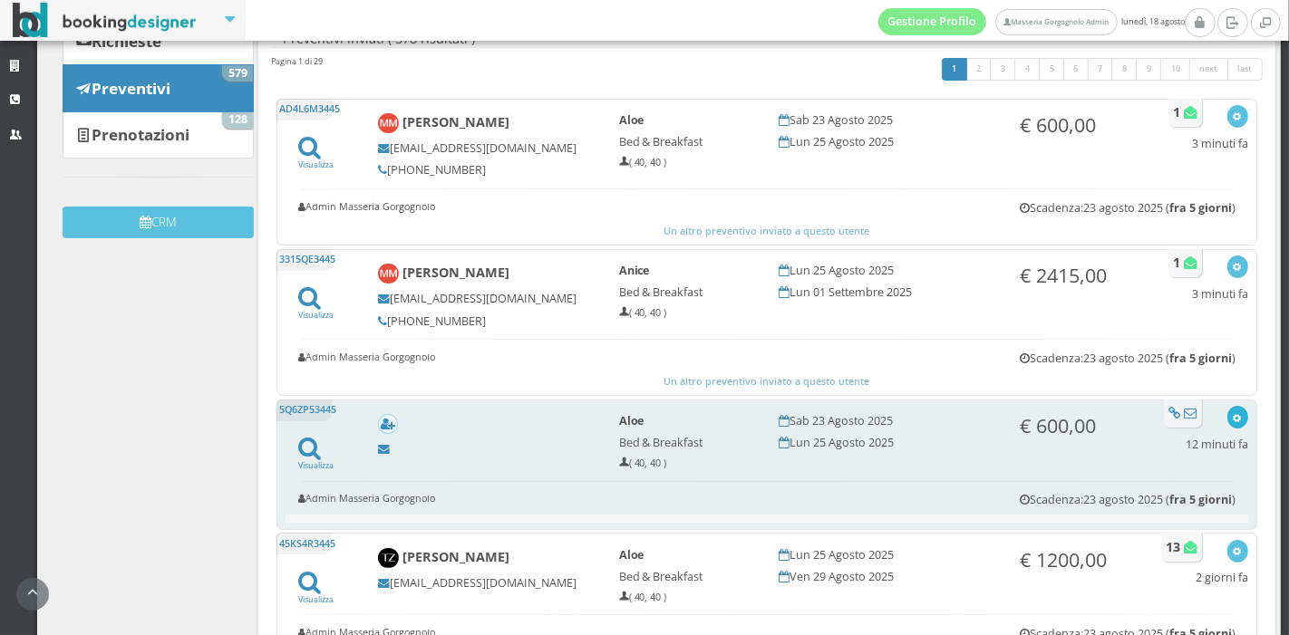
click at [1233, 414] on icon "button" at bounding box center [1238, 419] width 10 height 10
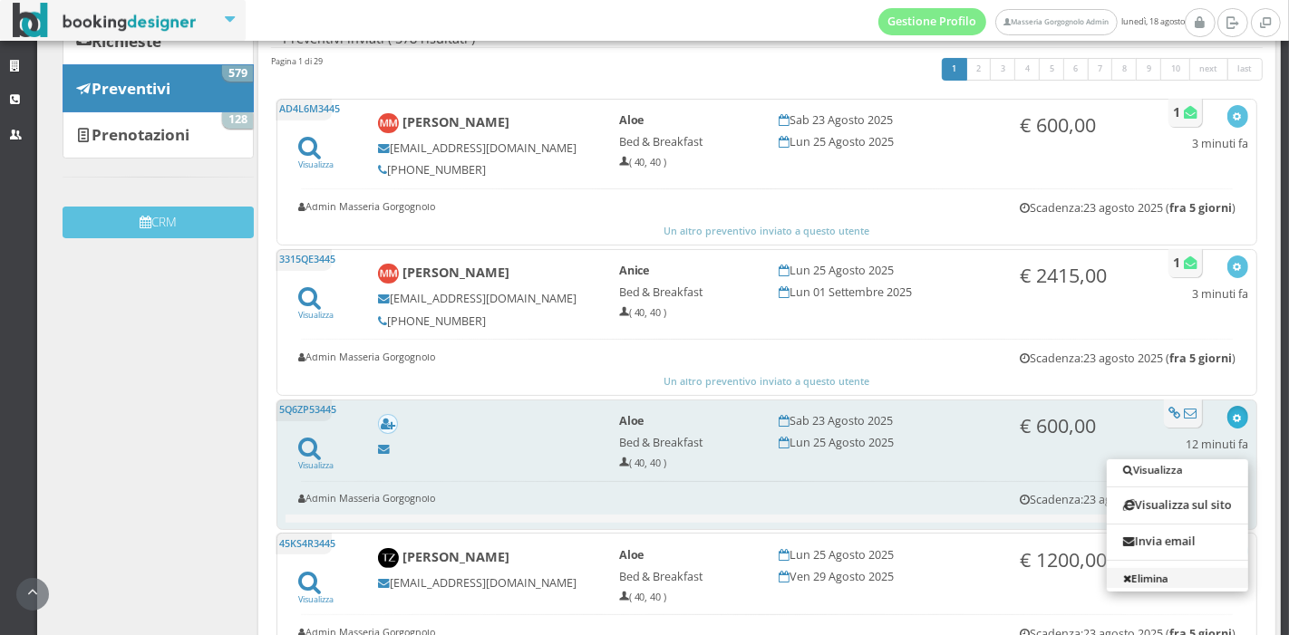
click at [1130, 576] on link "Elimina" at bounding box center [1177, 578] width 141 height 20
